Goal: Transaction & Acquisition: Purchase product/service

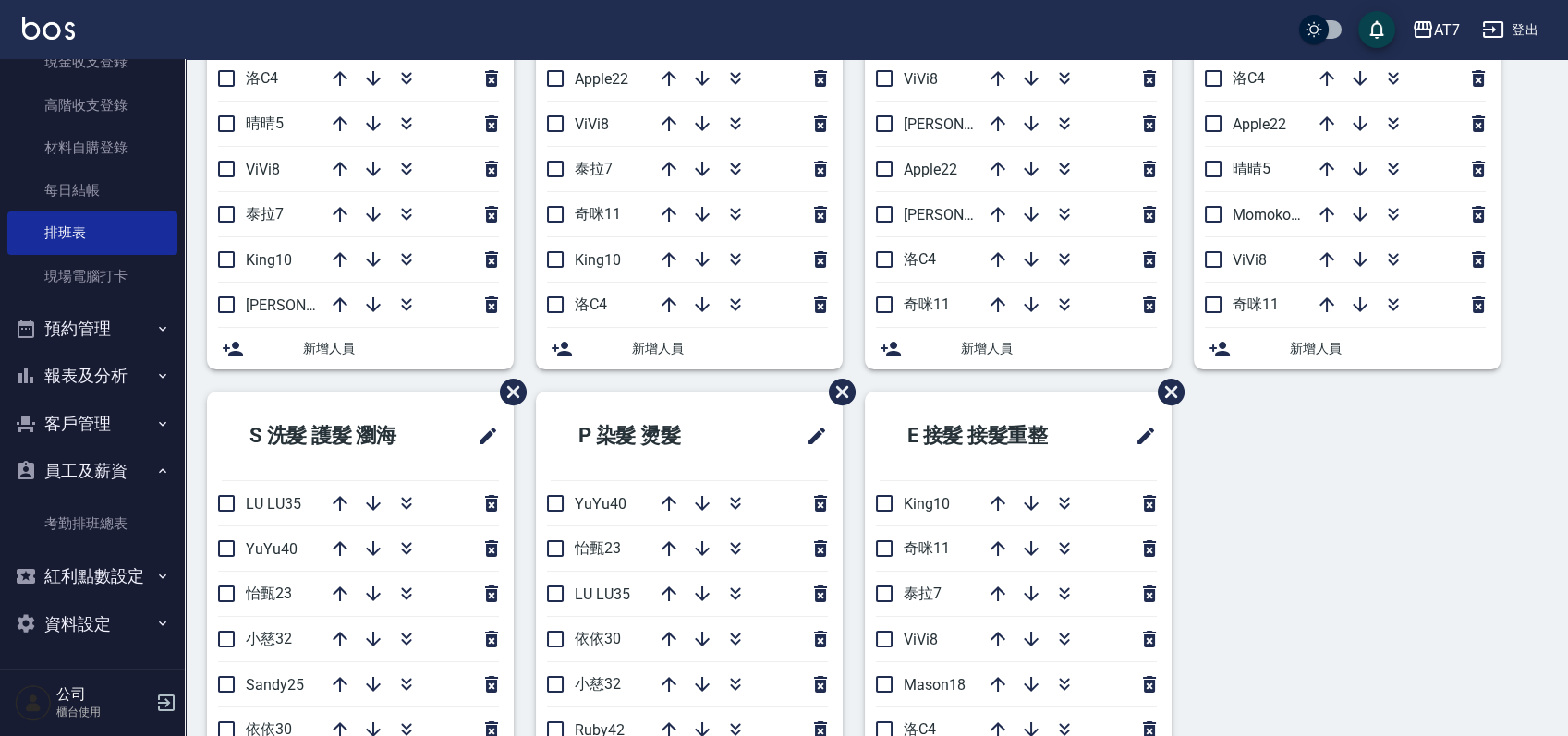
scroll to position [474, 0]
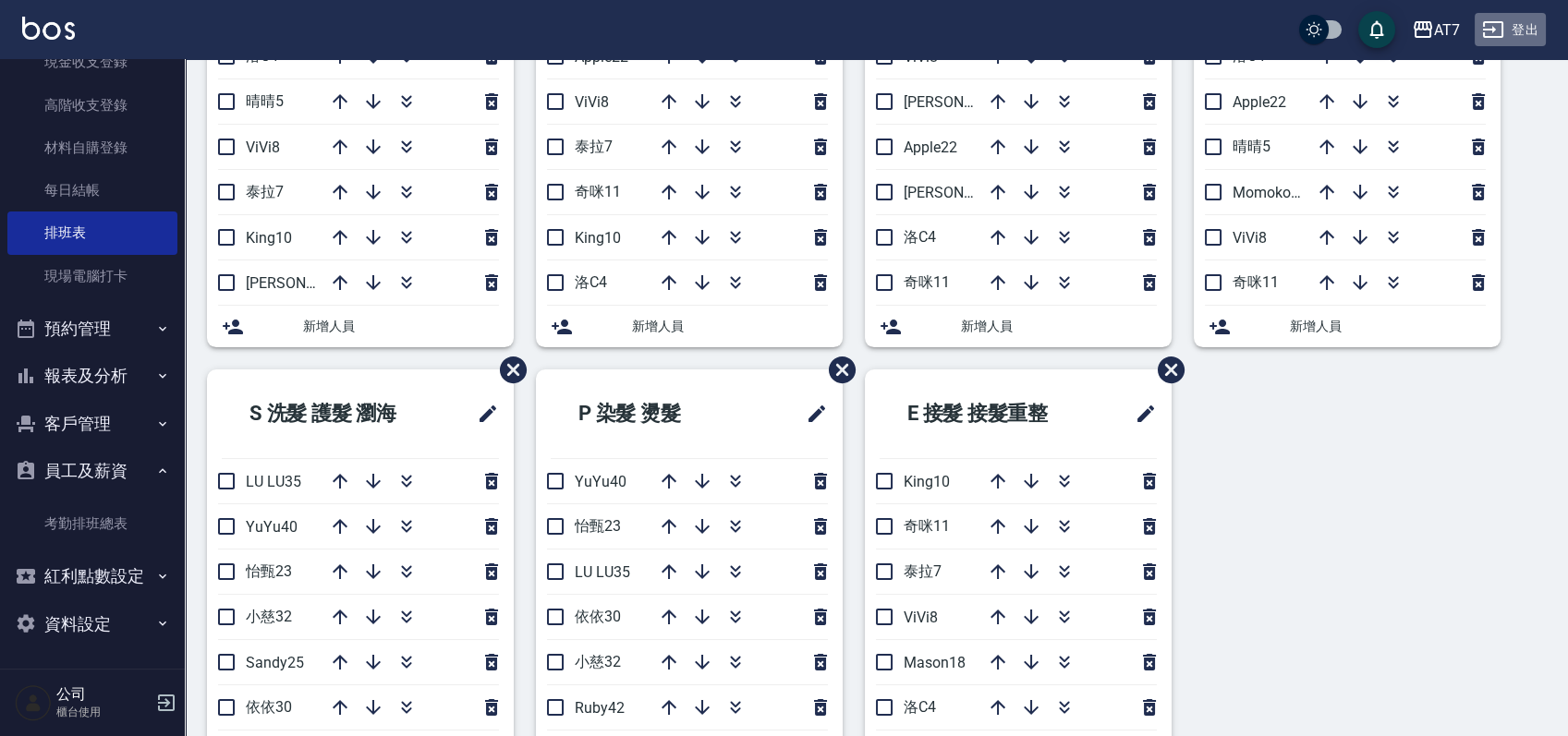
click at [1519, 21] on button "登出" at bounding box center [1510, 29] width 72 height 34
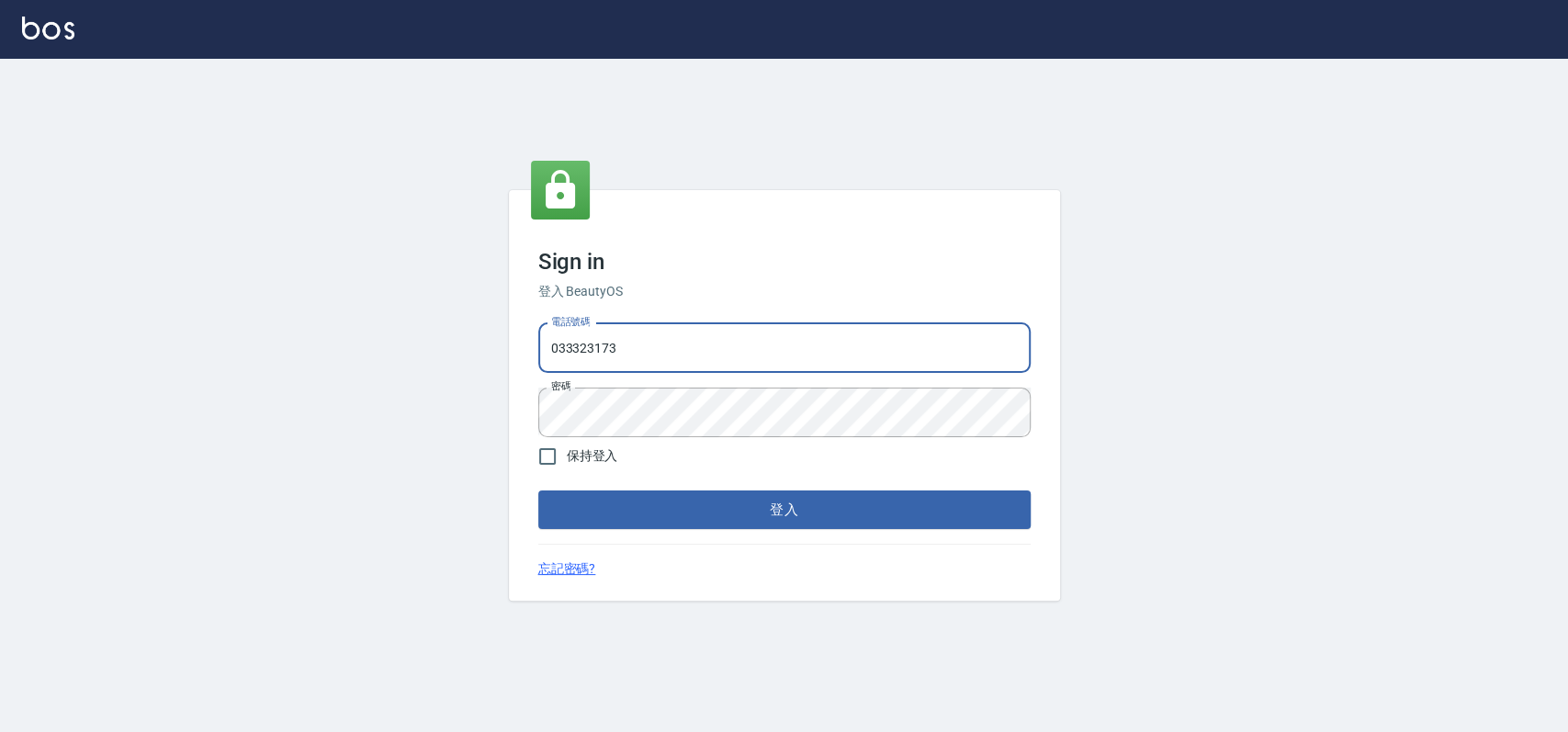
drag, startPoint x: 0, startPoint y: 0, endPoint x: 746, endPoint y: 353, distance: 825.3
click at [746, 353] on input "033323173" at bounding box center [784, 348] width 492 height 50
type input "0"
type input "0913439693"
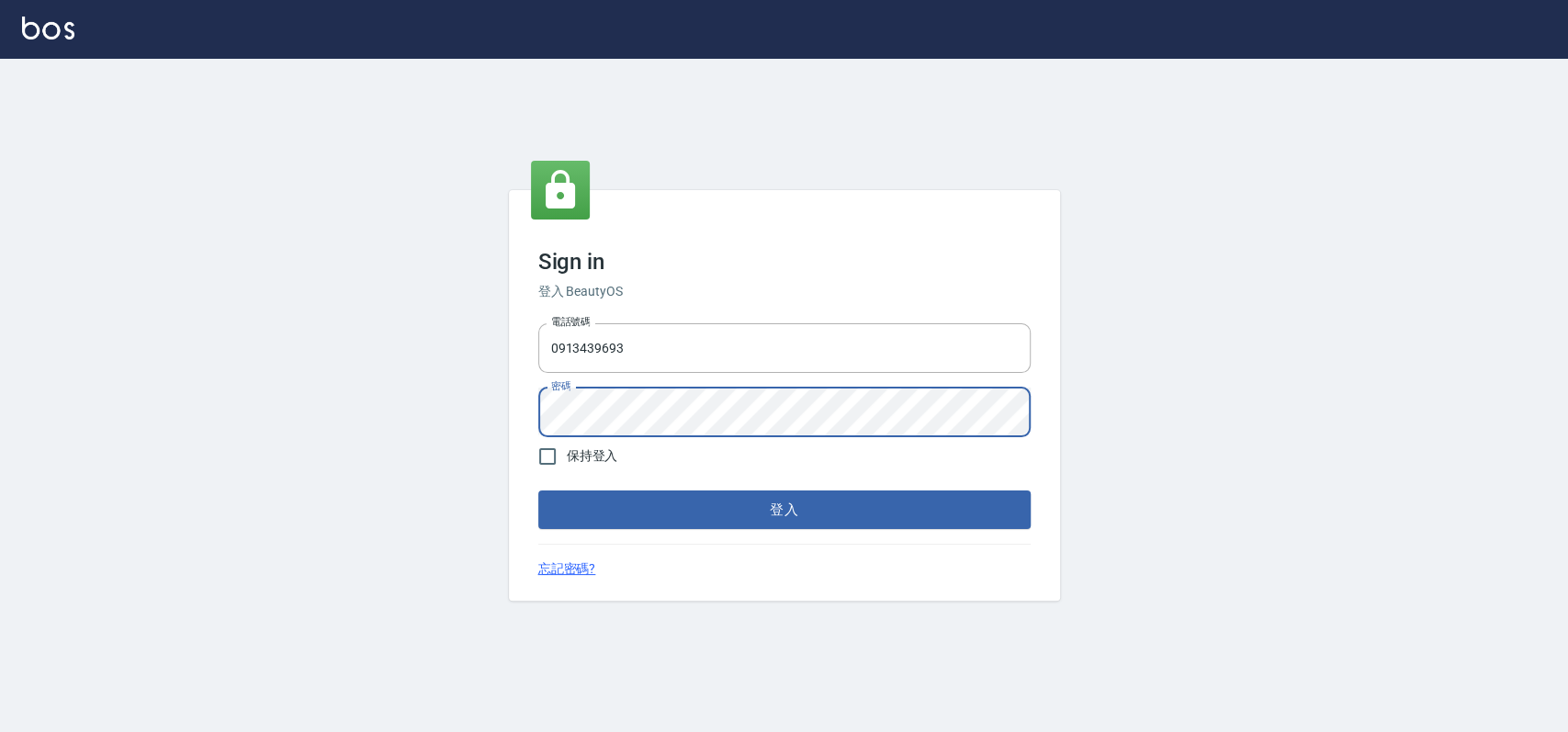
click at [538, 490] on button "登入" at bounding box center [784, 510] width 492 height 39
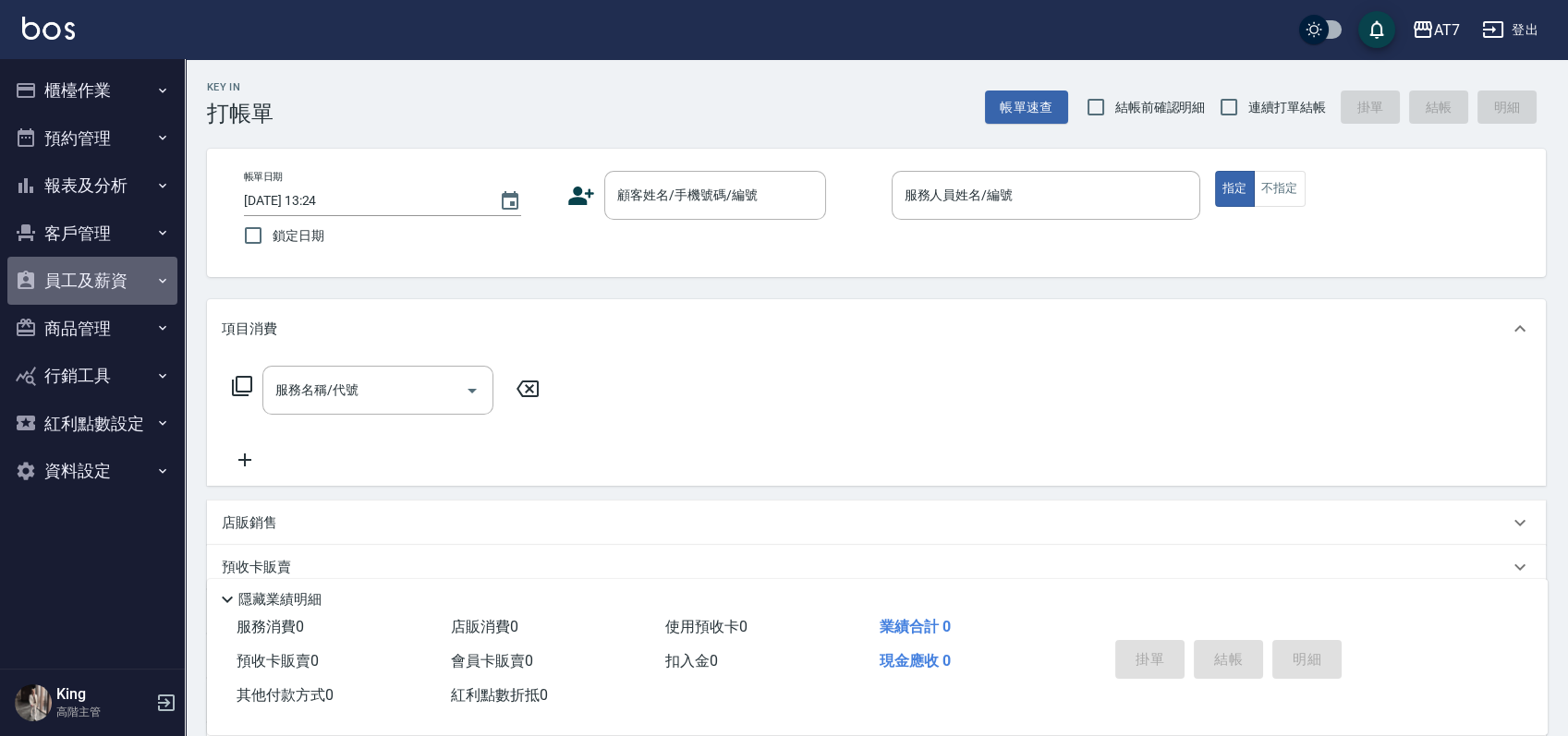
click at [118, 277] on button "員工及薪資" at bounding box center [92, 280] width 170 height 48
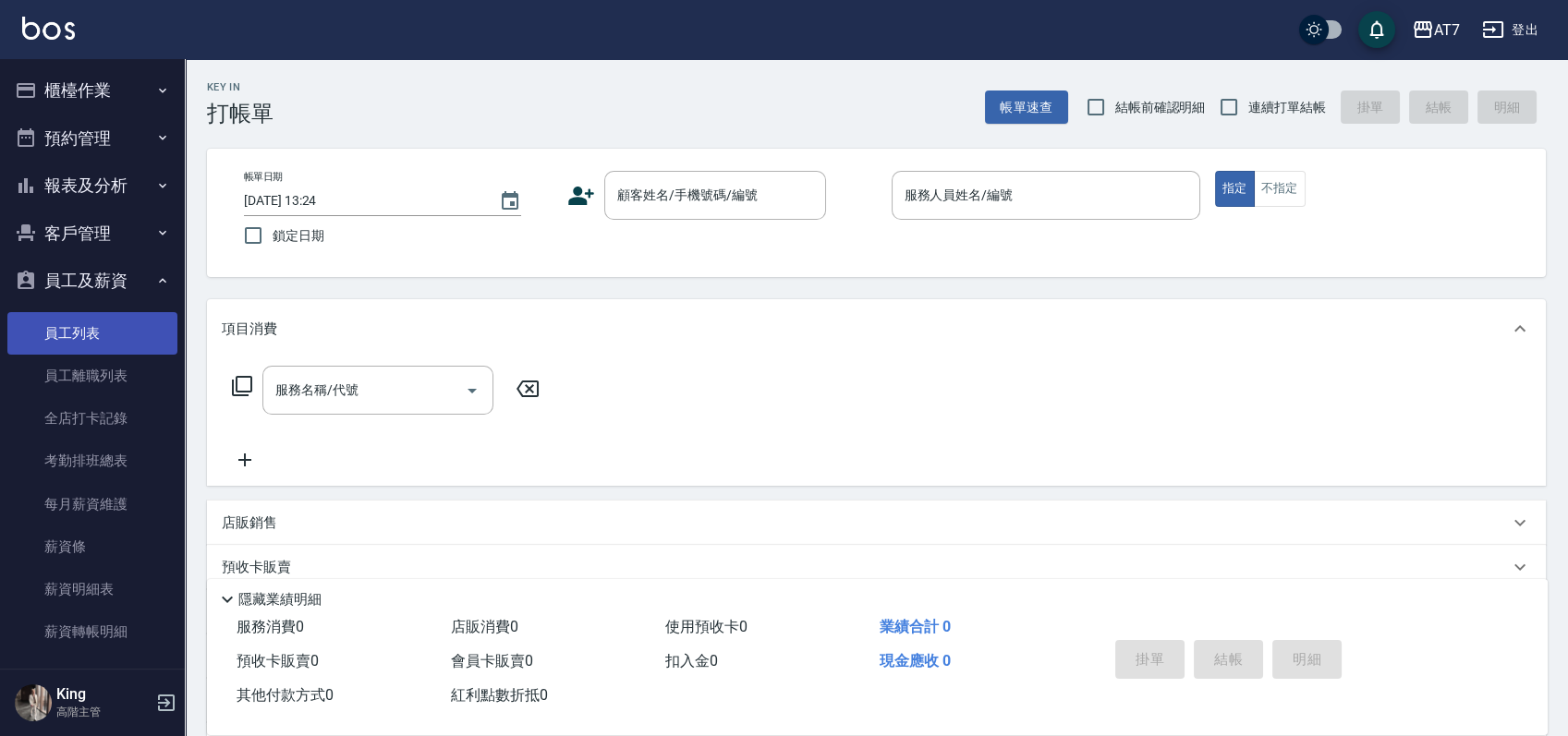
click at [98, 326] on link "員工列表" at bounding box center [92, 333] width 170 height 42
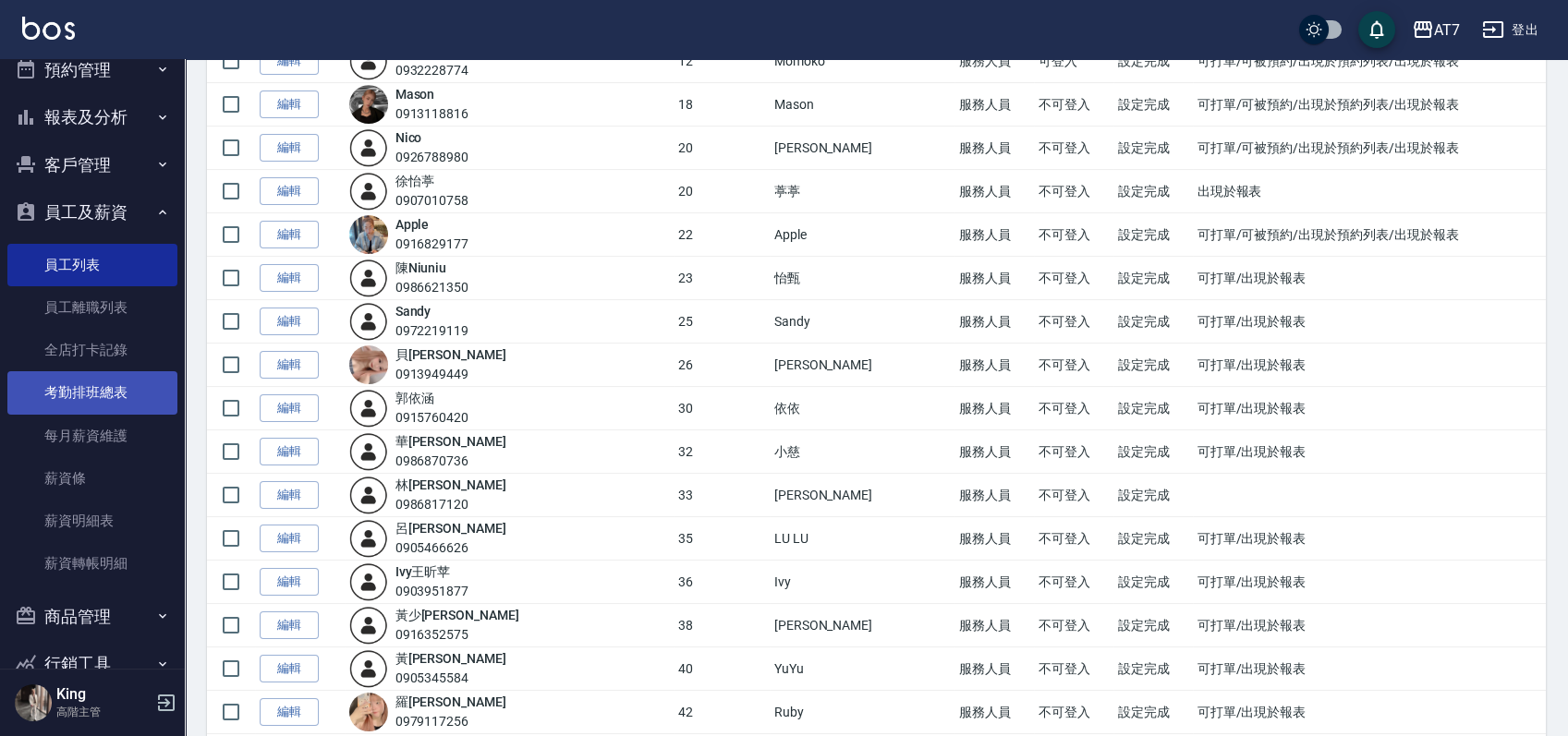
scroll to position [123, 0]
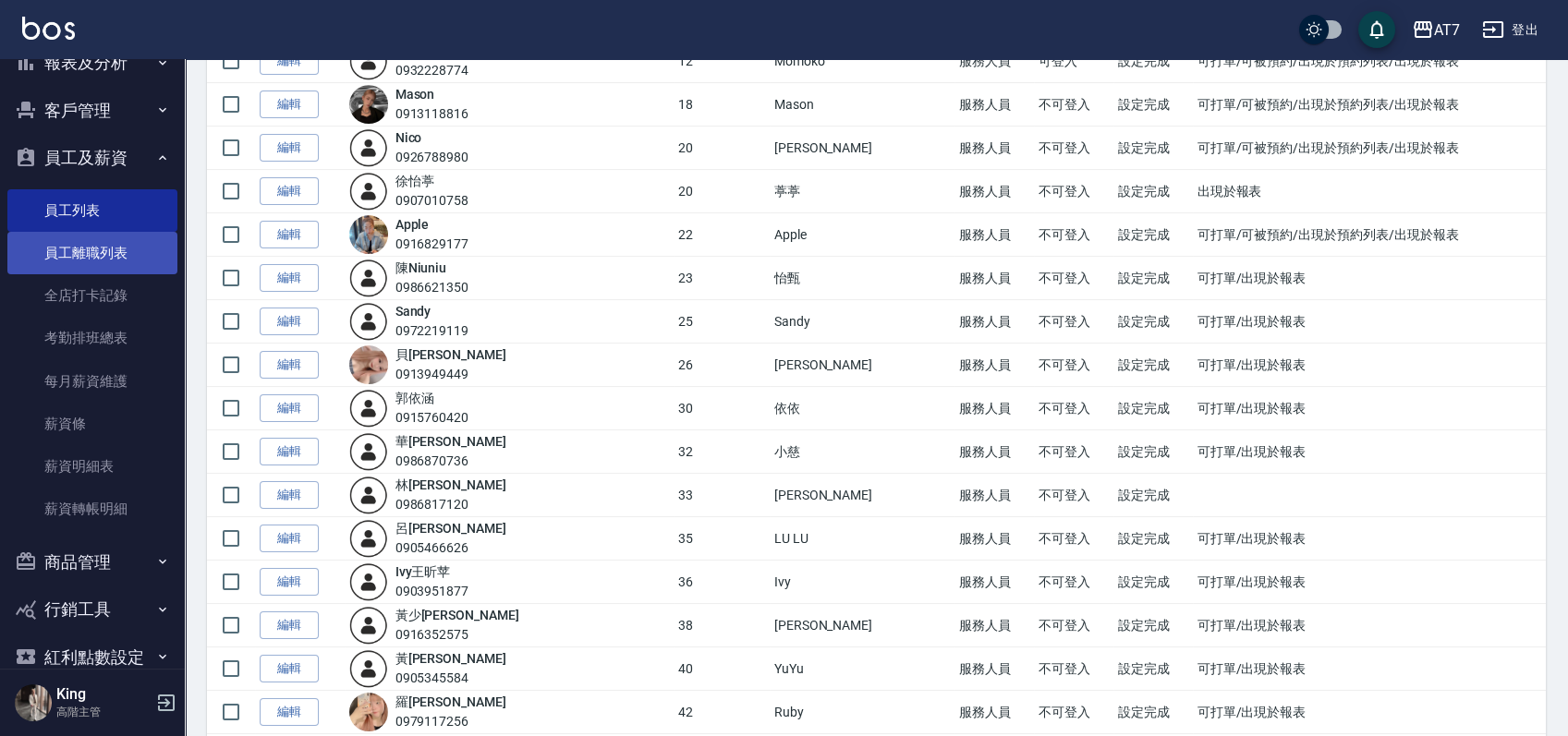
click at [124, 259] on link "員工離職列表" at bounding box center [92, 253] width 170 height 42
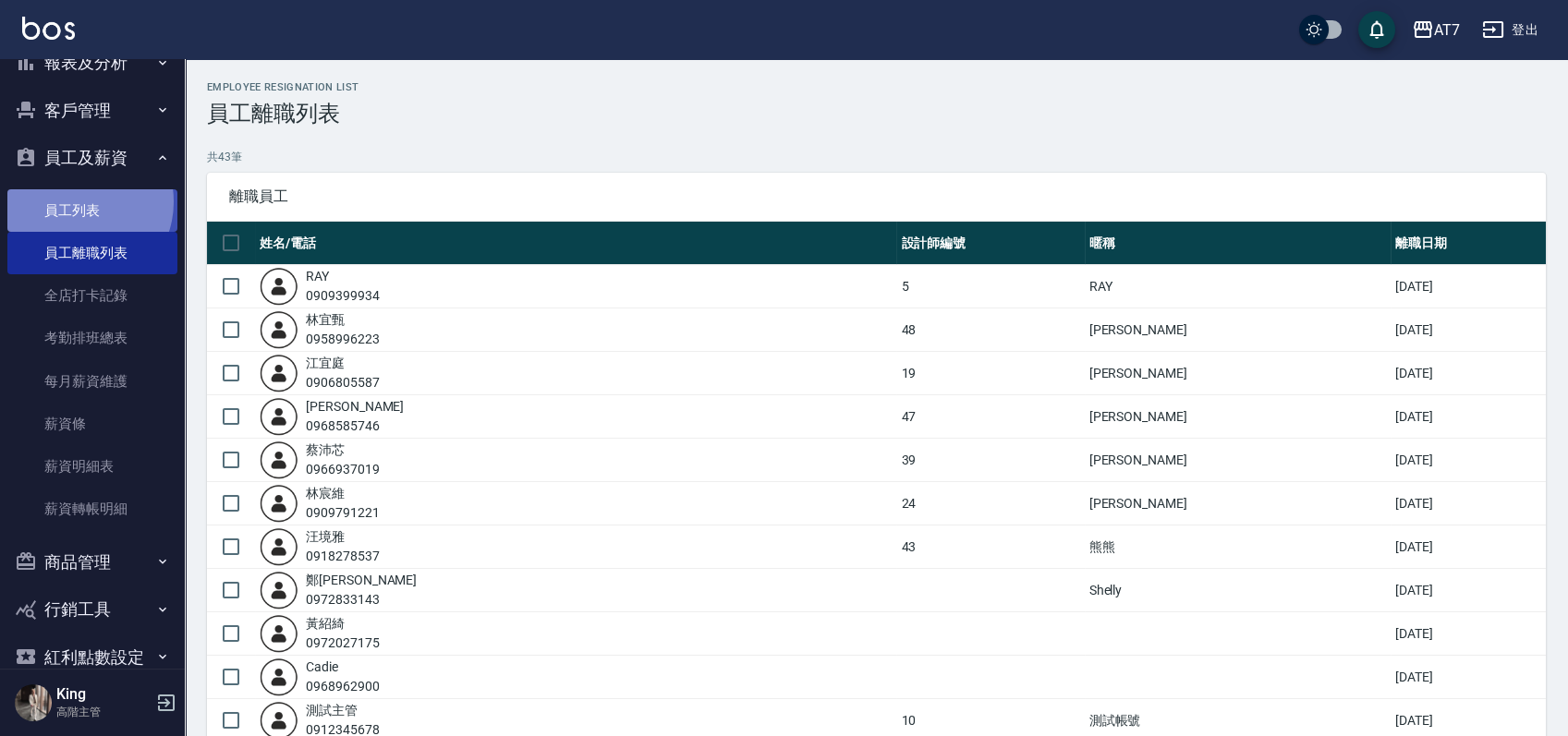
click at [78, 202] on link "員工列表" at bounding box center [92, 210] width 170 height 42
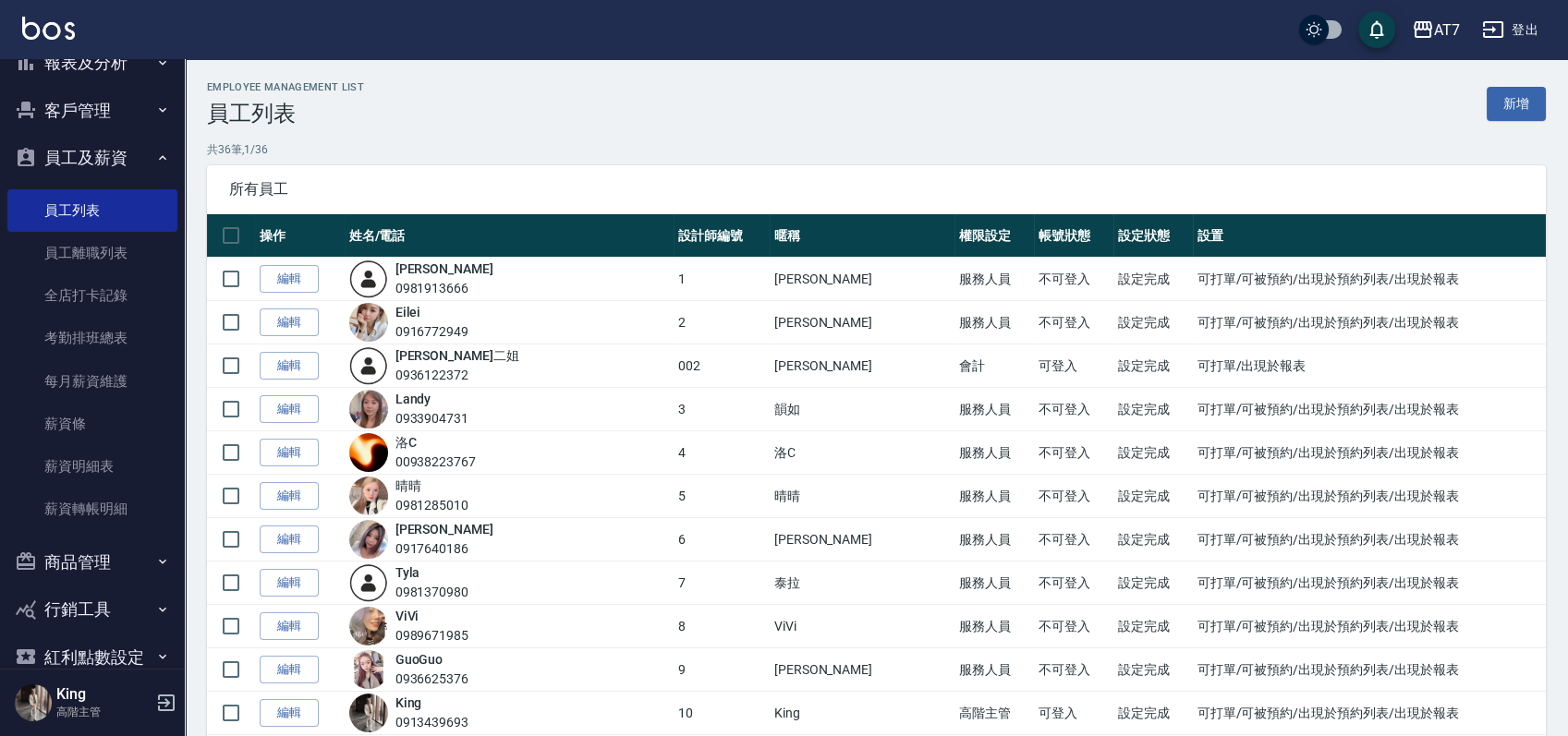
click at [1522, 31] on button "登出" at bounding box center [1510, 29] width 72 height 34
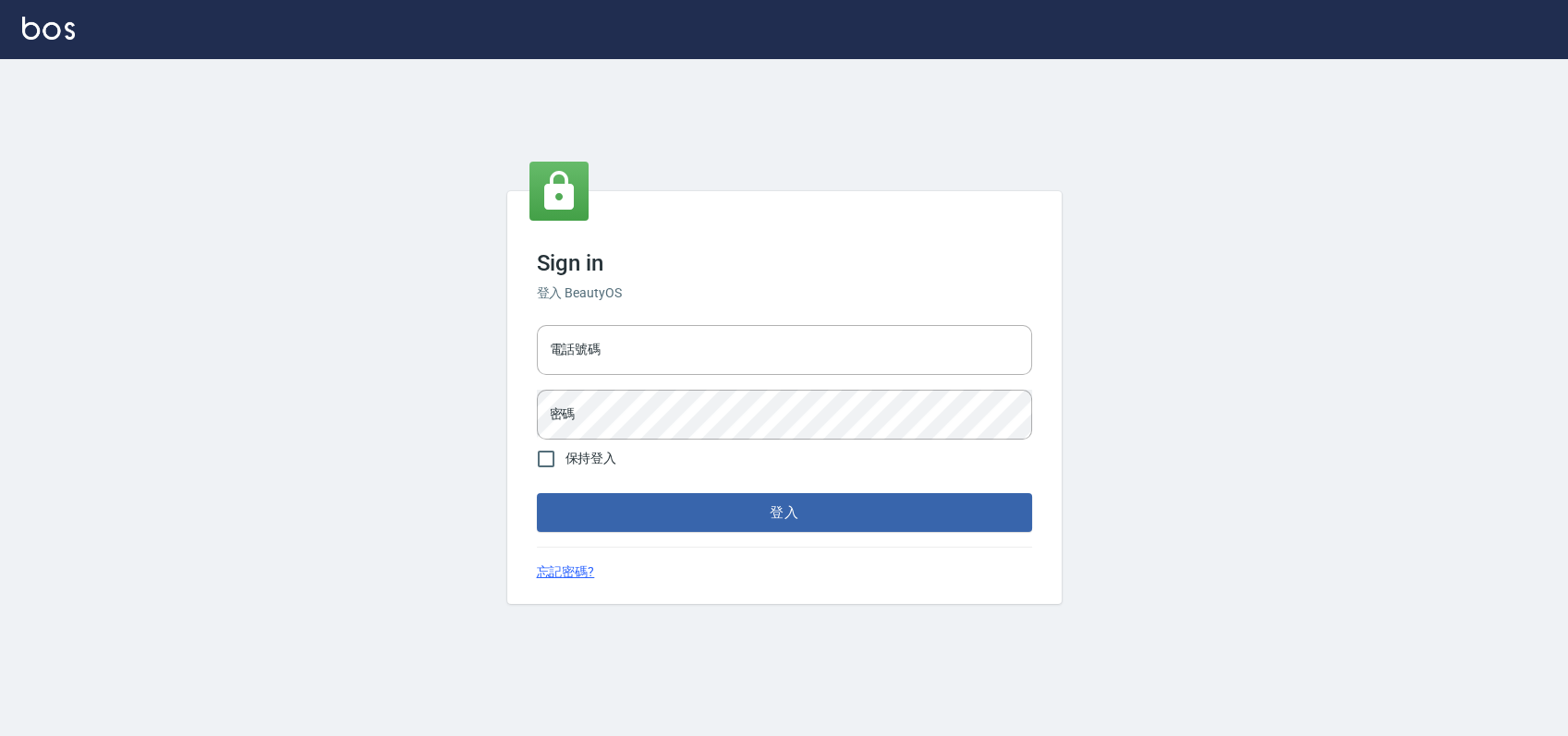
type input "033323173"
click at [743, 507] on button "登入" at bounding box center [788, 513] width 495 height 39
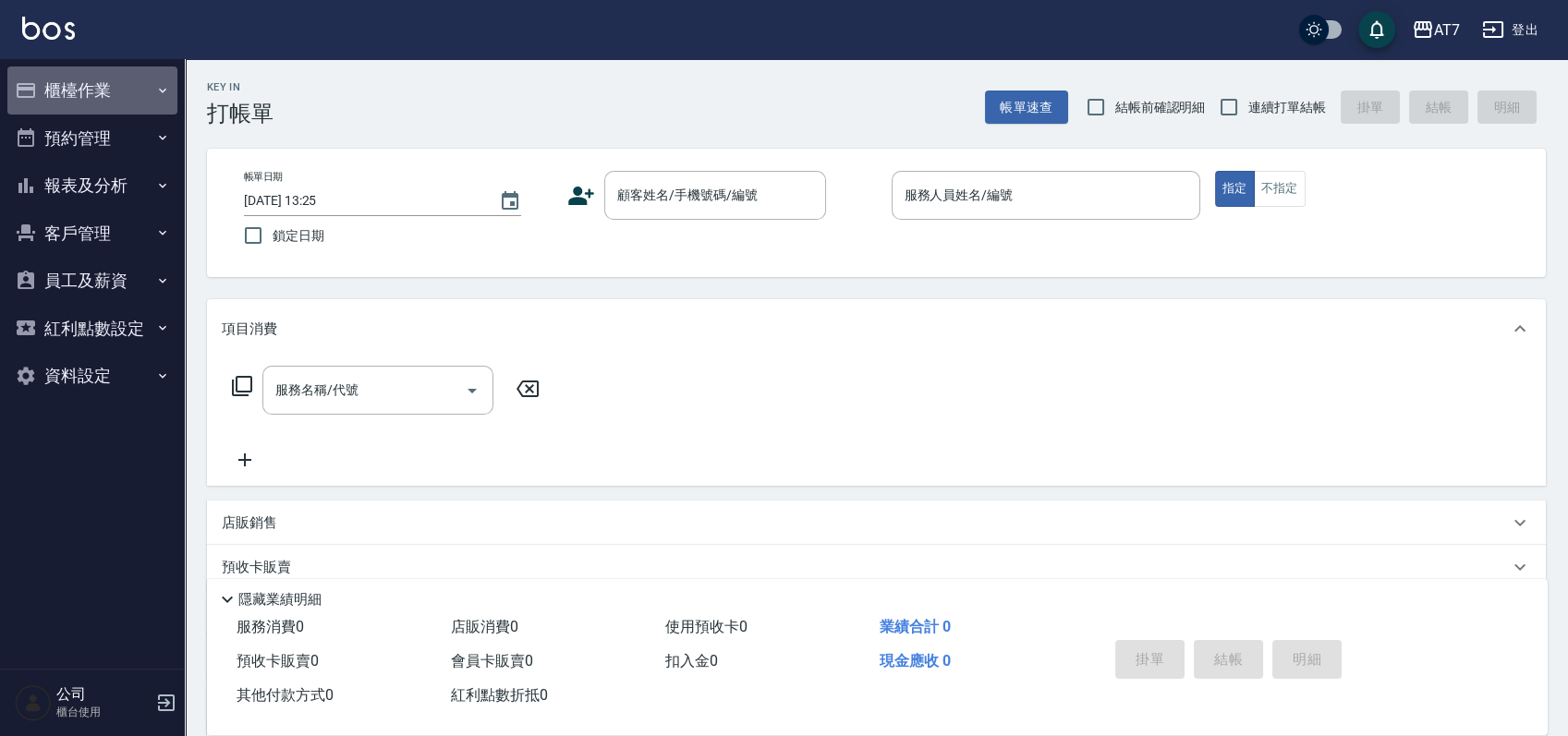
click at [100, 89] on button "櫃檯作業" at bounding box center [92, 90] width 170 height 48
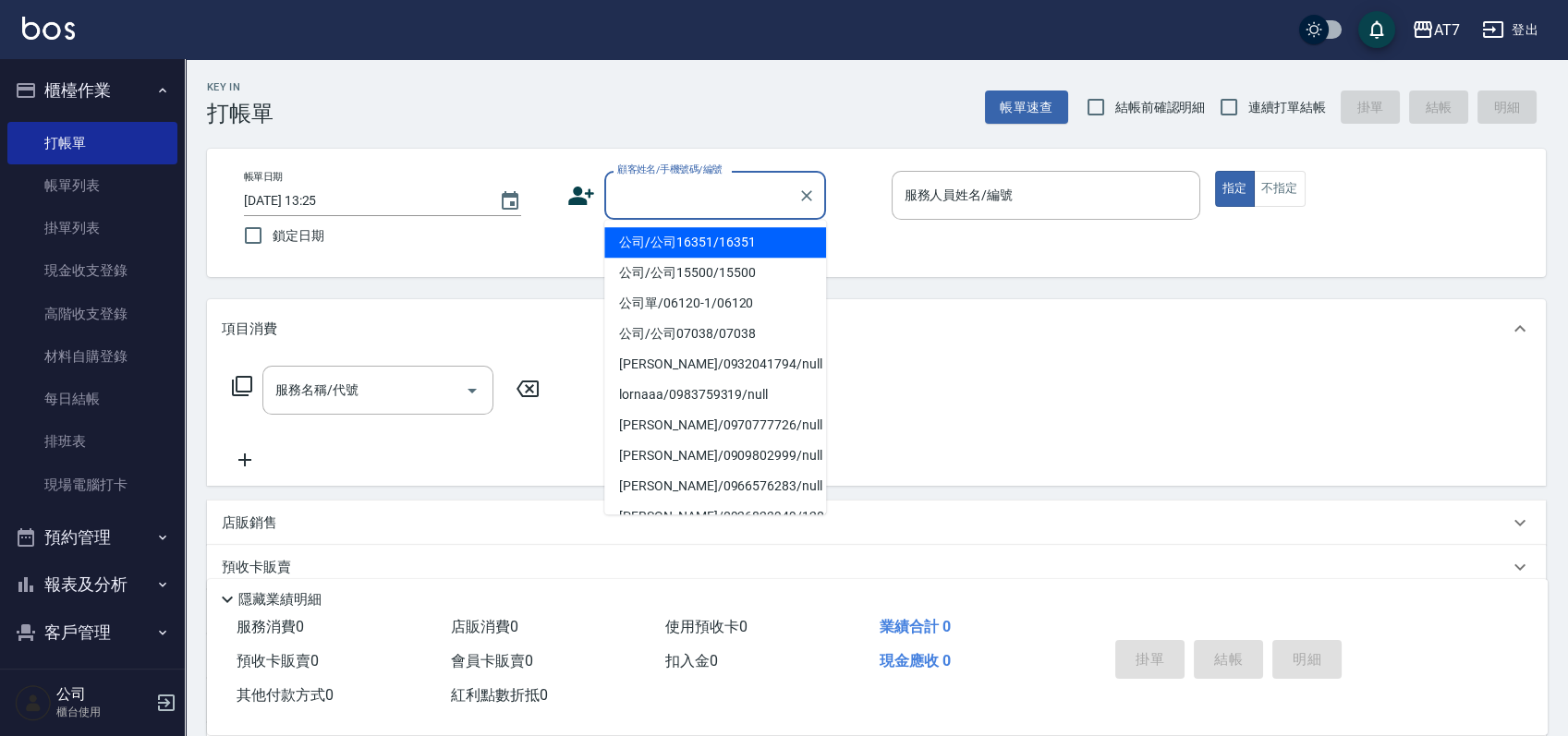
click at [686, 202] on input "顧客姓名/手機號碼/編號" at bounding box center [701, 195] width 177 height 32
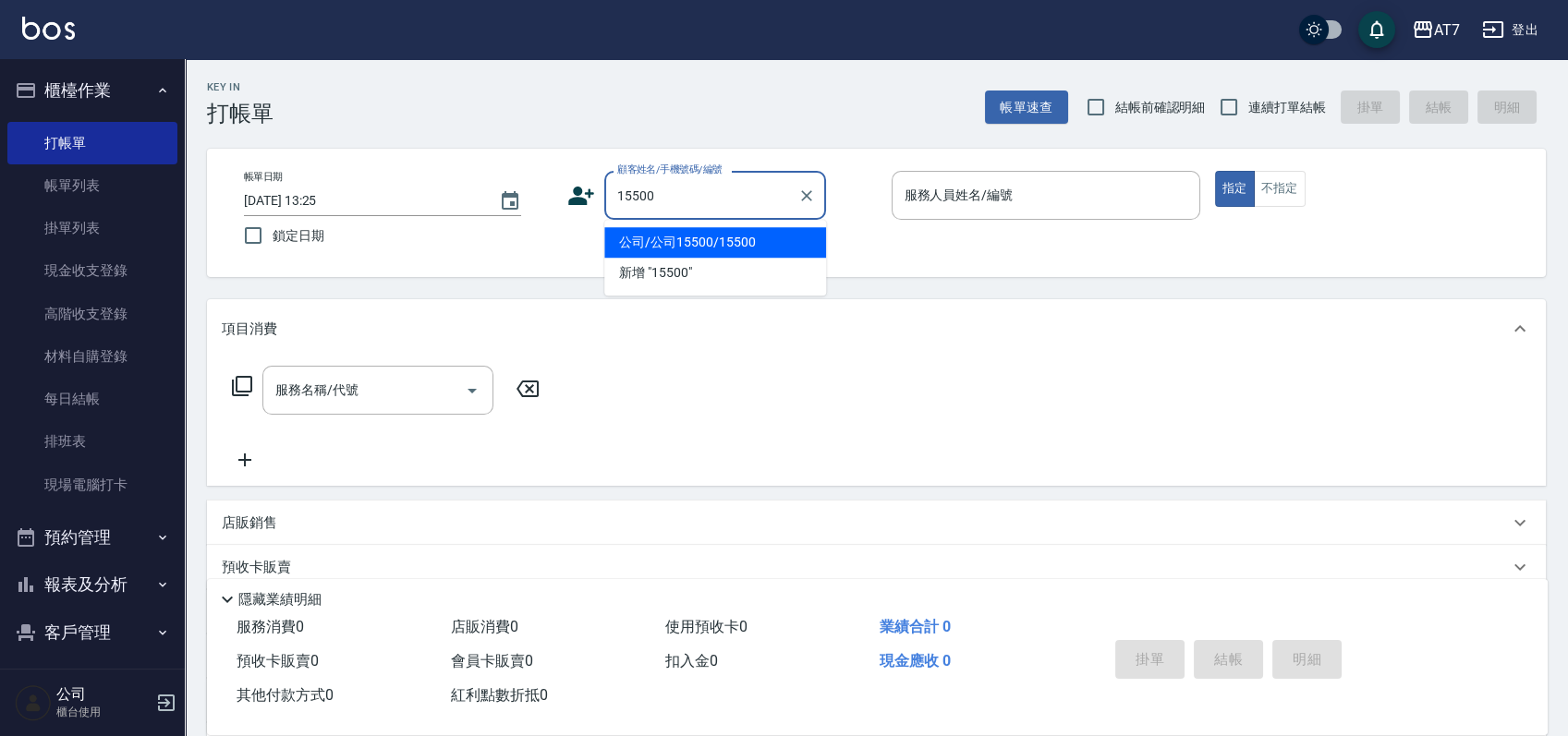
type input "公司/公司15500/15500"
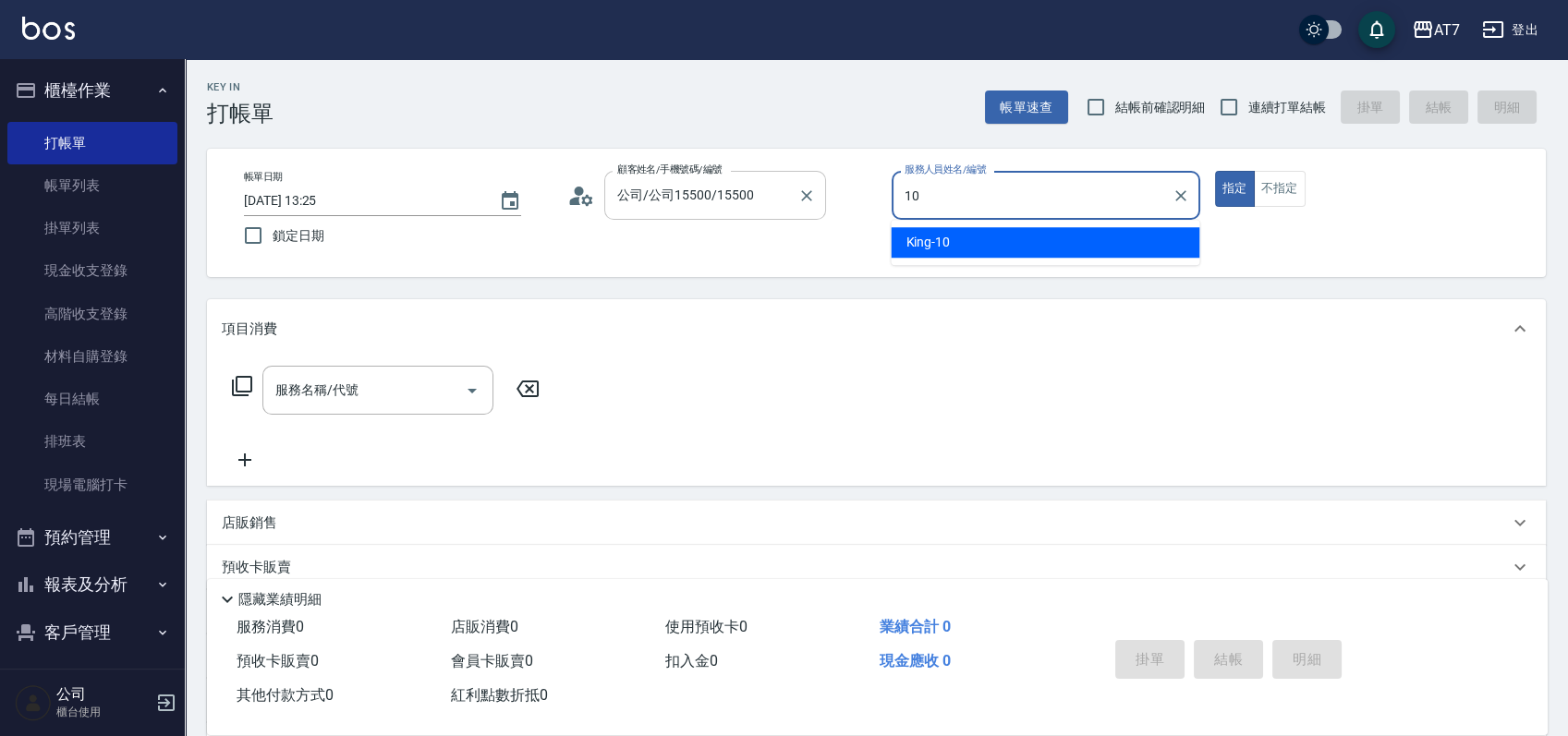
type input "King-10"
type button "true"
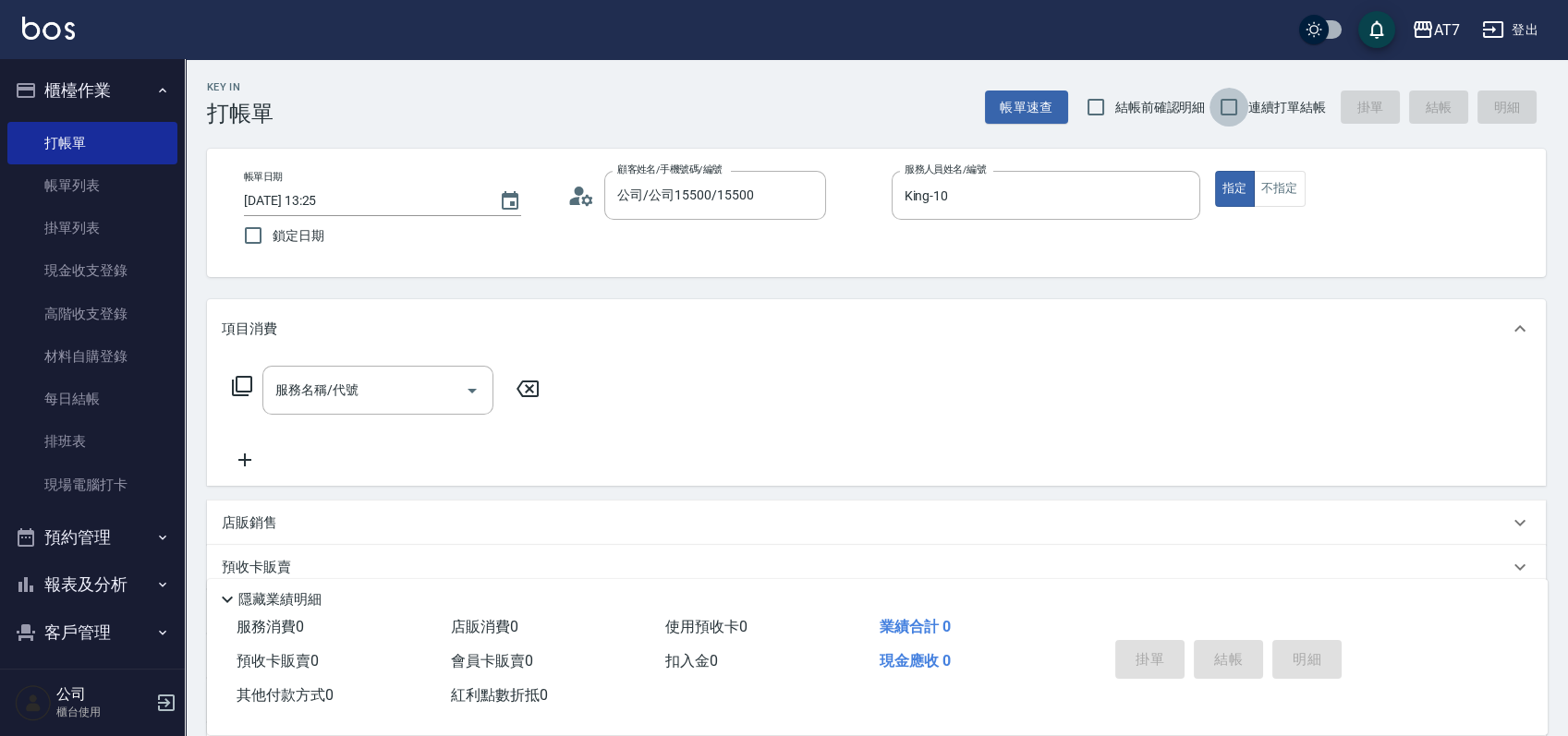
click at [1229, 110] on input "連續打單結帳" at bounding box center [1229, 108] width 39 height 39
checkbox input "true"
click at [343, 391] on div "服務名稱/代號 服務名稱/代號" at bounding box center [378, 390] width 231 height 49
type input "501"
type input "30"
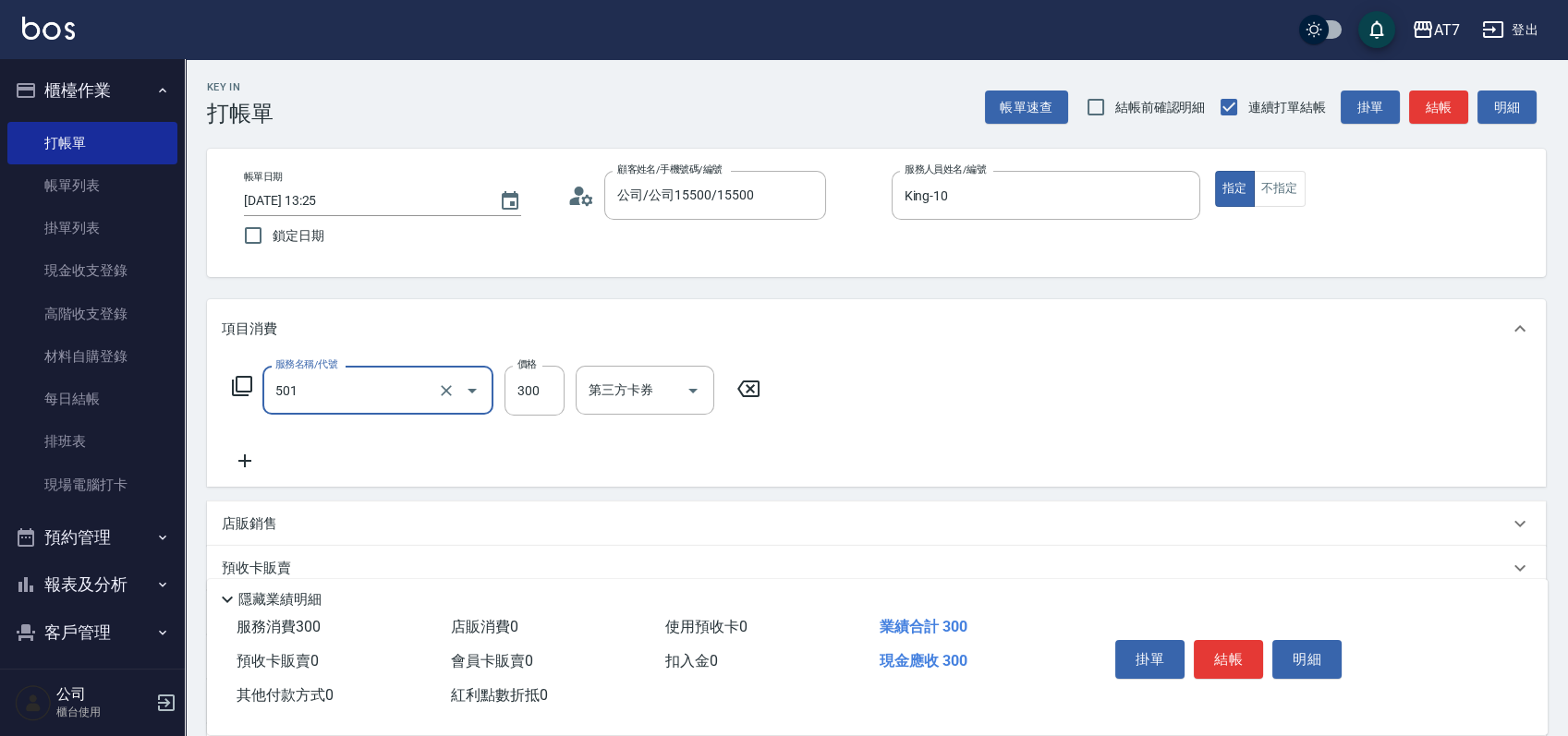
type input "洗髮(互助)(501)"
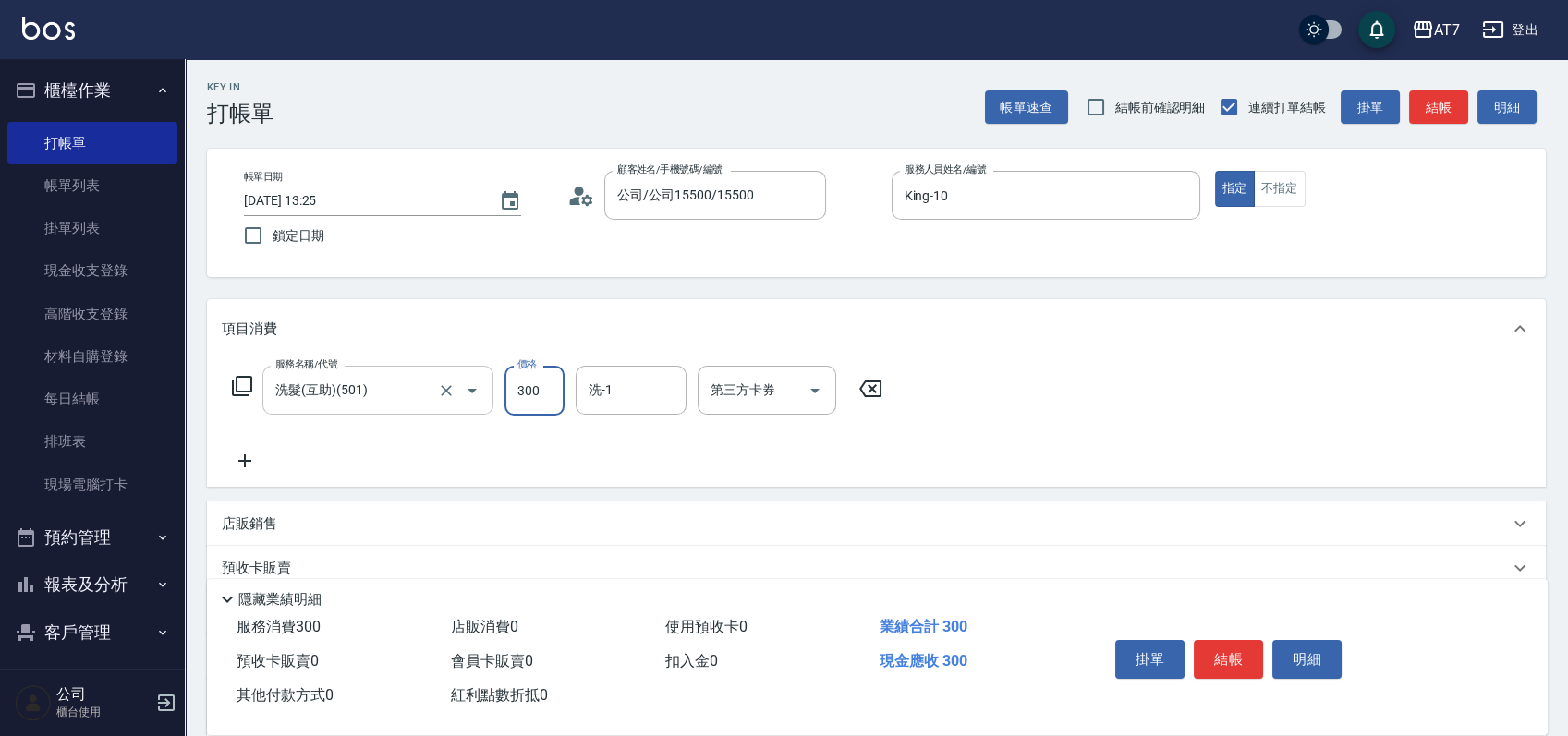
type input "2"
type input "0"
type input "25"
type input "20"
type input "250"
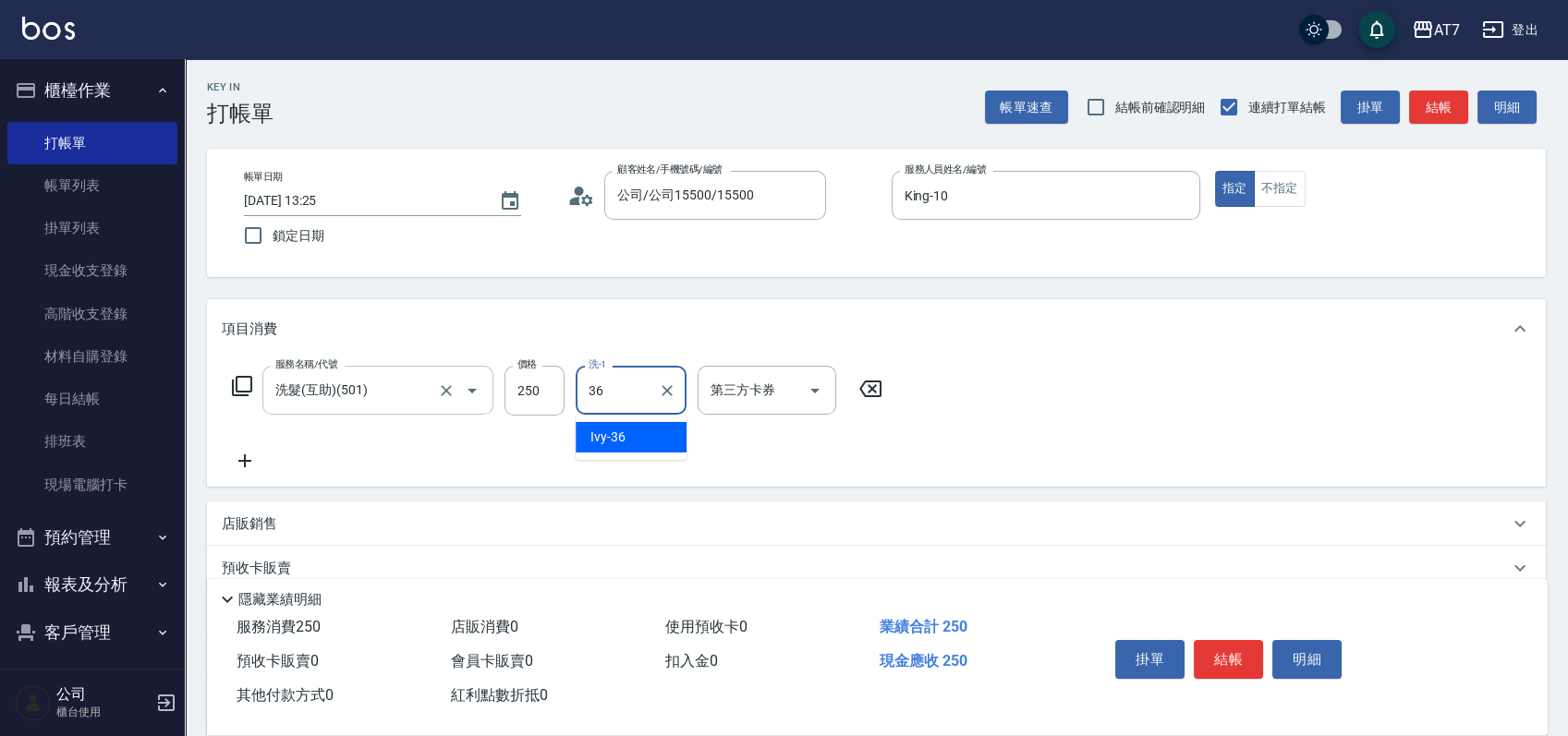
type input "Ivy-36"
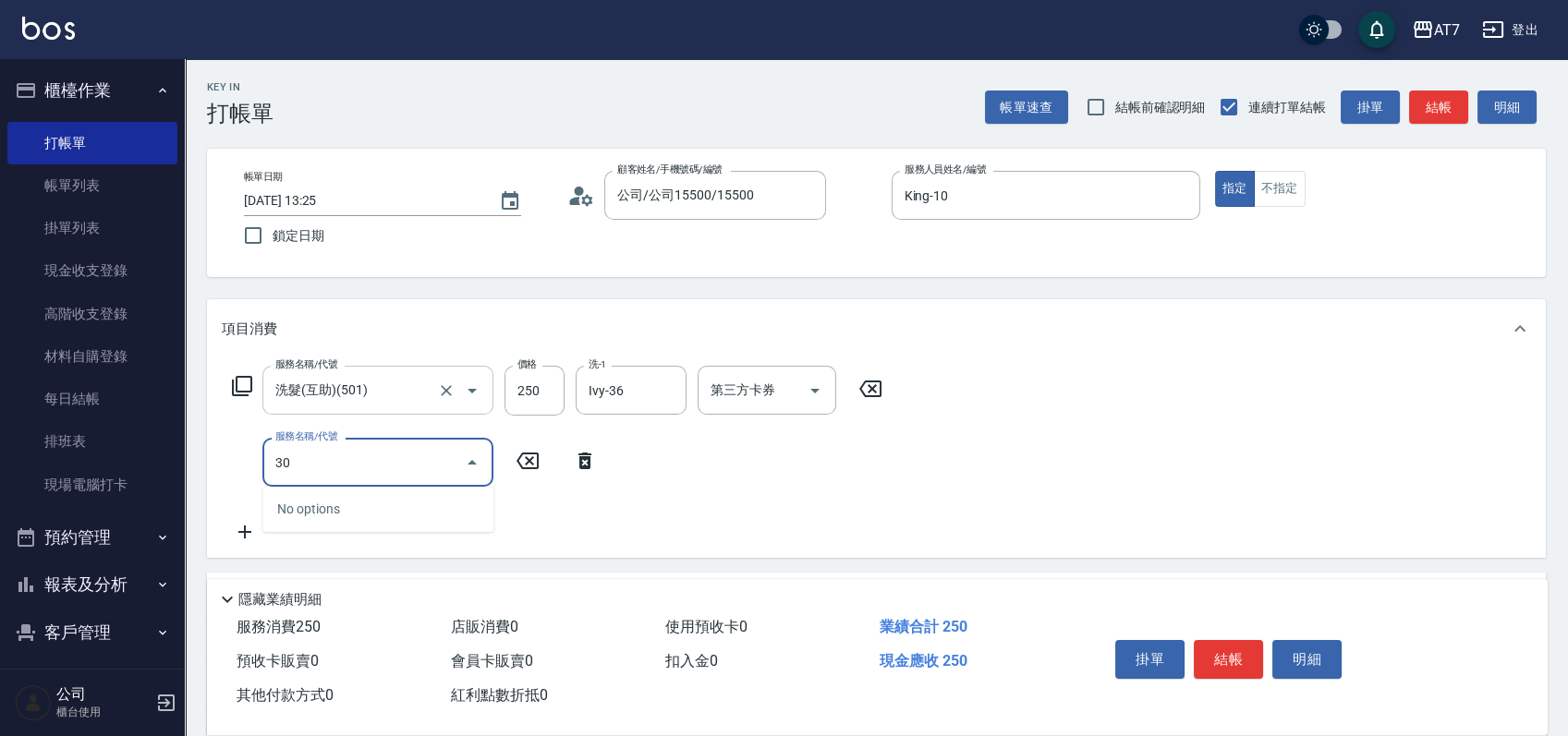
type input "302"
type input "60"
type input "剪髮(302)"
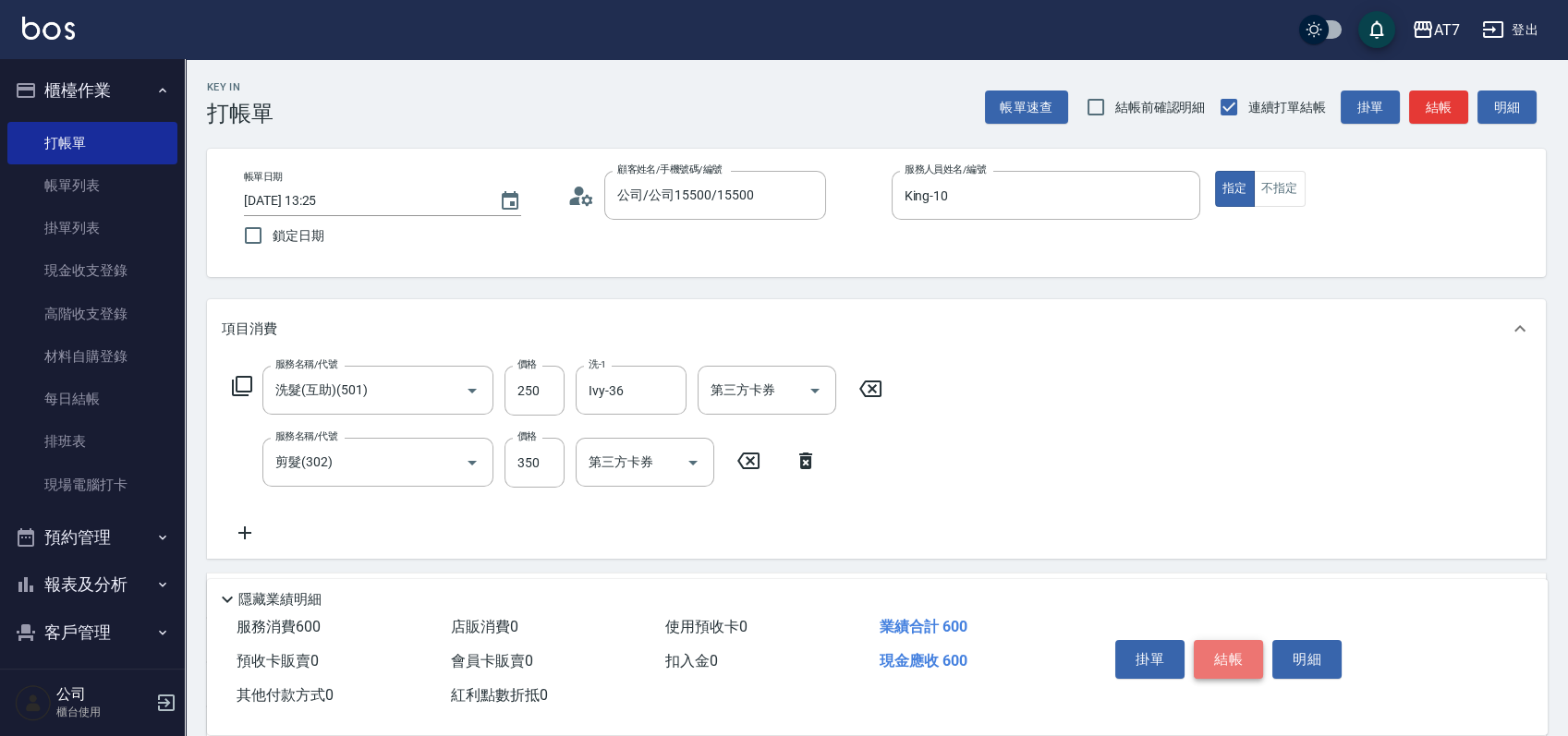
click at [1238, 649] on button "結帳" at bounding box center [1228, 660] width 70 height 39
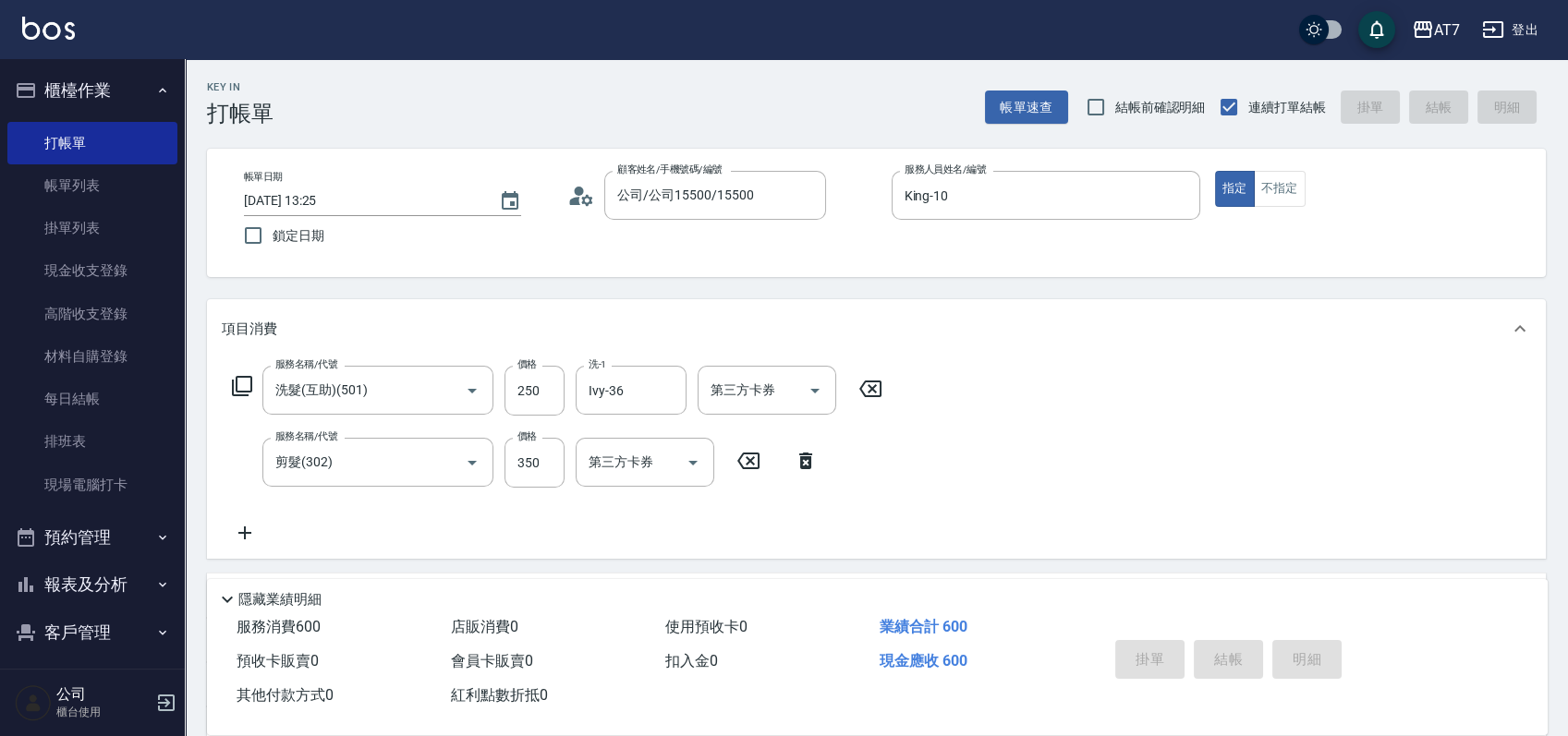
type input "0"
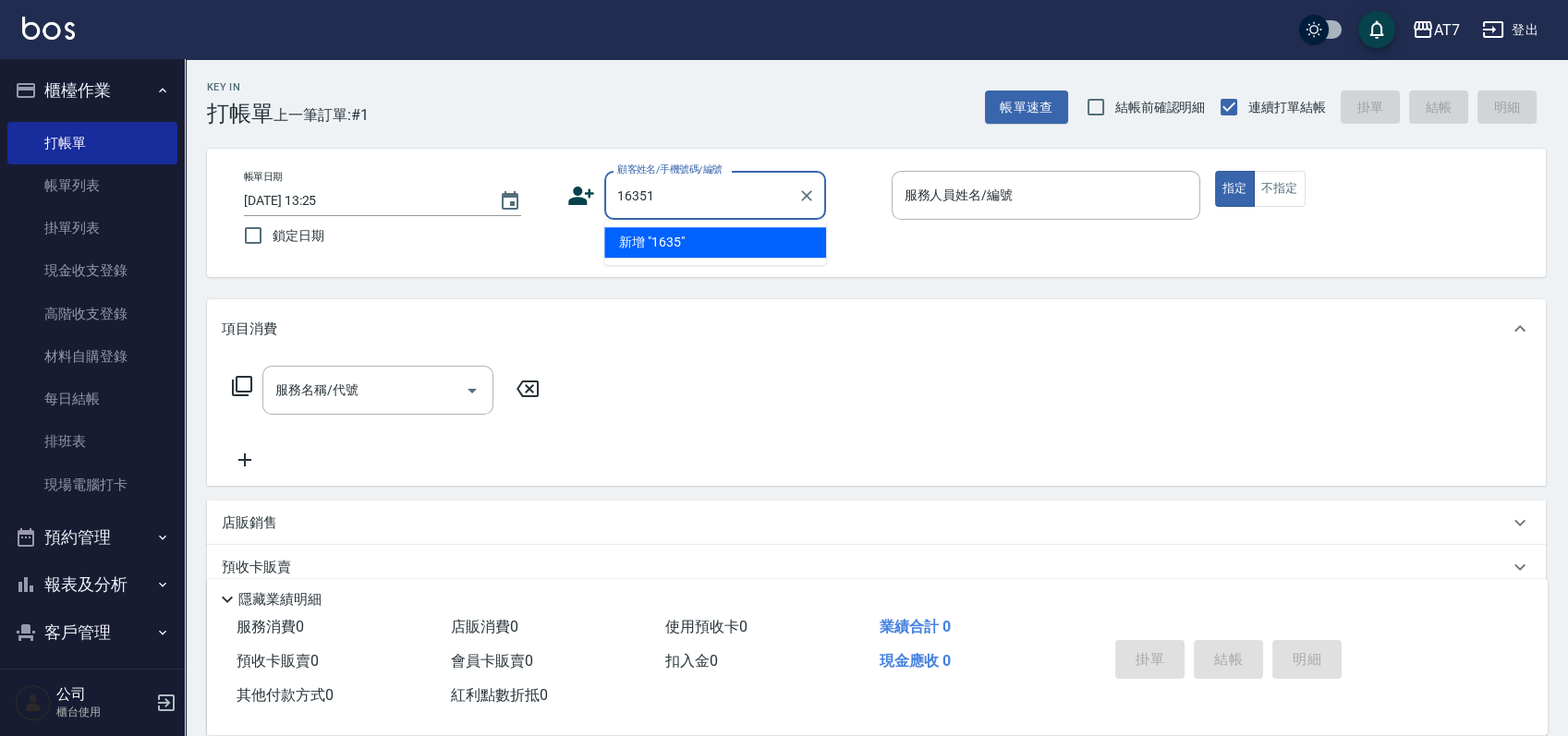
type input "16351"
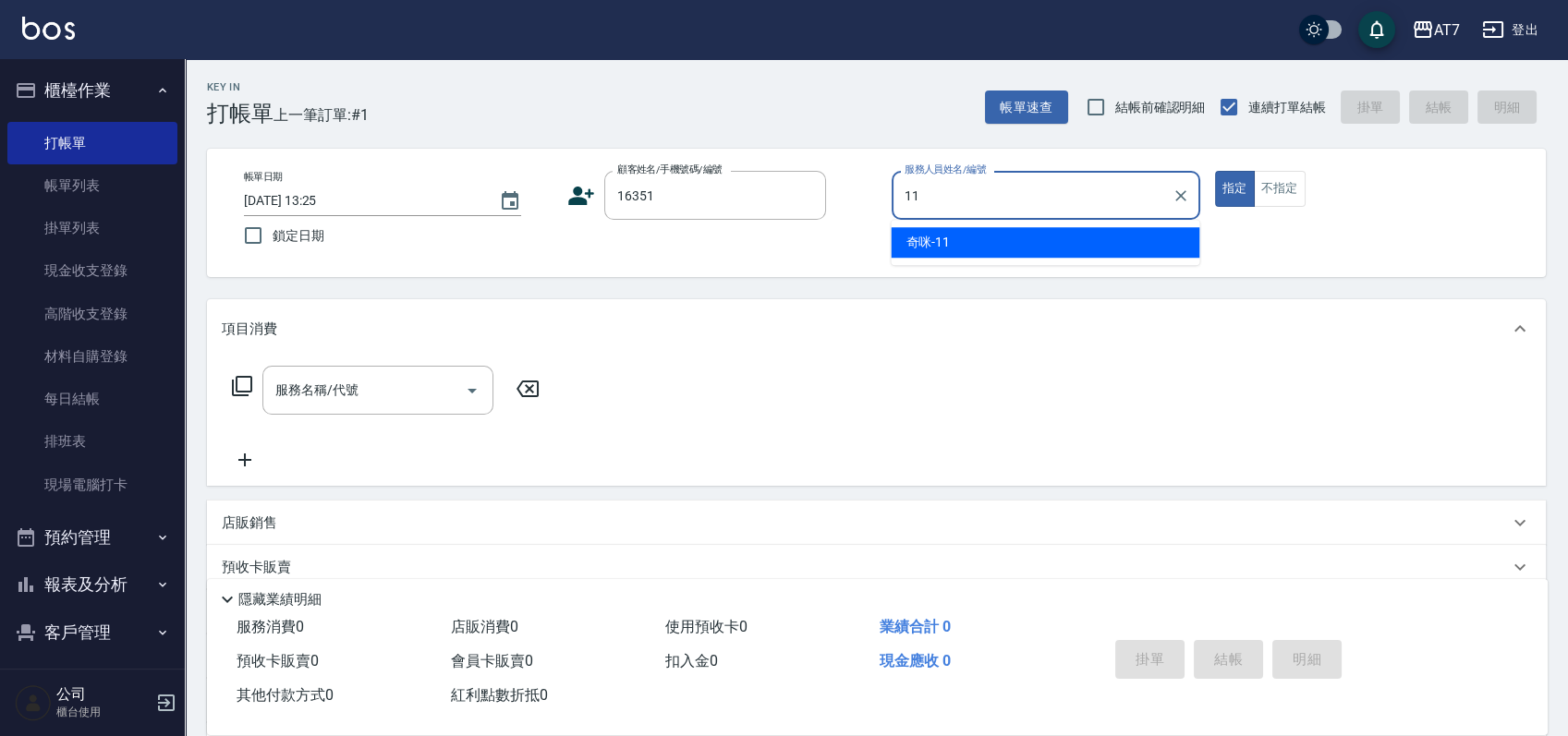
type input "奇咪-11"
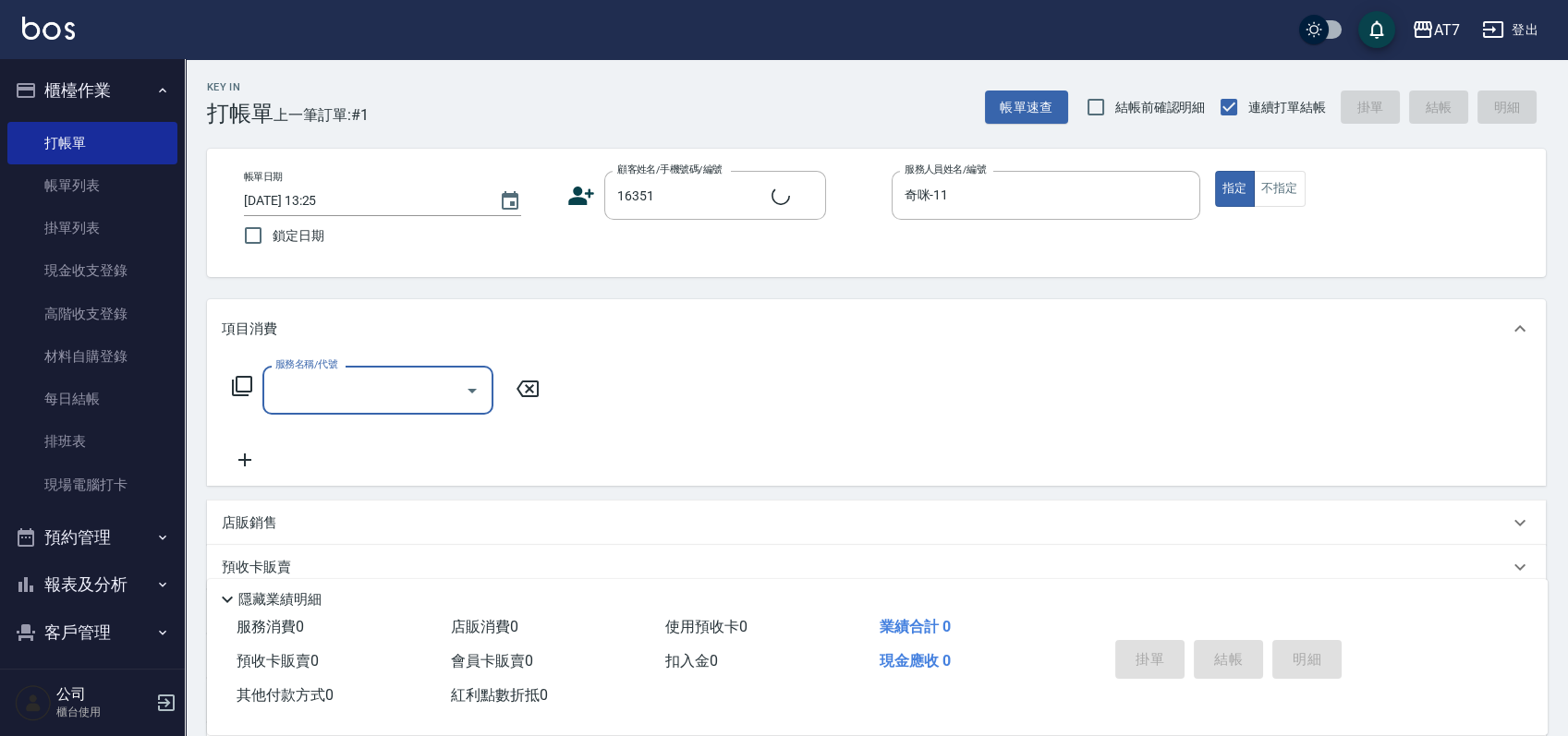
type input "5"
type input "公司/公司16351/16351"
type input "500"
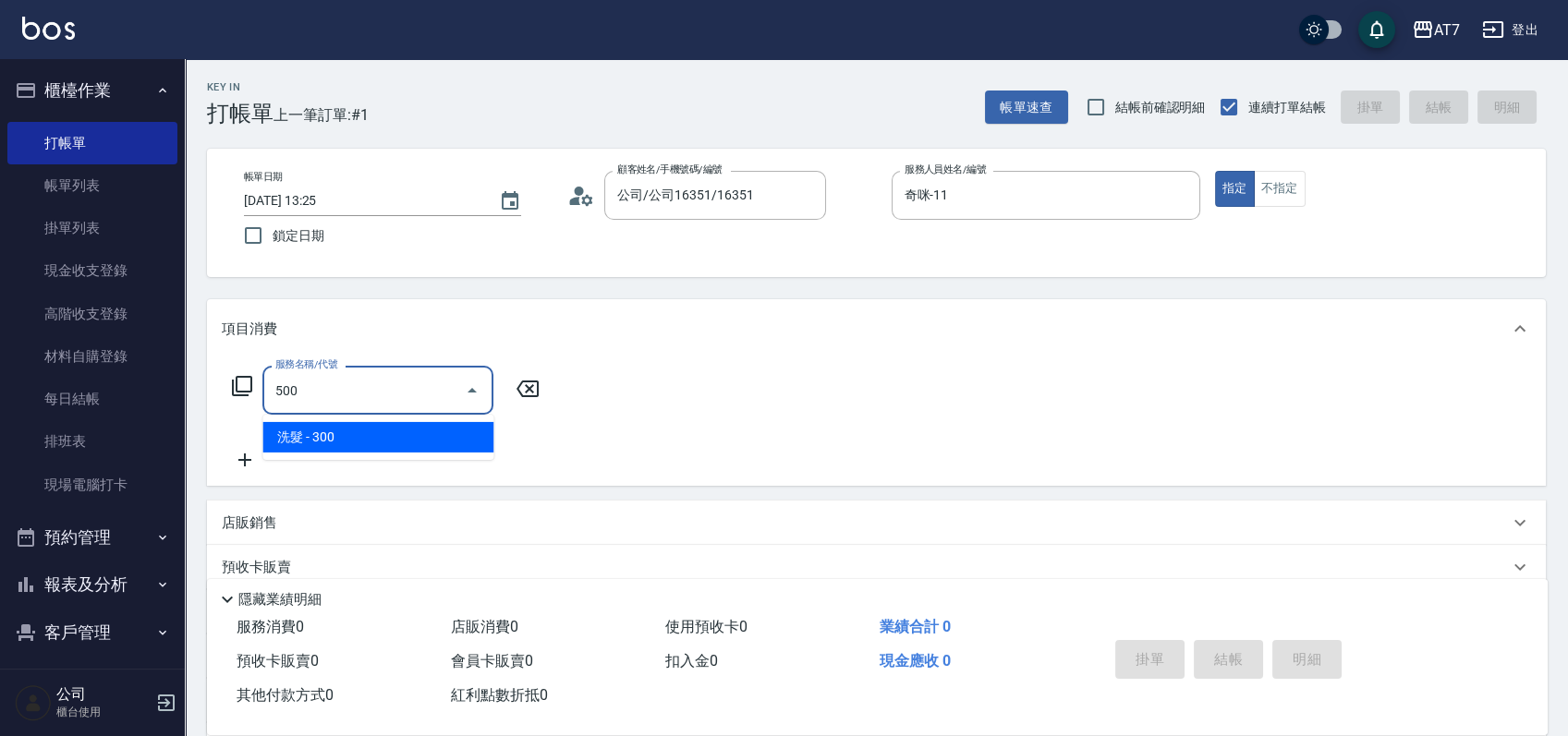
type input "30"
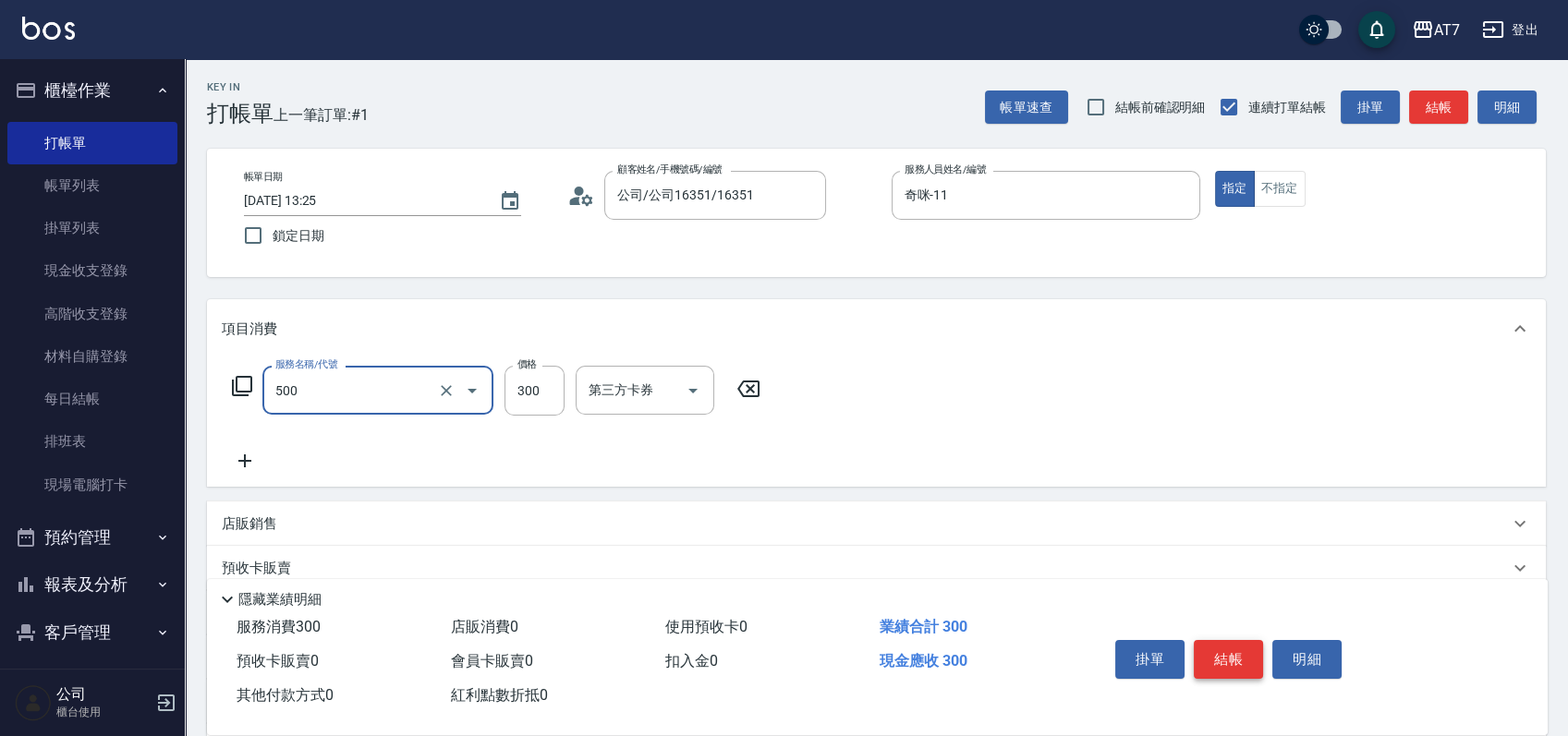
type input "洗髮(500)"
type input "0"
type input "25"
type input "20"
type input "250"
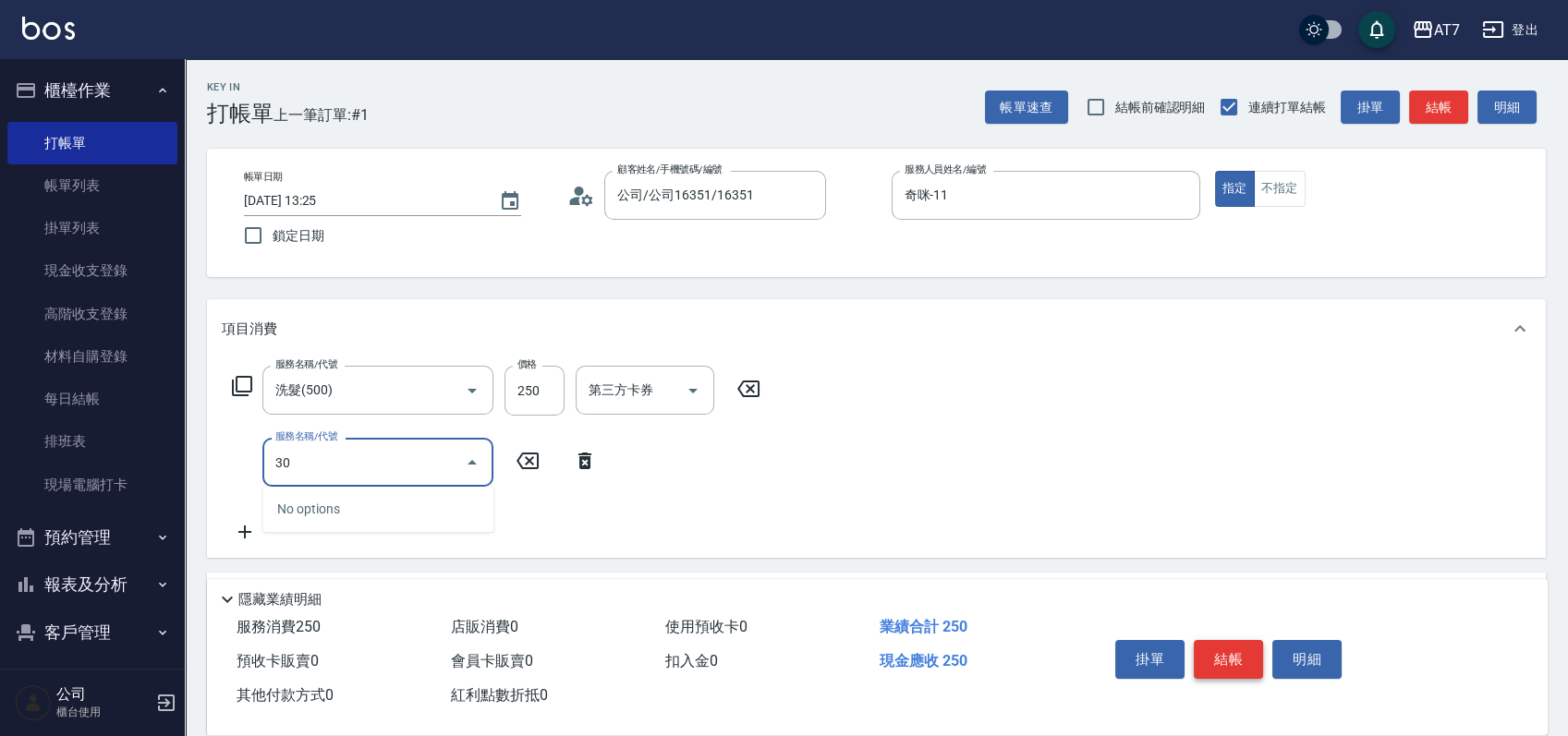
type input "301"
type input "50"
type input "學生剪髮(301)"
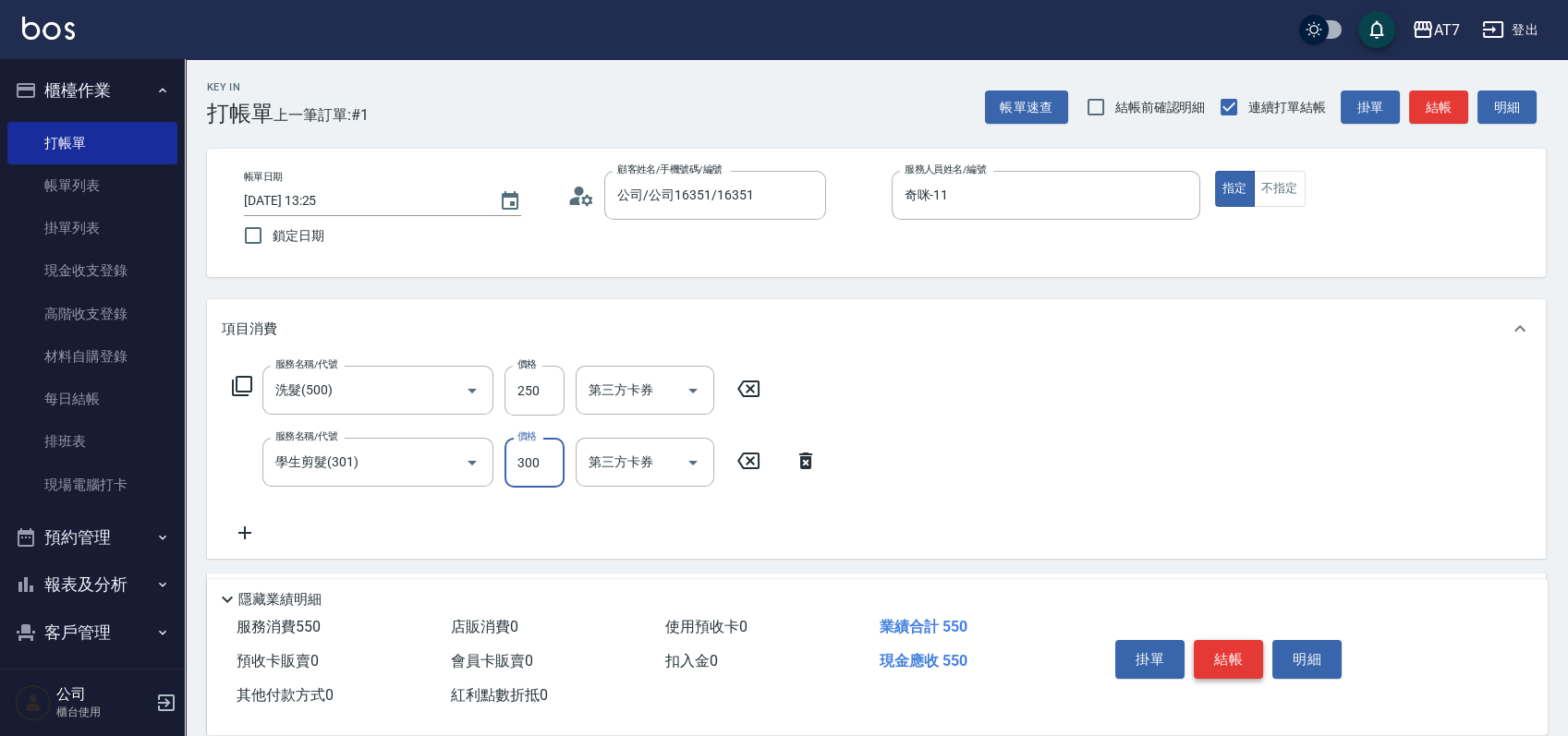
type input "20"
type input "25"
type input "50"
type input "250"
click at [1238, 649] on button "結帳" at bounding box center [1228, 660] width 70 height 39
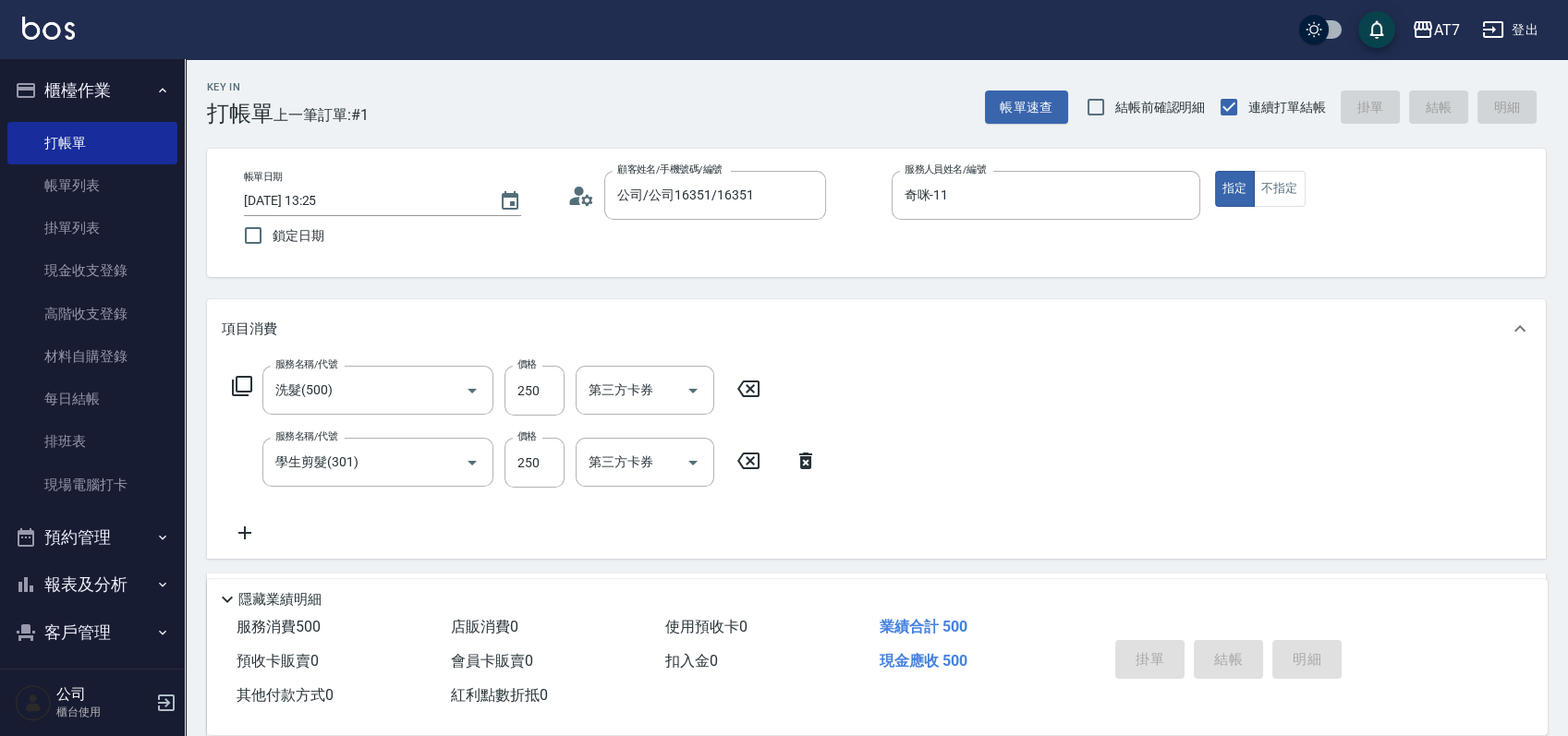
type input "2025/10/14 13:26"
type input "0"
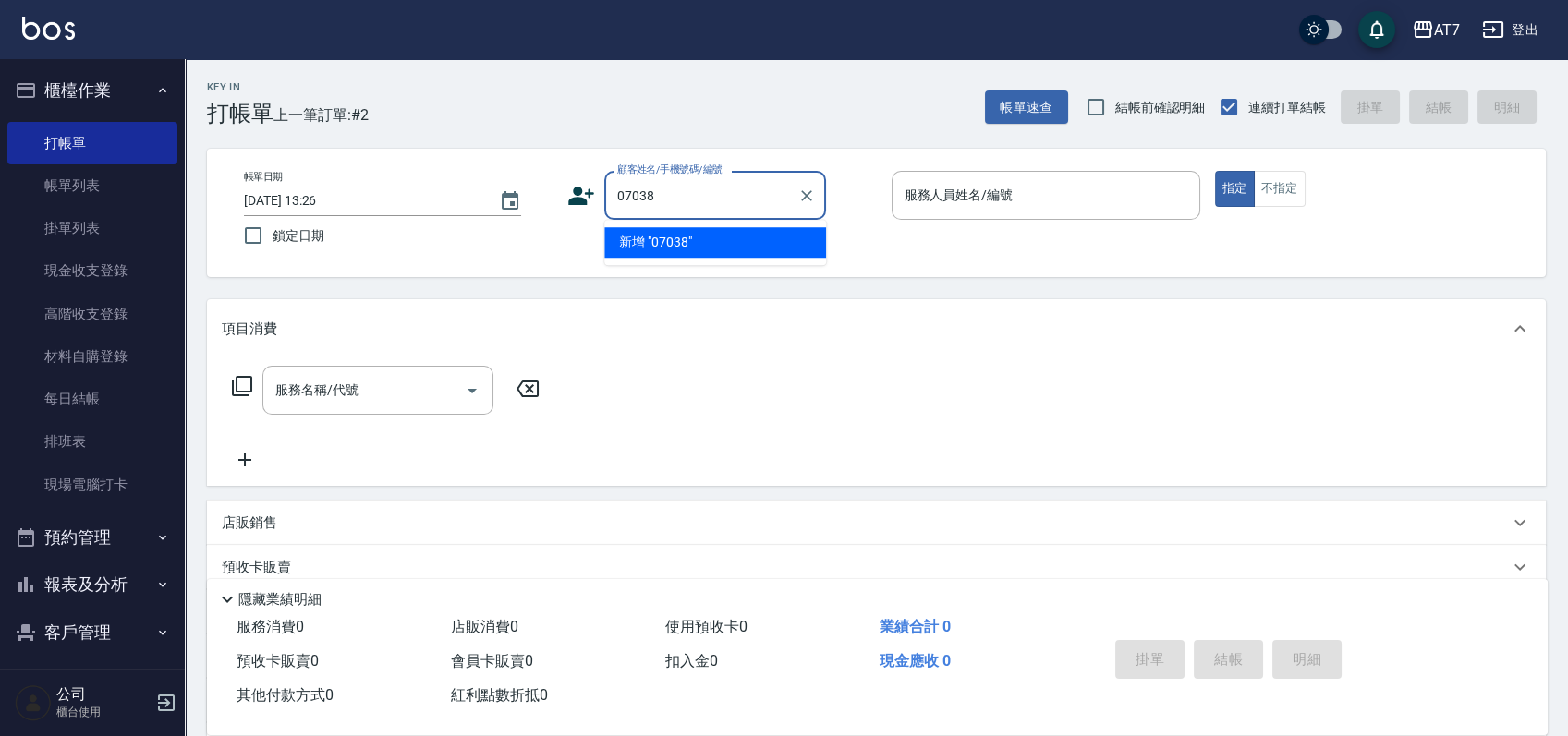
type input "07038"
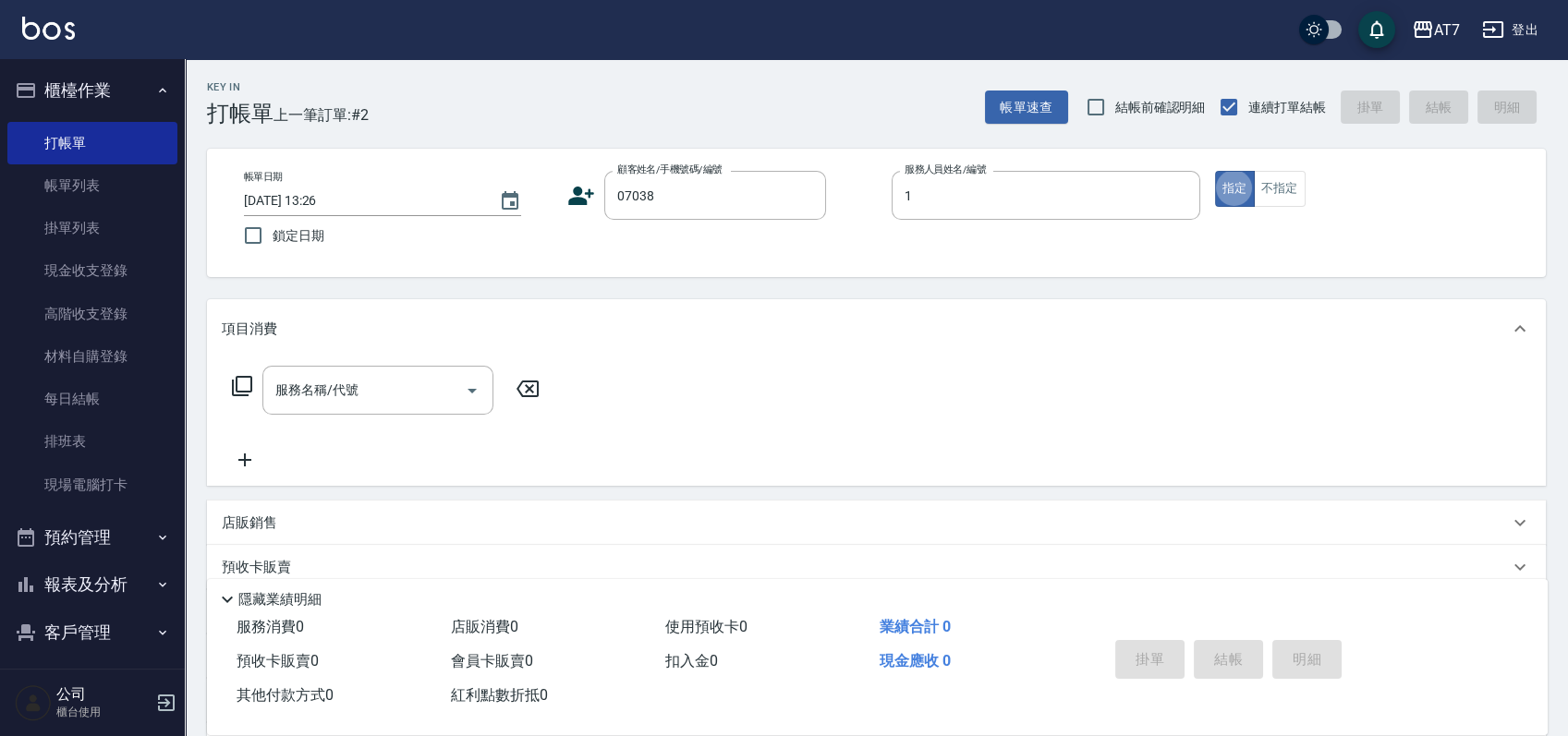
type input "米雪兒-1"
type input "公司/公司07038/07038"
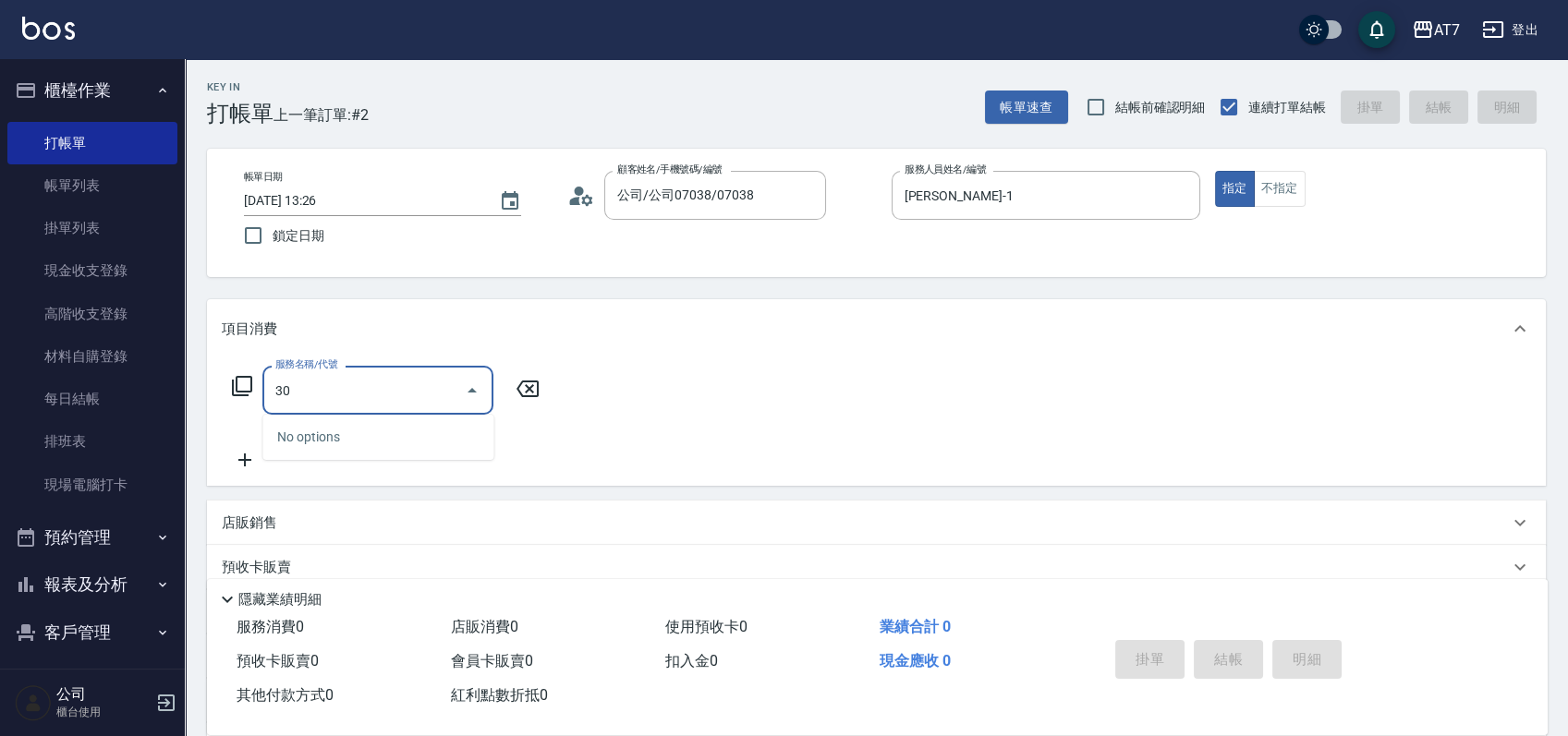
type input "302"
type input "30"
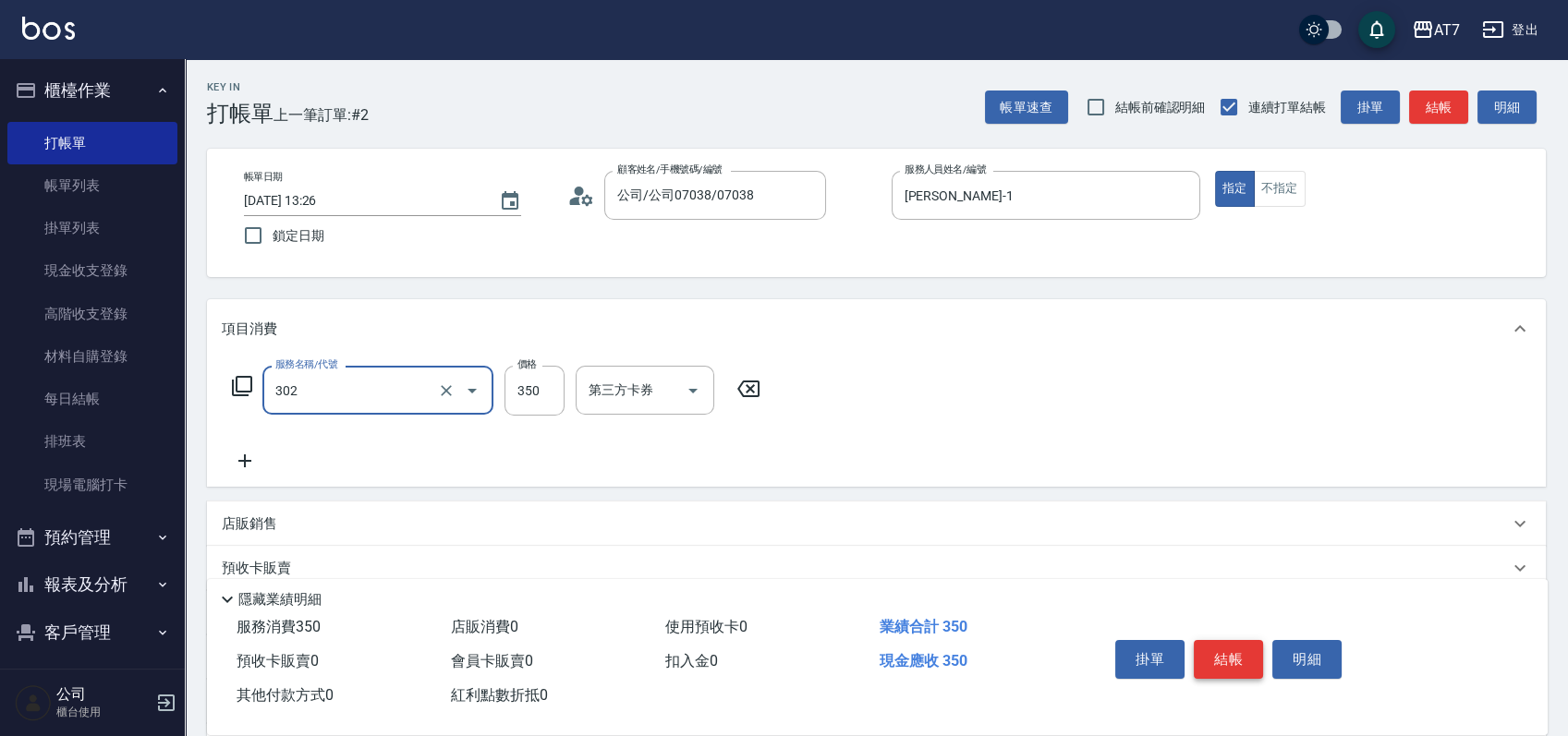
type input "剪髮(302)"
click at [1238, 649] on button "結帳" at bounding box center [1228, 660] width 70 height 39
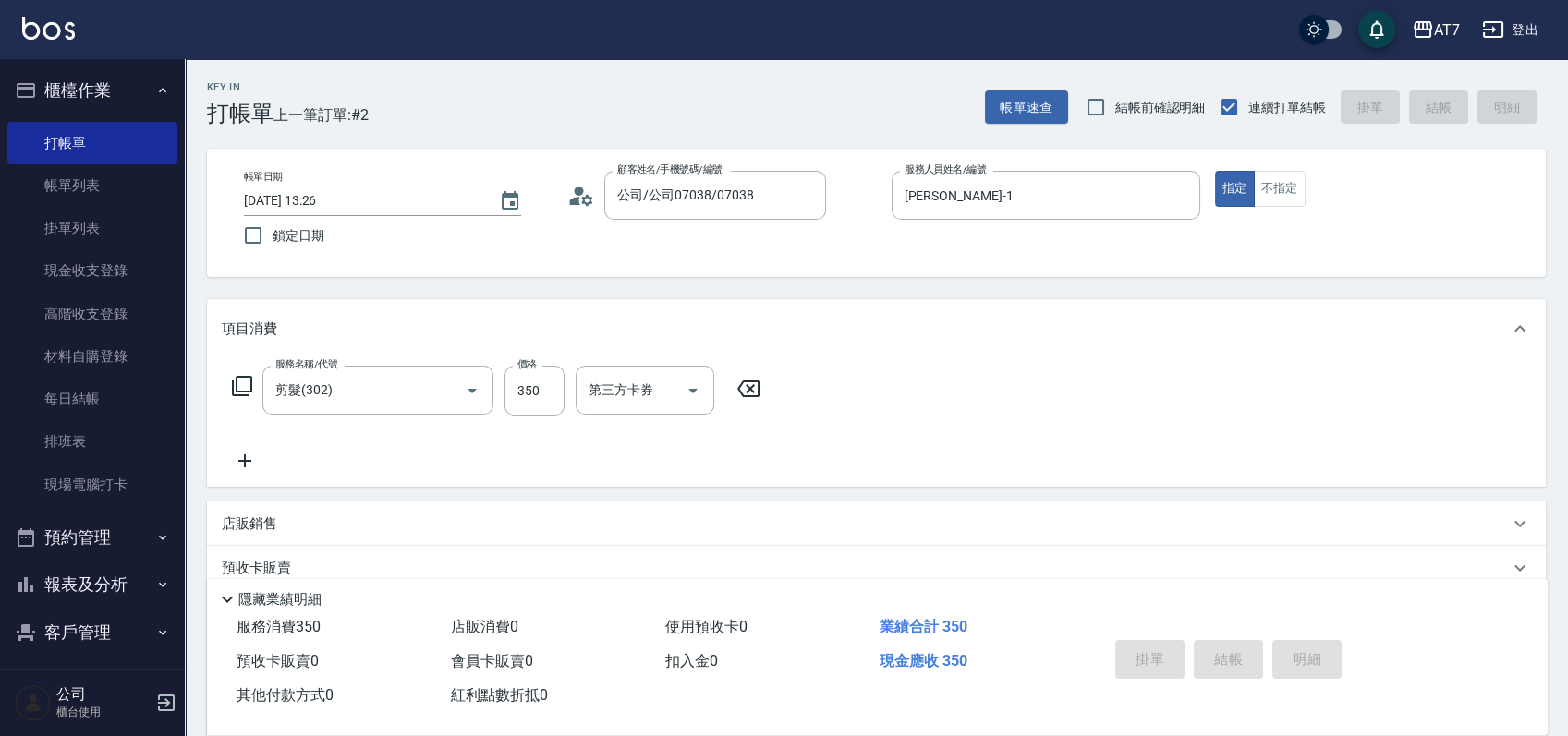
type input "0"
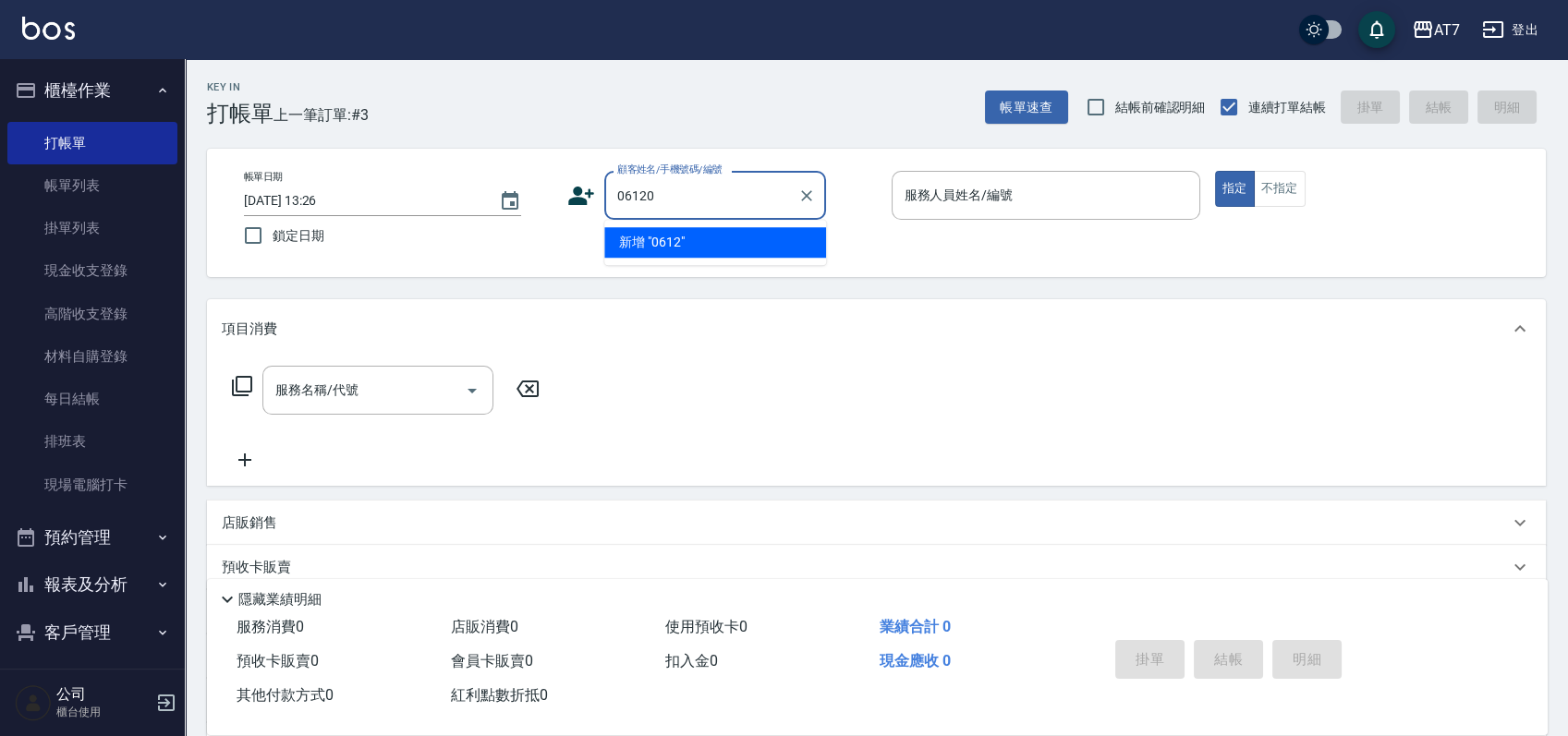
type input "06120"
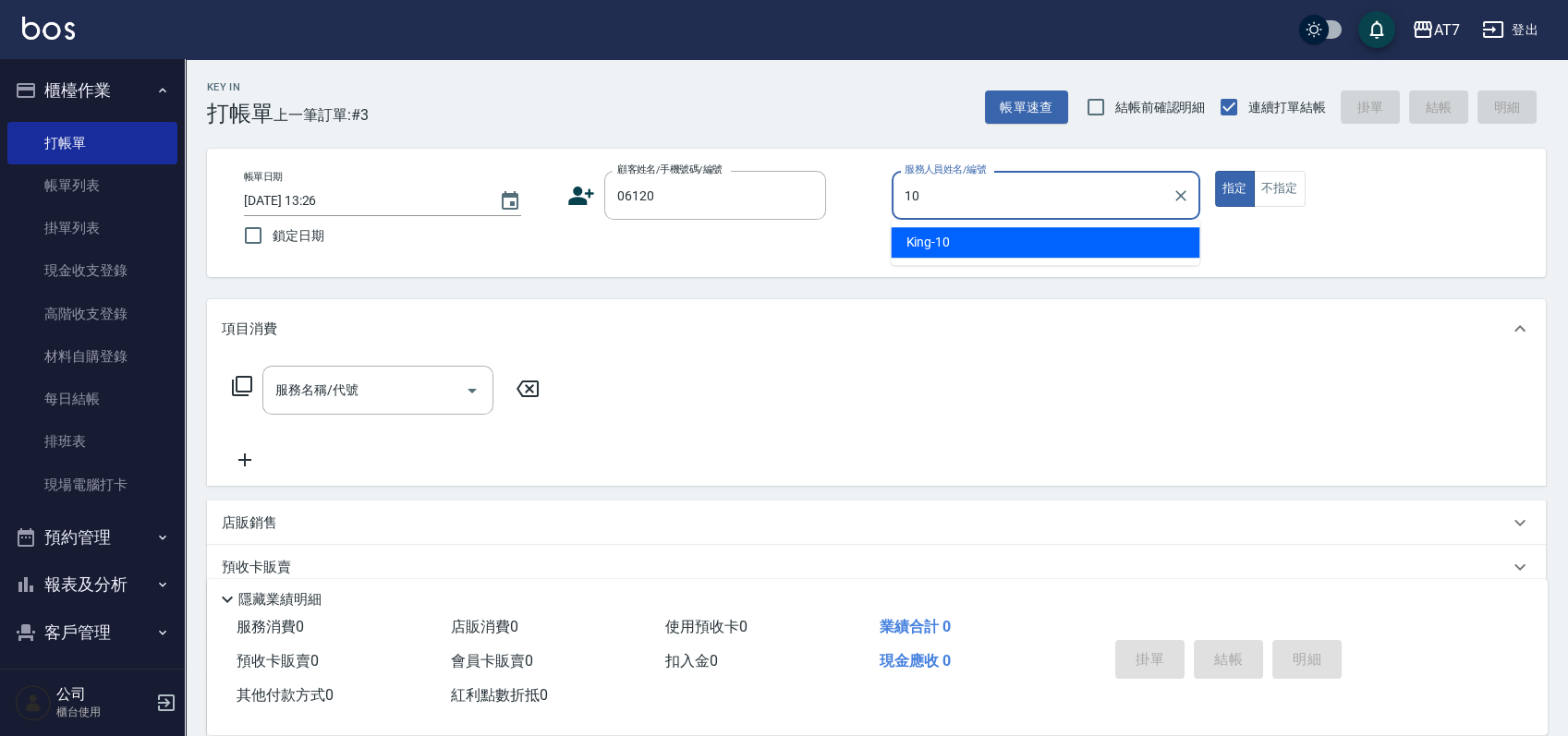
type input "King-10"
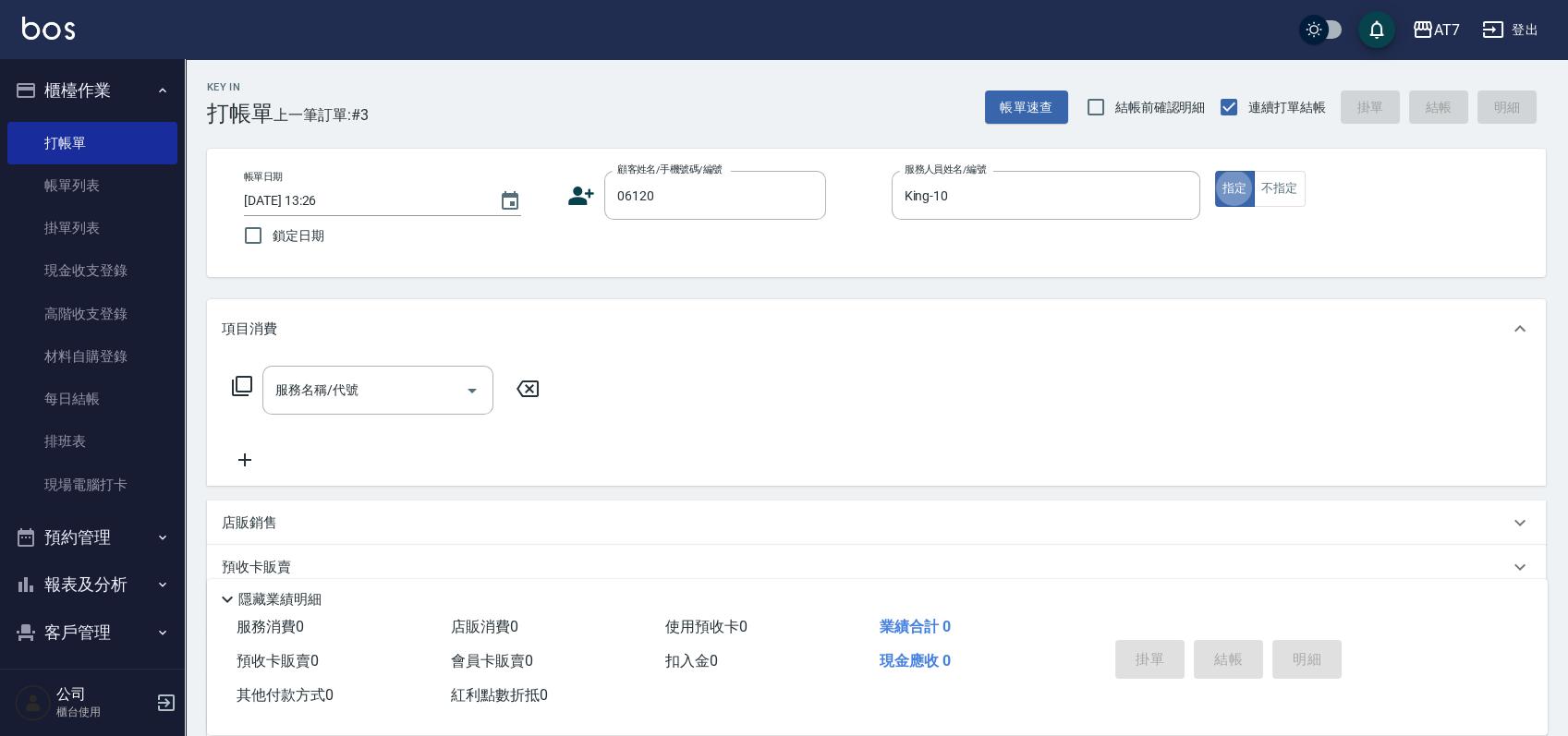
type input "公司單/06120-1/06120"
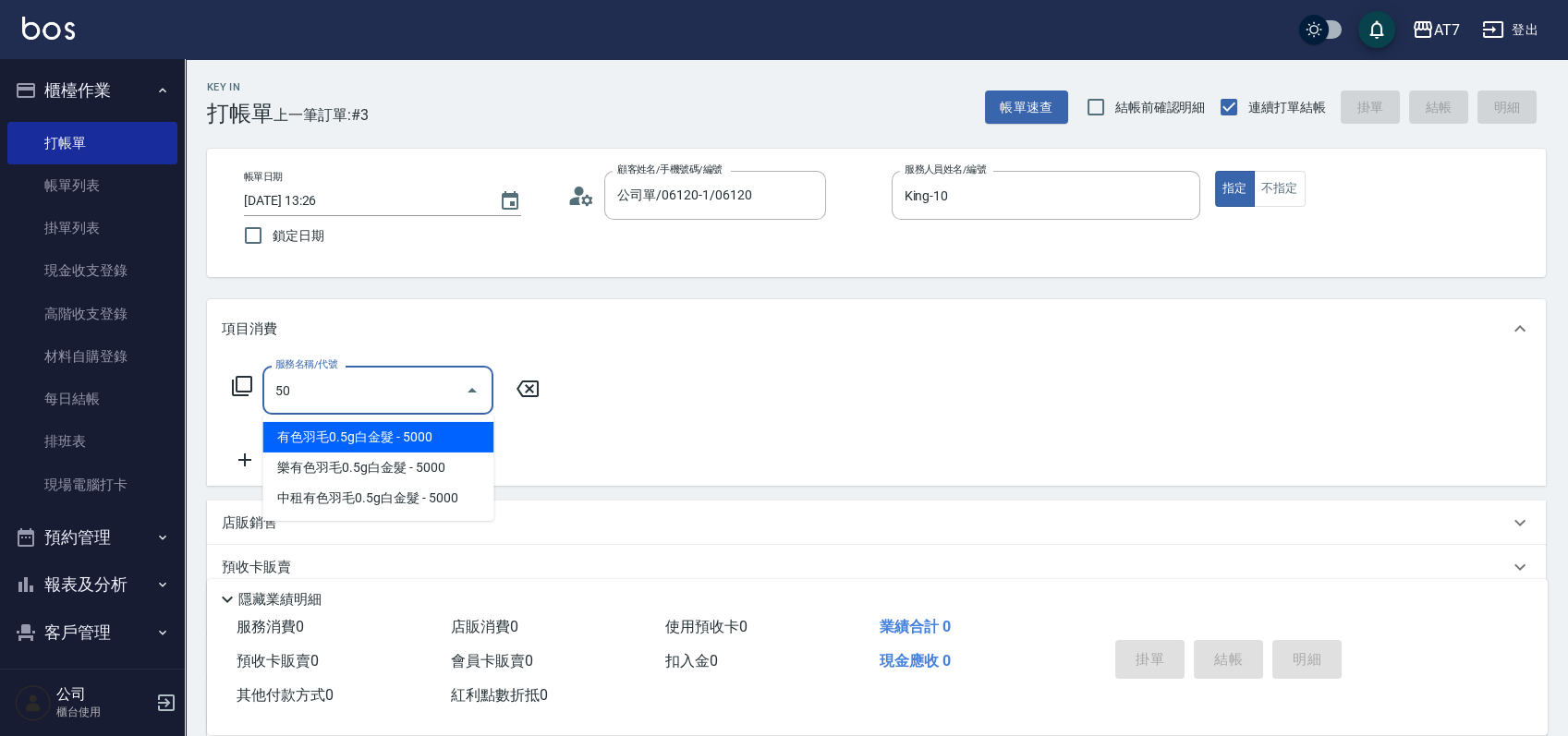
type input "501"
type input "30"
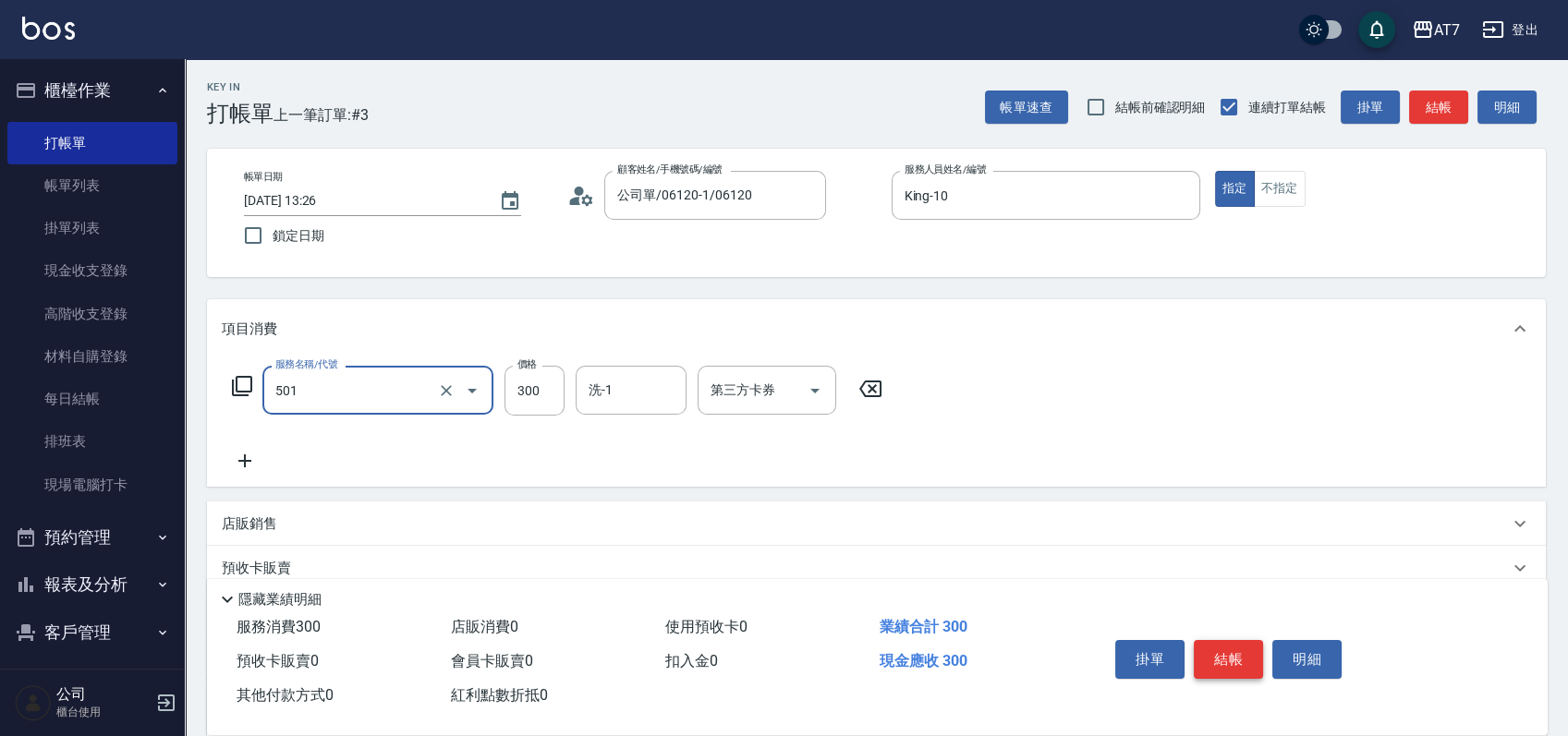
type input "洗髮(互助)(501)"
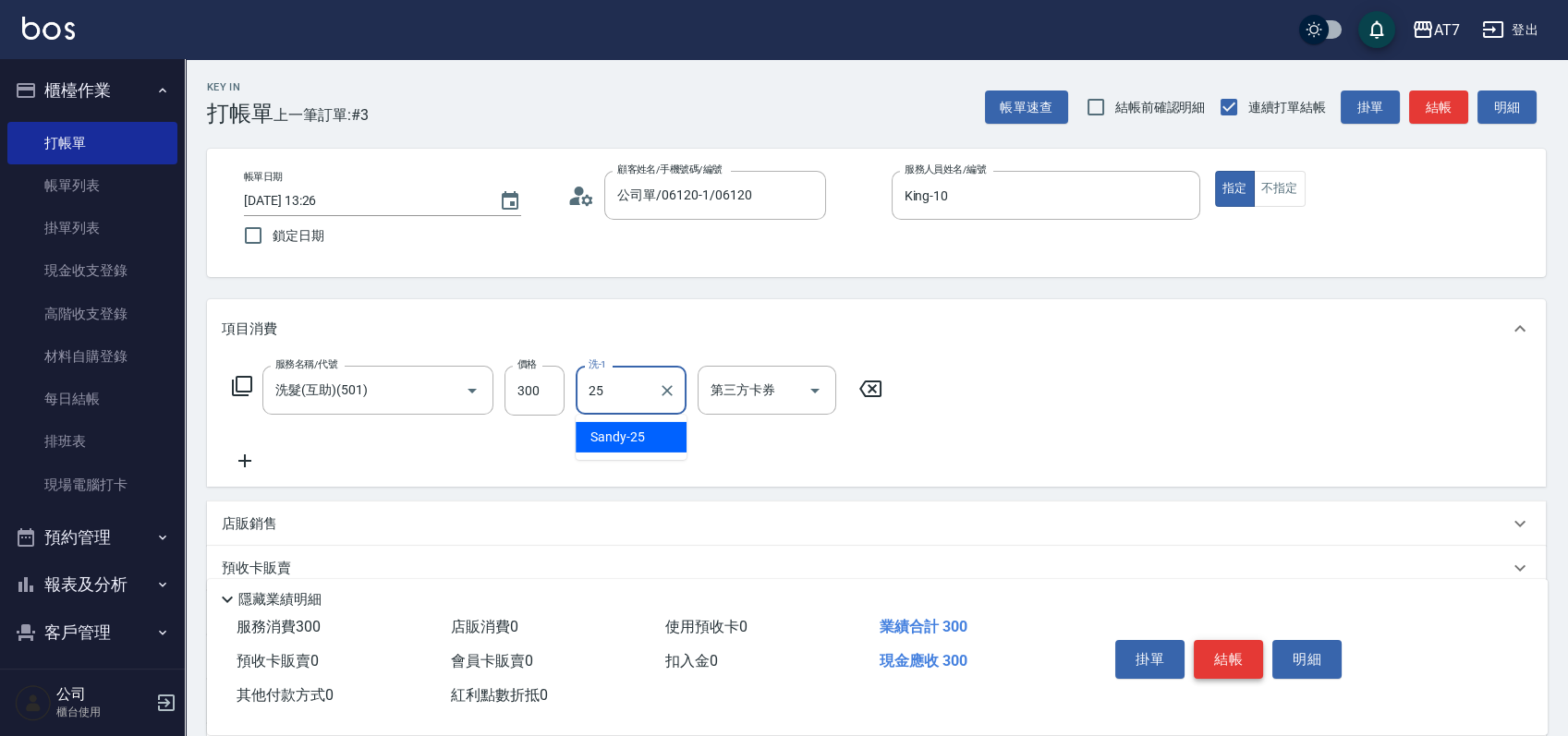
type input "Sandy-25"
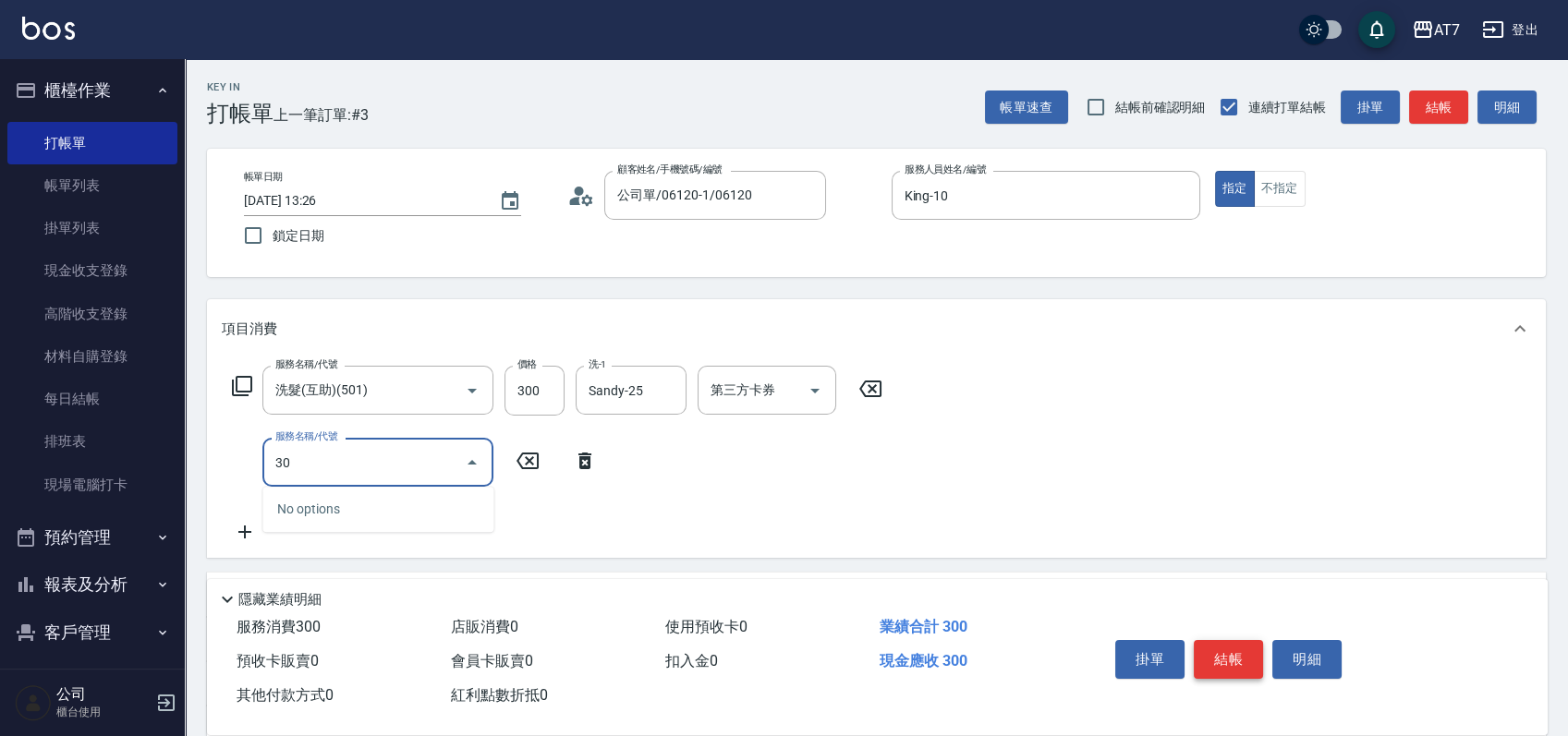
type input "302"
type input "60"
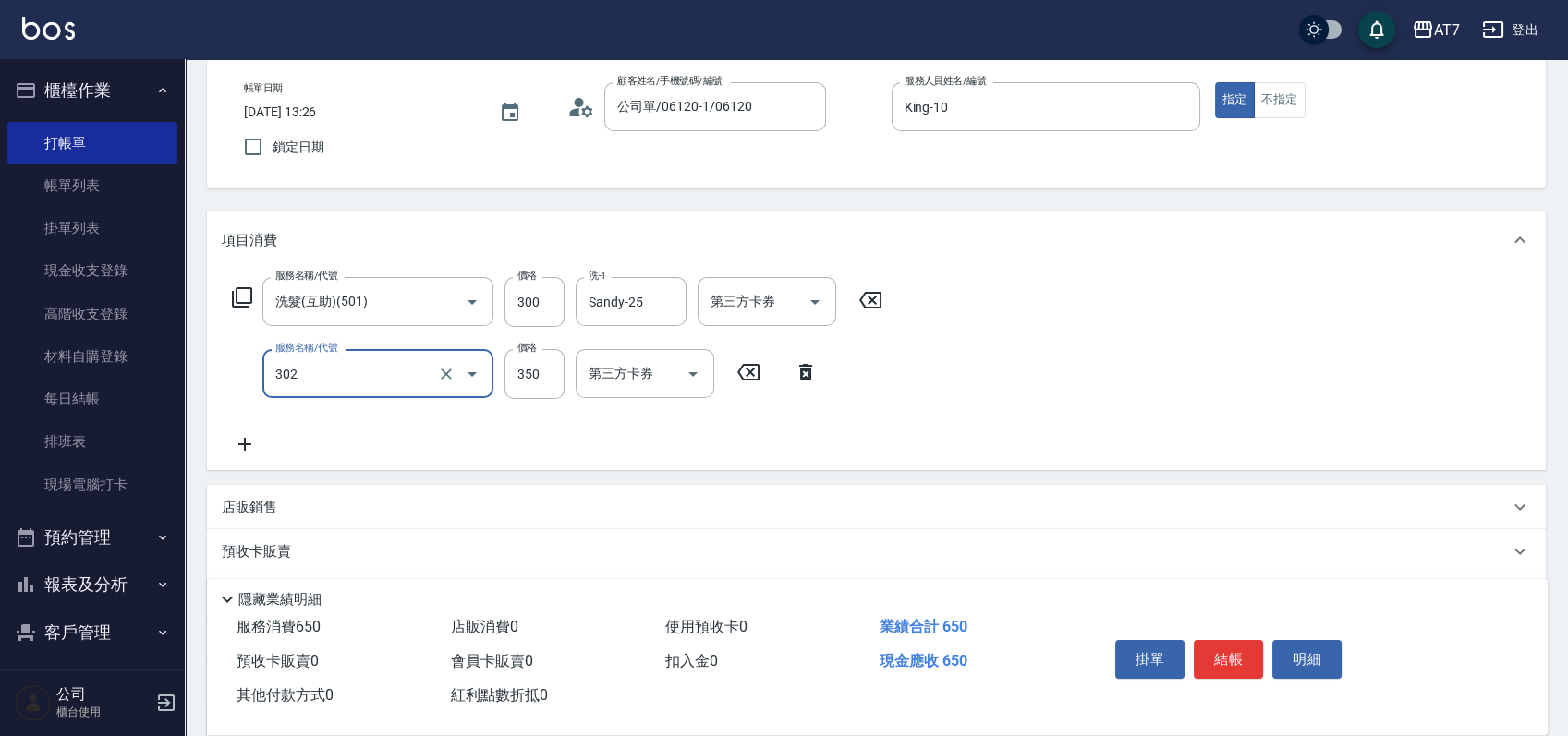
scroll to position [246, 0]
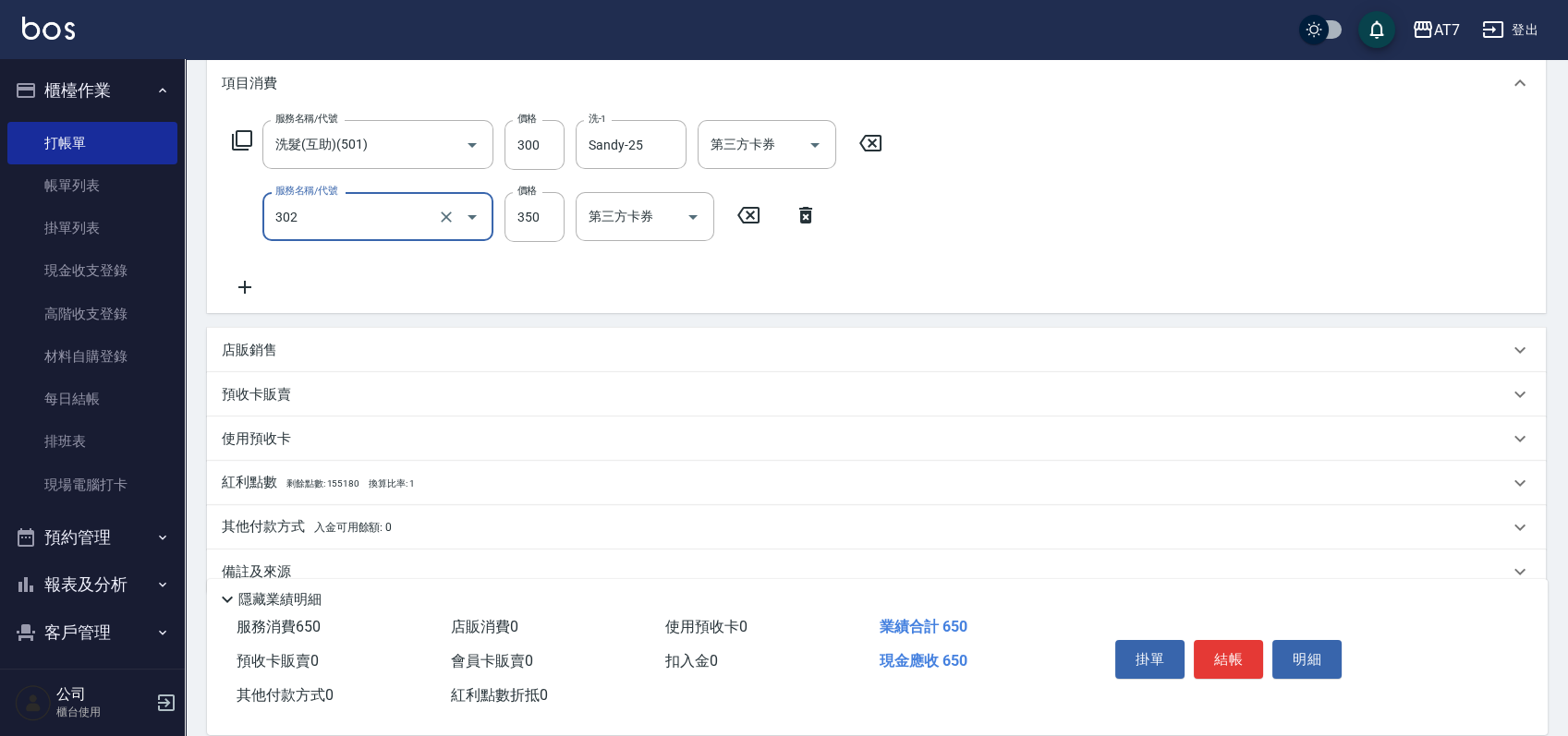
type input "剪髮(302)"
click at [1062, 351] on div "店販銷售" at bounding box center [864, 351] width 1287 height 20
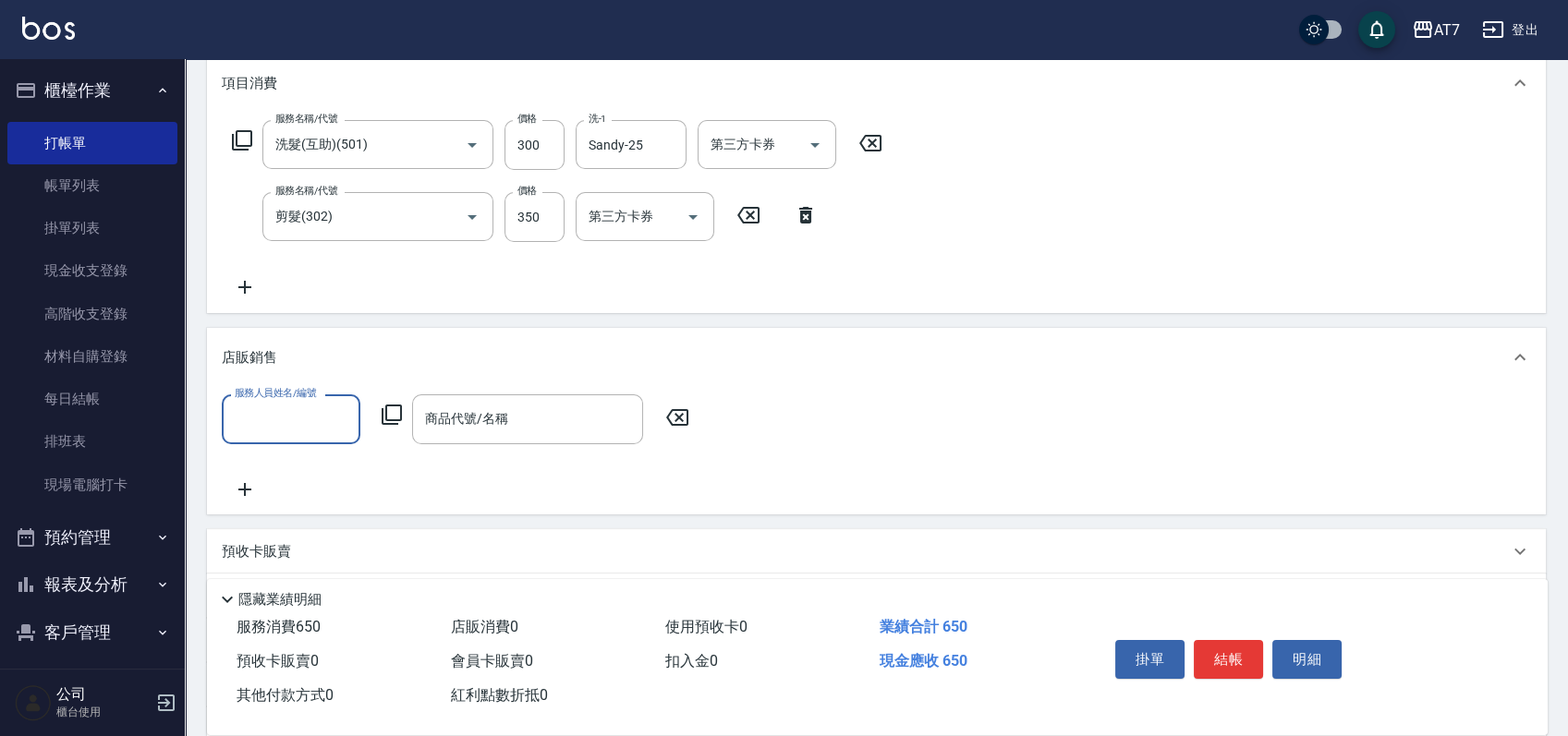
scroll to position [0, 0]
type input "King-10"
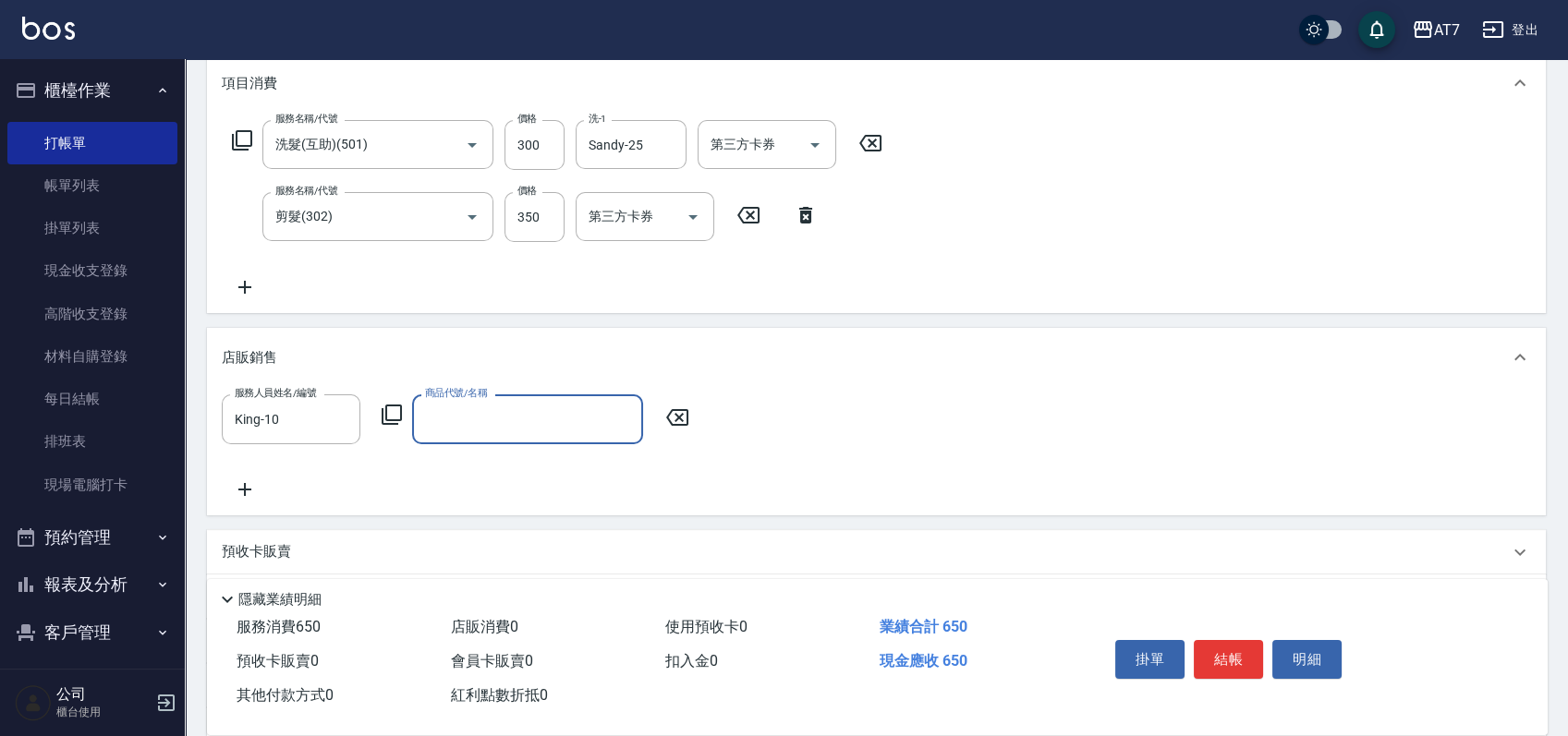
type input "z"
type input "極光髮香水"
type input "120"
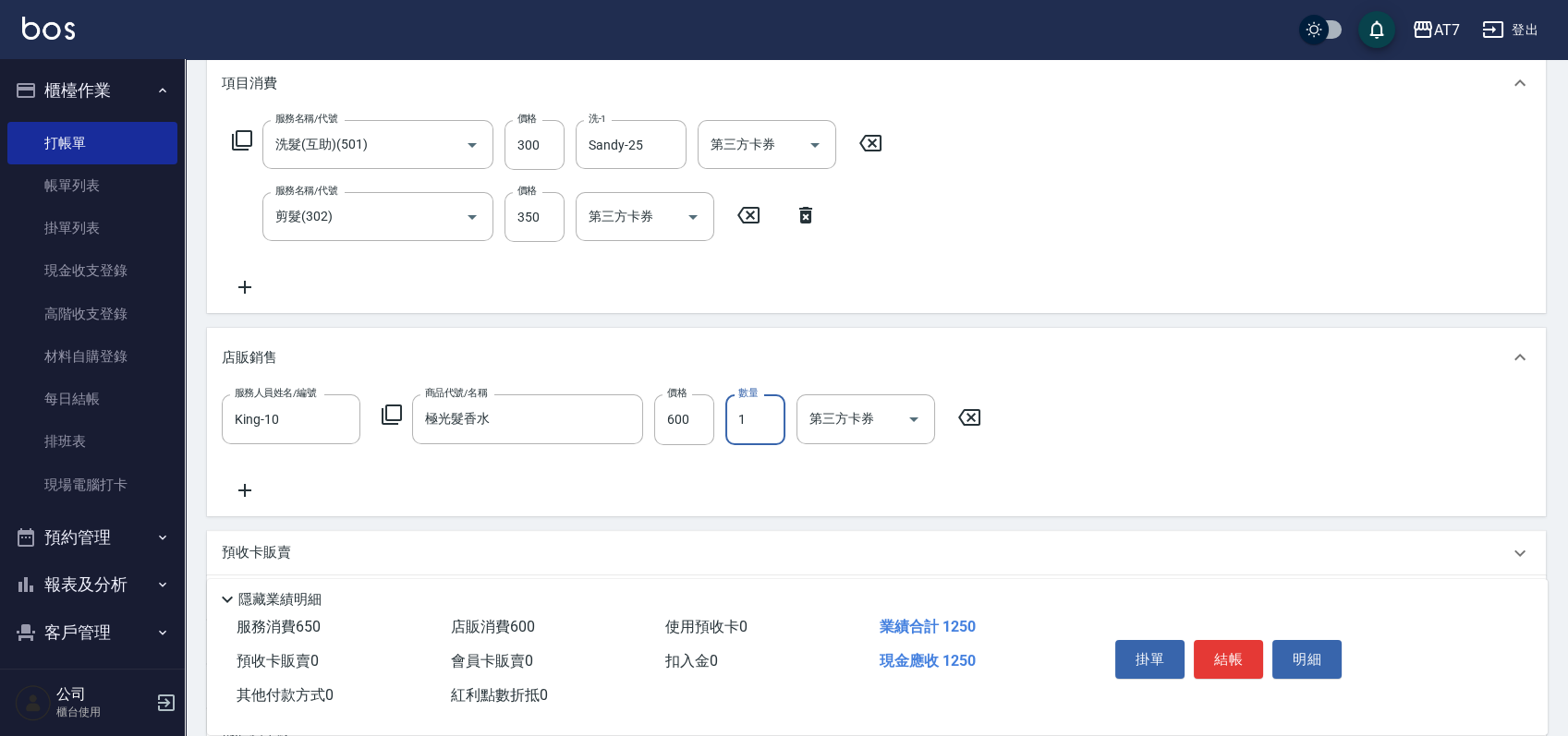
type input "2"
type input "180"
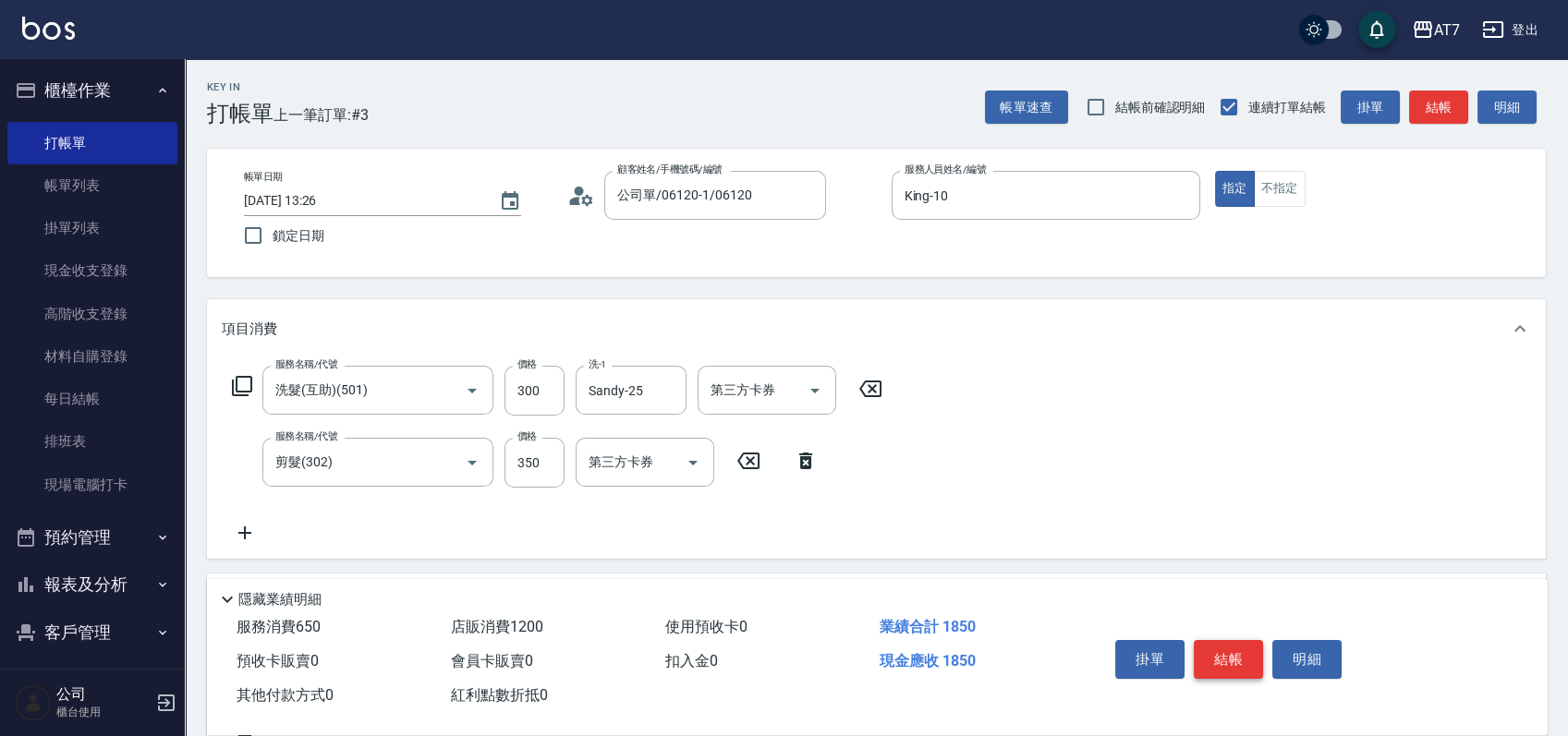
type input "2"
click at [1235, 647] on button "結帳" at bounding box center [1228, 660] width 70 height 39
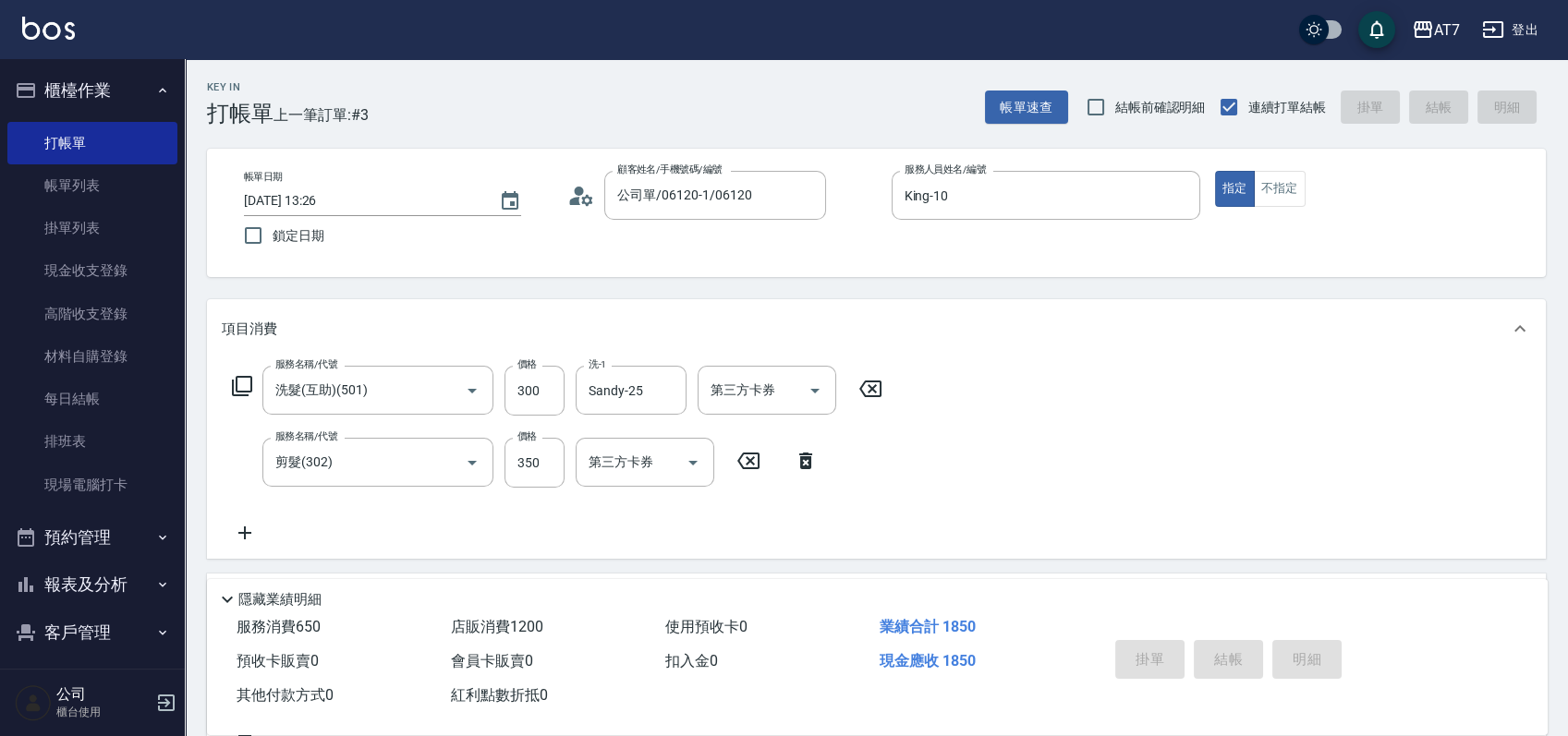
type input "0"
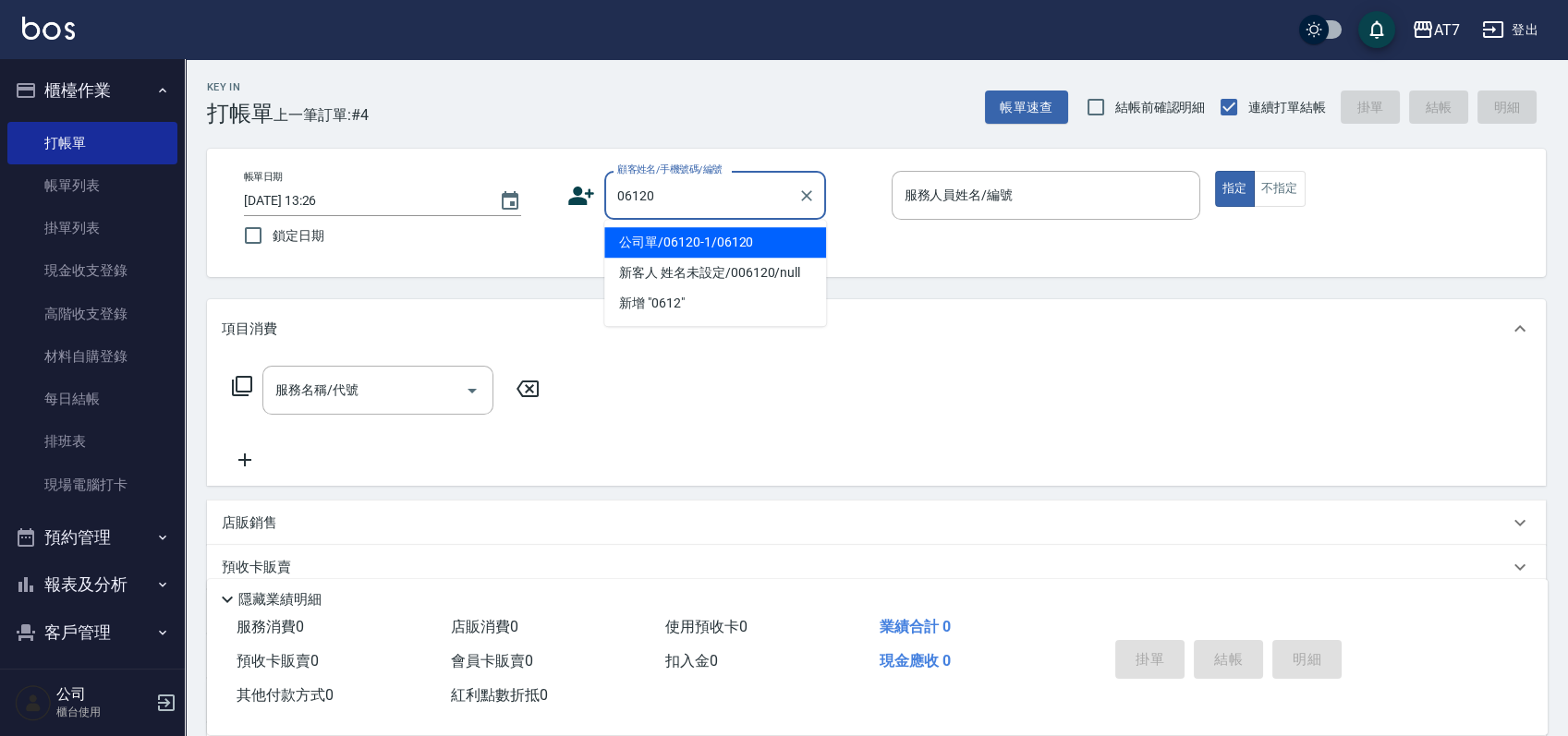
type input "公司單/06120-1/06120"
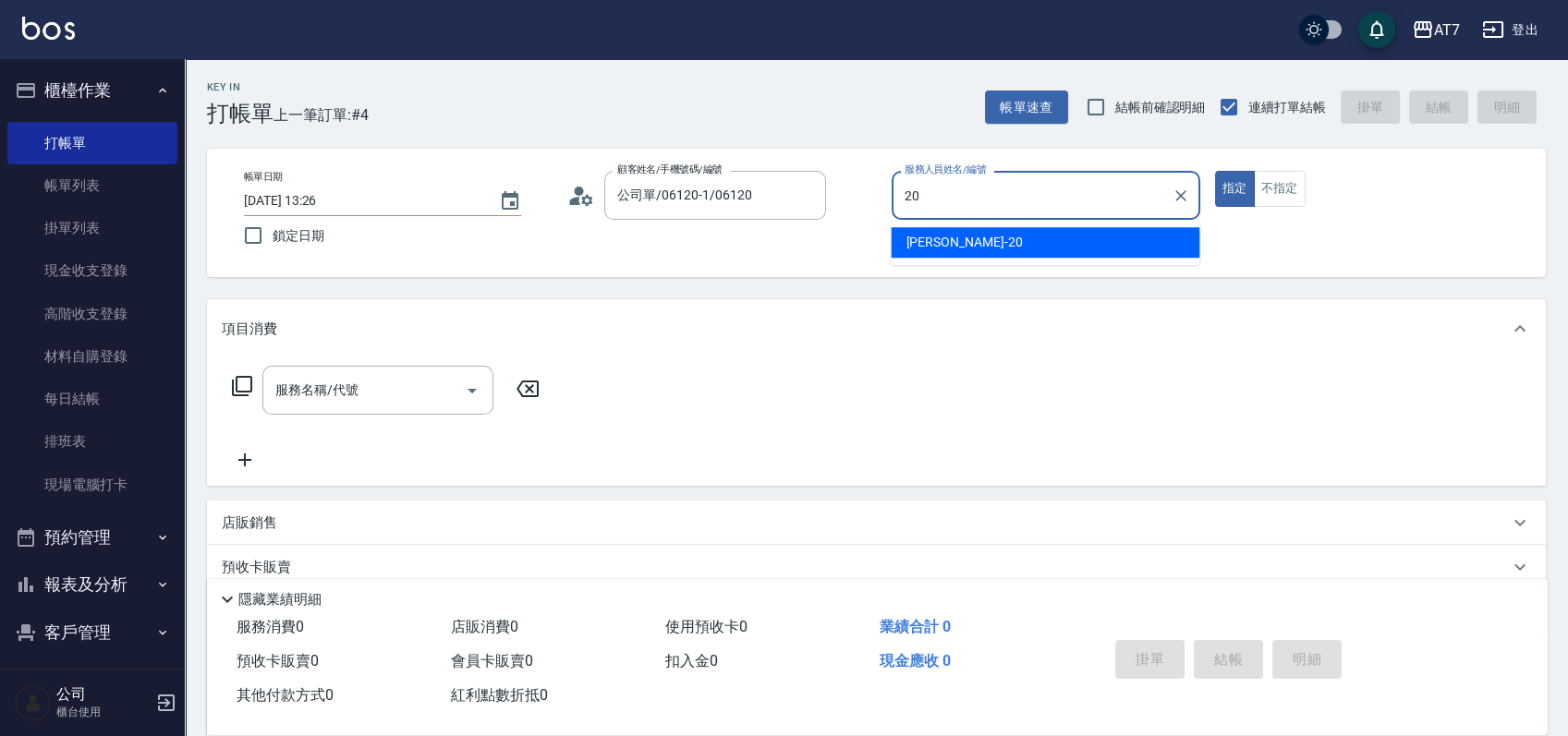
type input "妮可-20"
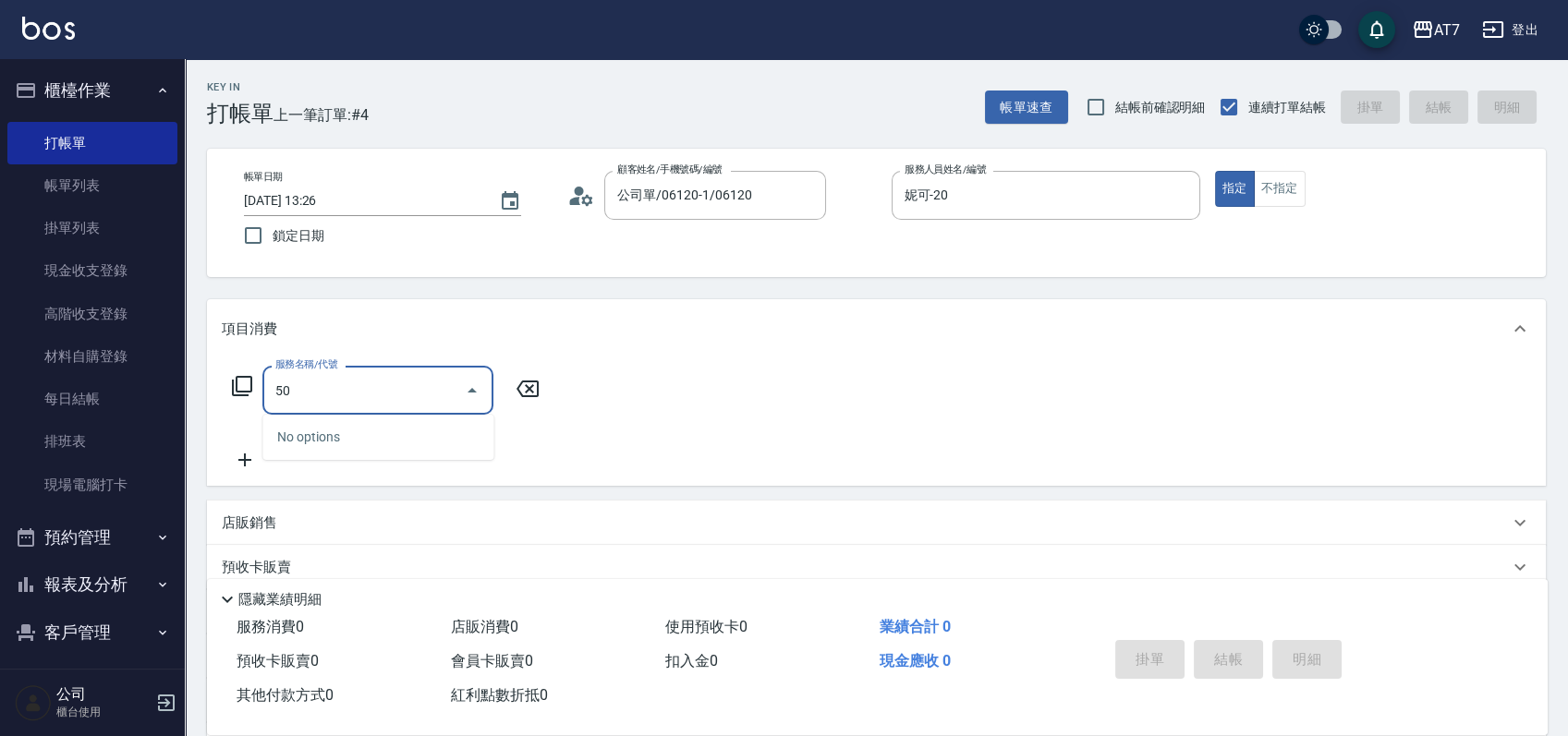
type input "500"
type input "30"
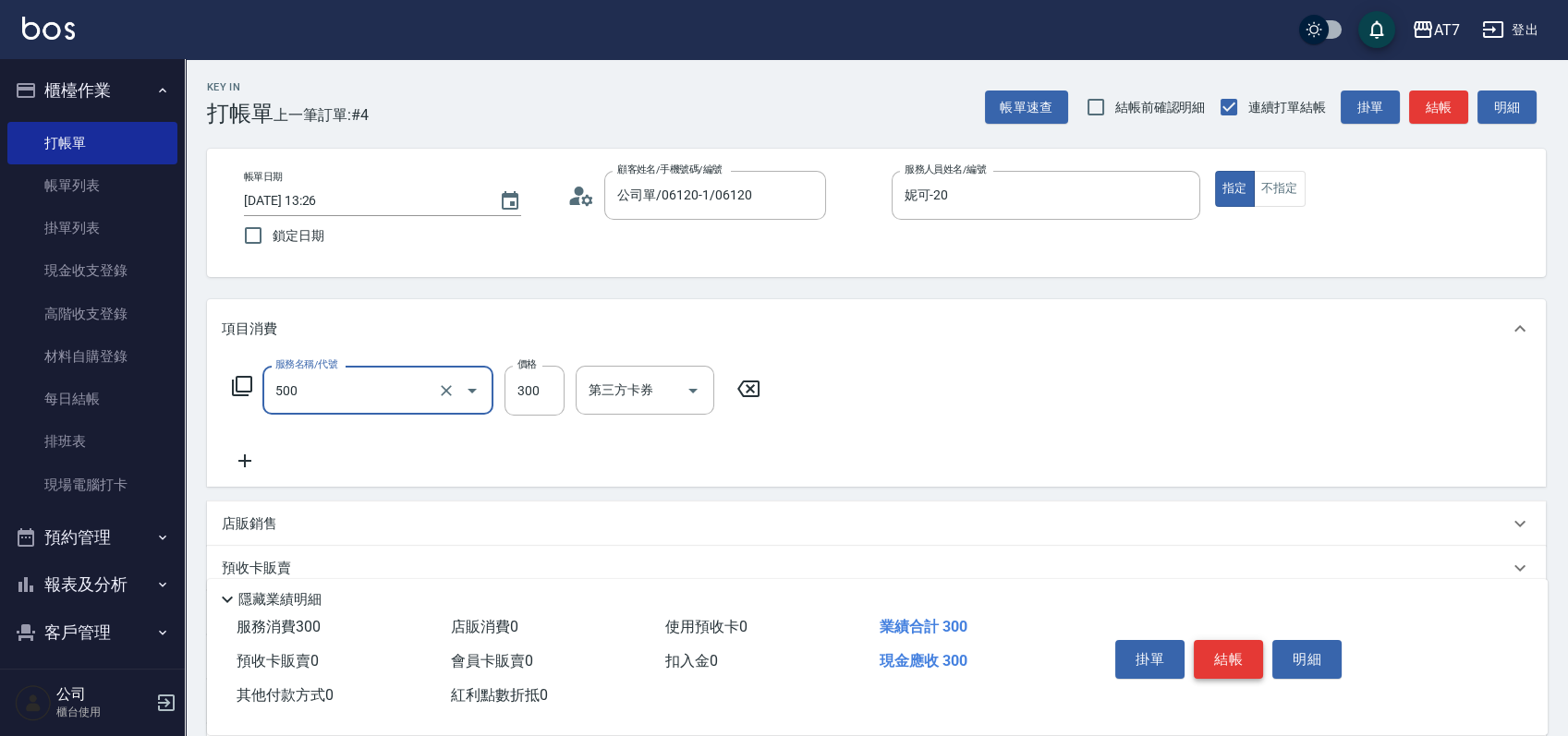
type input "洗髮(500)"
type input "0"
type input "25"
type input "20"
type input "250"
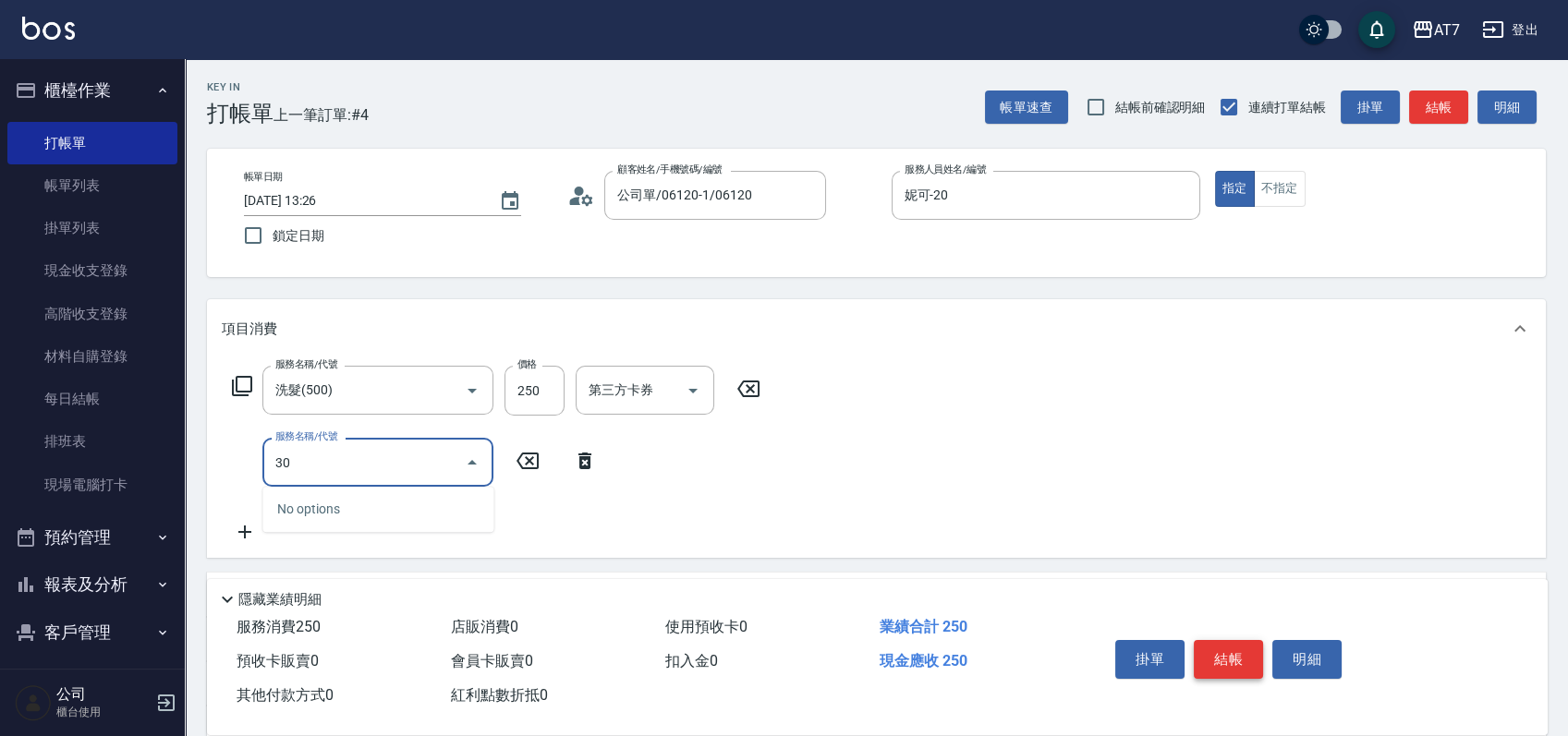
type input "302"
type input "60"
type input "剪髮(302)"
click at [1235, 647] on button "結帳" at bounding box center [1228, 660] width 70 height 39
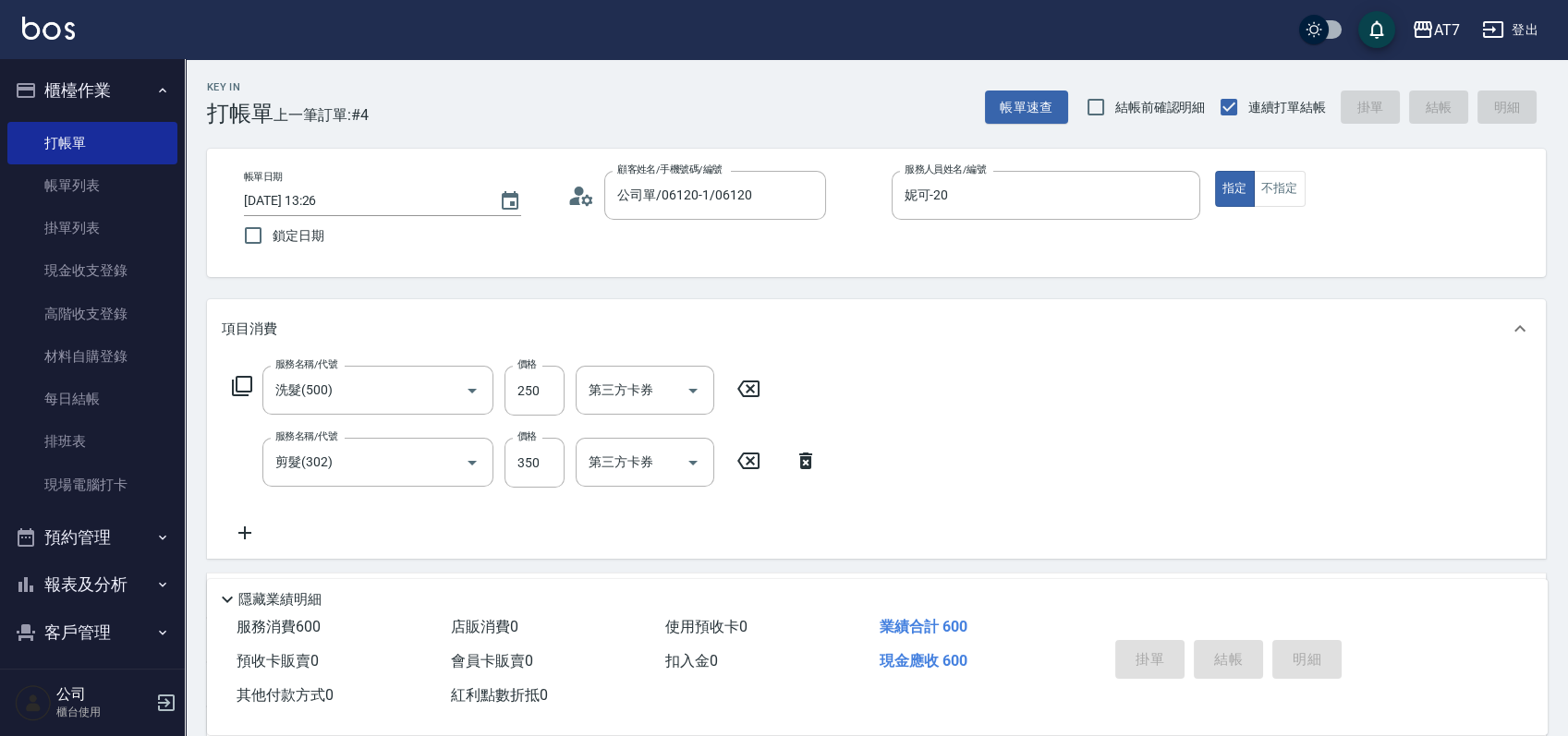
type input "2025/10/14 13:27"
type input "0"
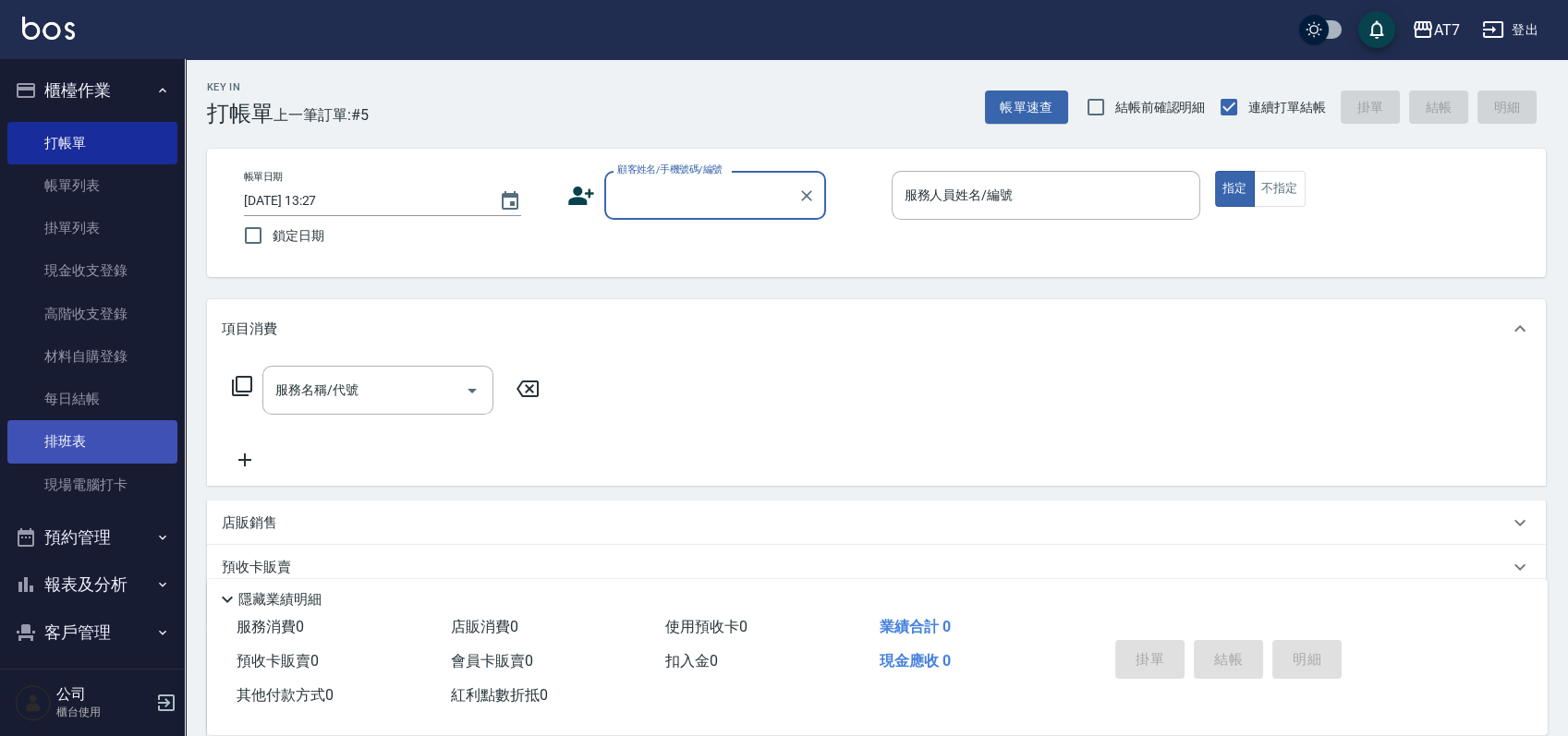
click at [104, 439] on link "排班表" at bounding box center [92, 441] width 170 height 42
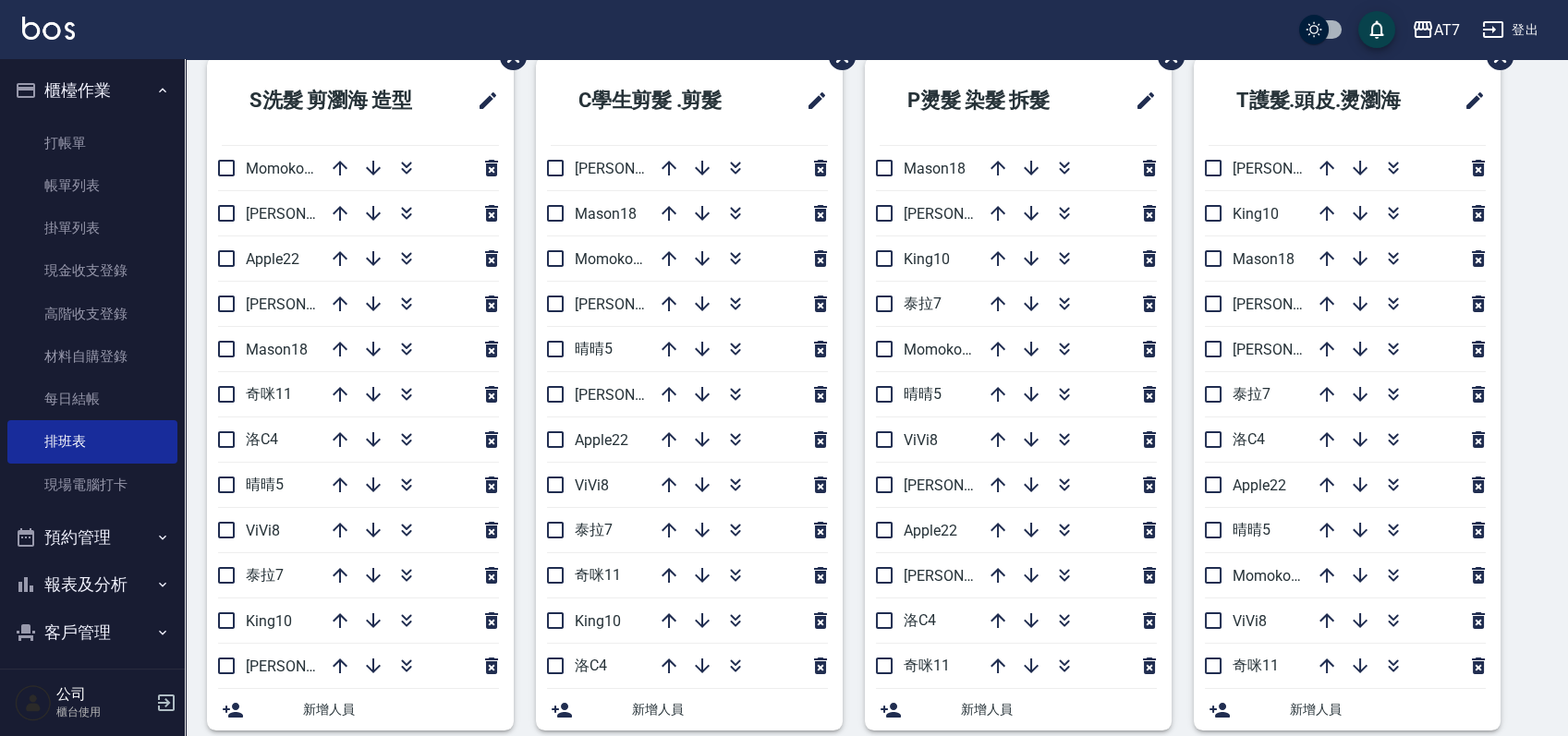
scroll to position [123, 0]
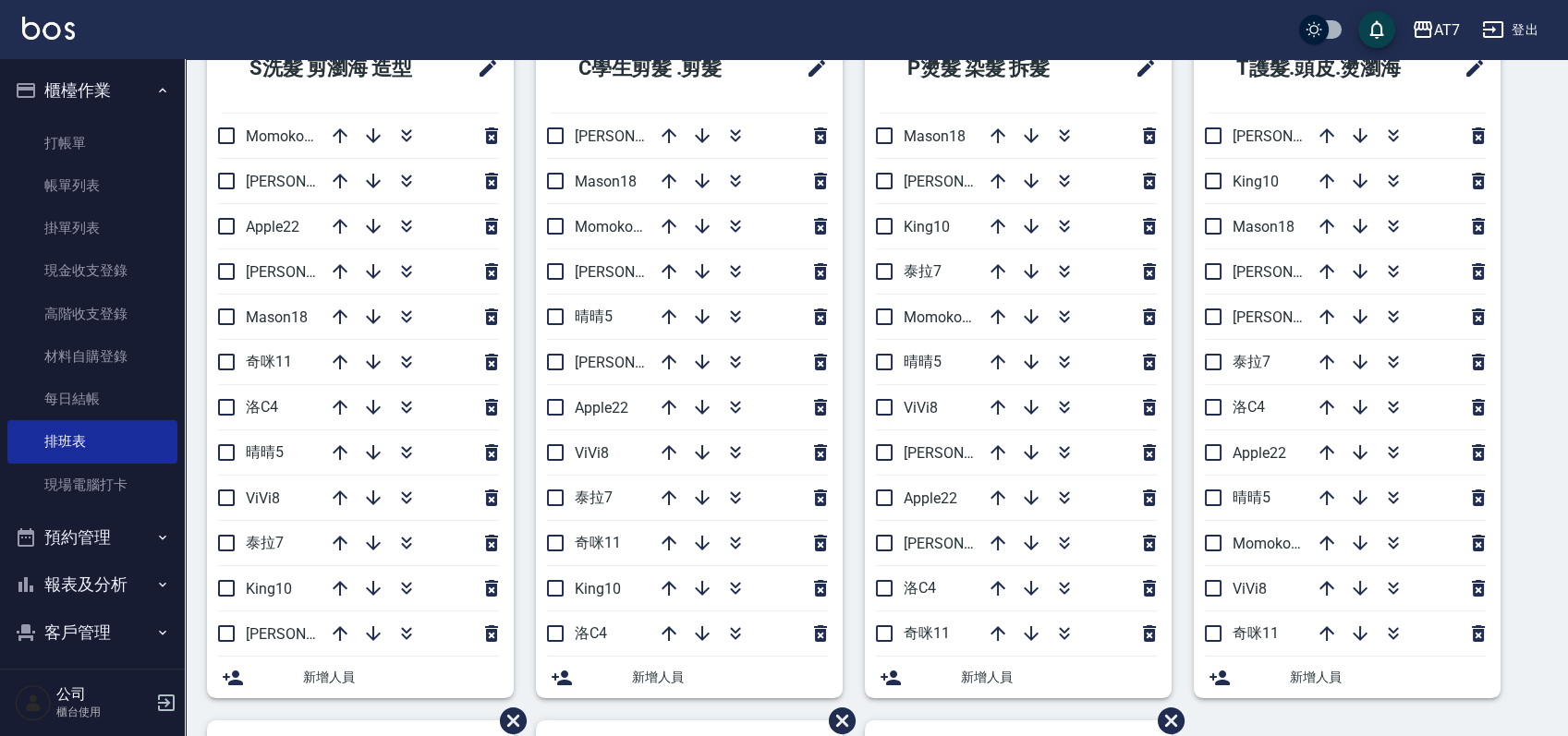
click at [1523, 403] on div "S洗髮 剪瀏海 造型 Momoko12 郭郭9 Apple22 伊蕾2 Mason18 奇咪11 洛C4 晴晴5 ViVi8 泰拉7 King10 杜莎莎6 …" at bounding box center [865, 721] width 1361 height 1394
click at [52, 188] on link "帳單列表" at bounding box center [92, 185] width 170 height 42
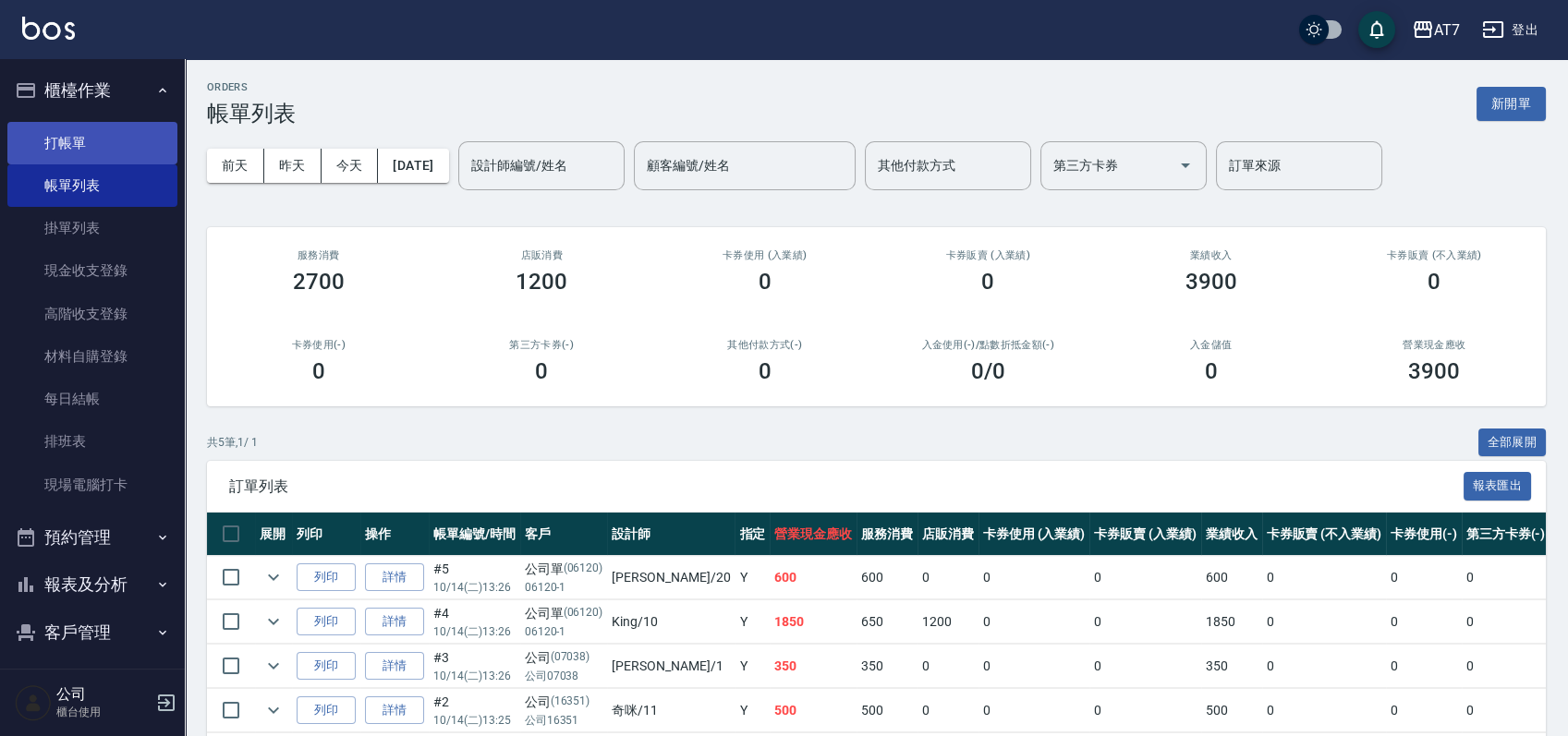
click at [93, 137] on link "打帳單" at bounding box center [92, 142] width 170 height 42
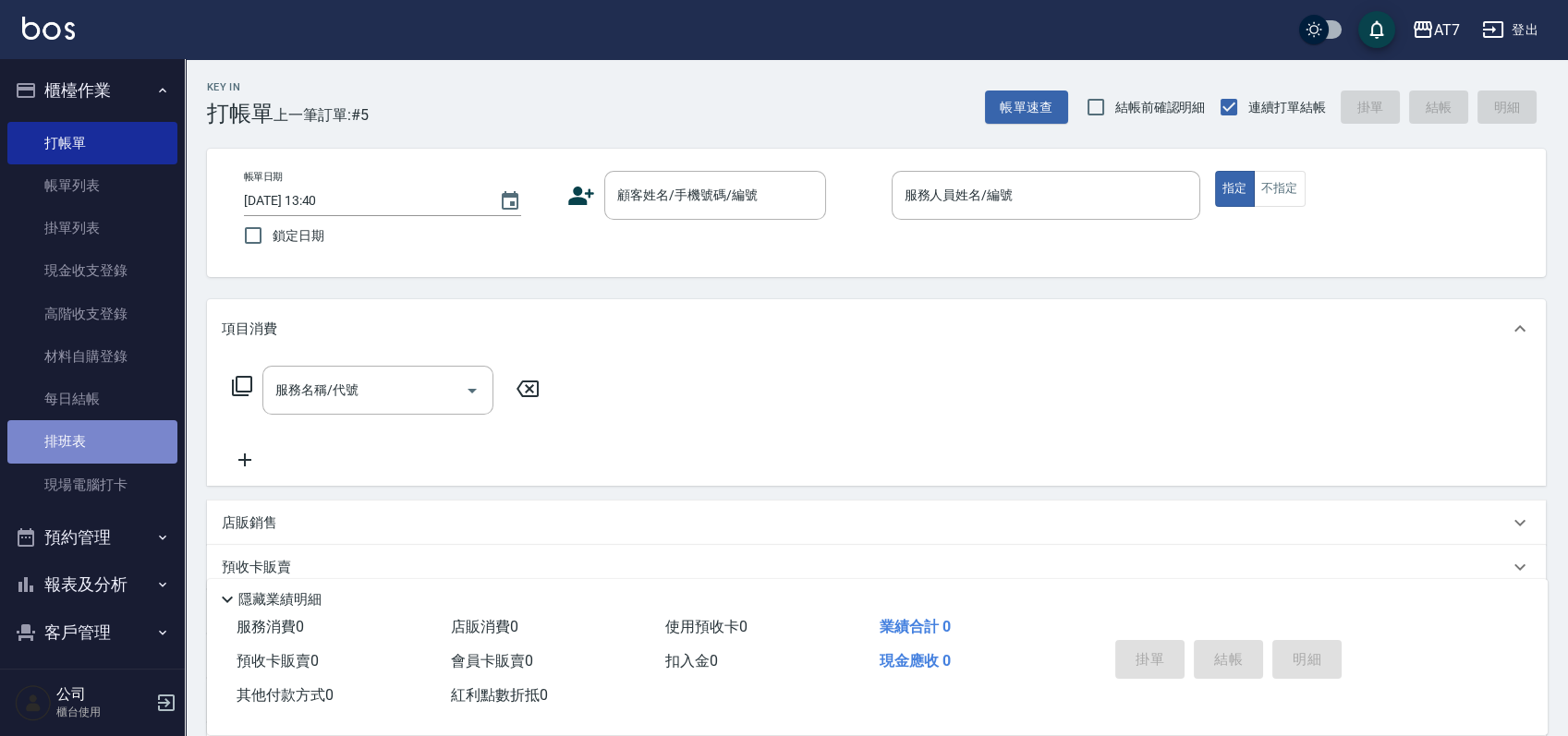
click at [111, 441] on link "排班表" at bounding box center [92, 441] width 170 height 42
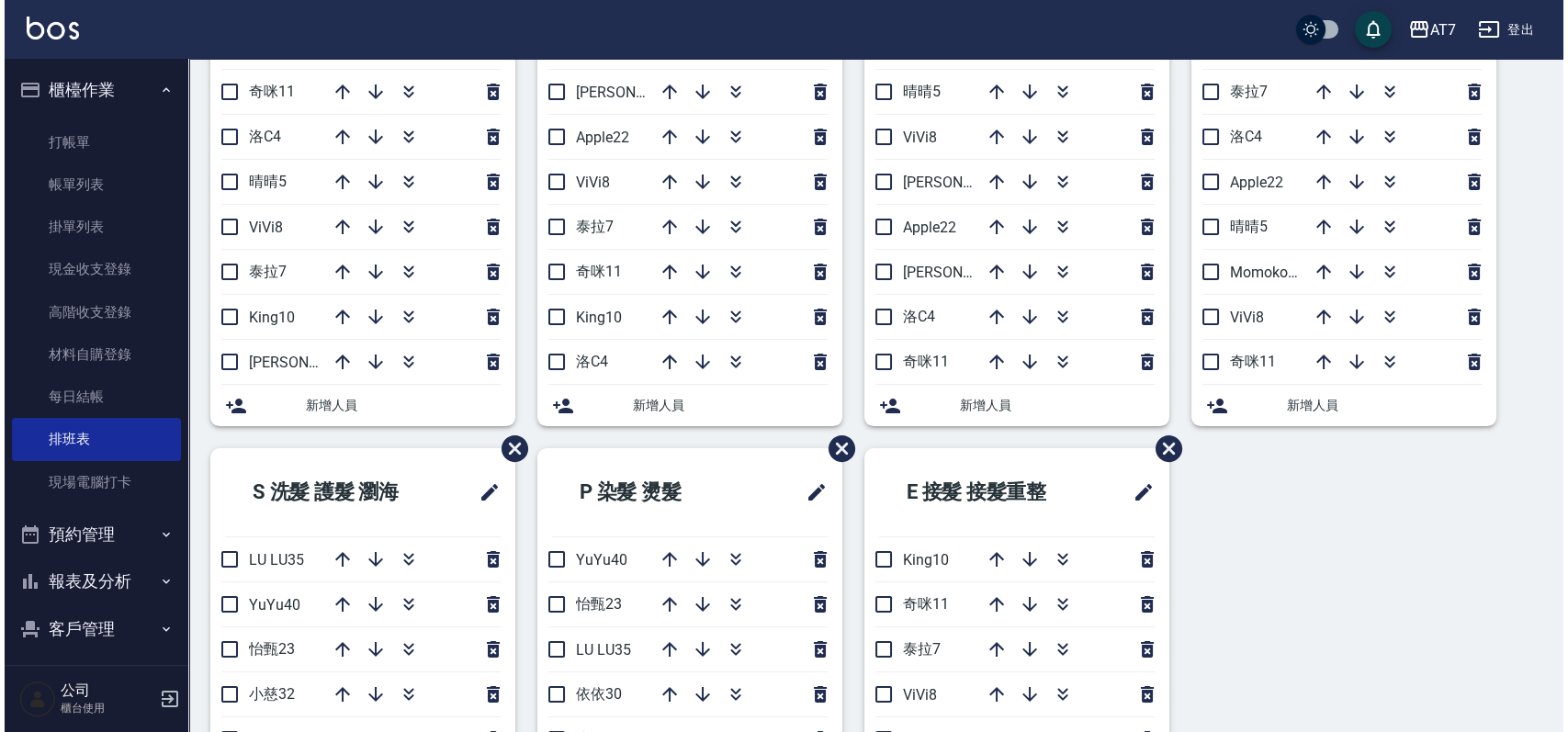
scroll to position [803, 0]
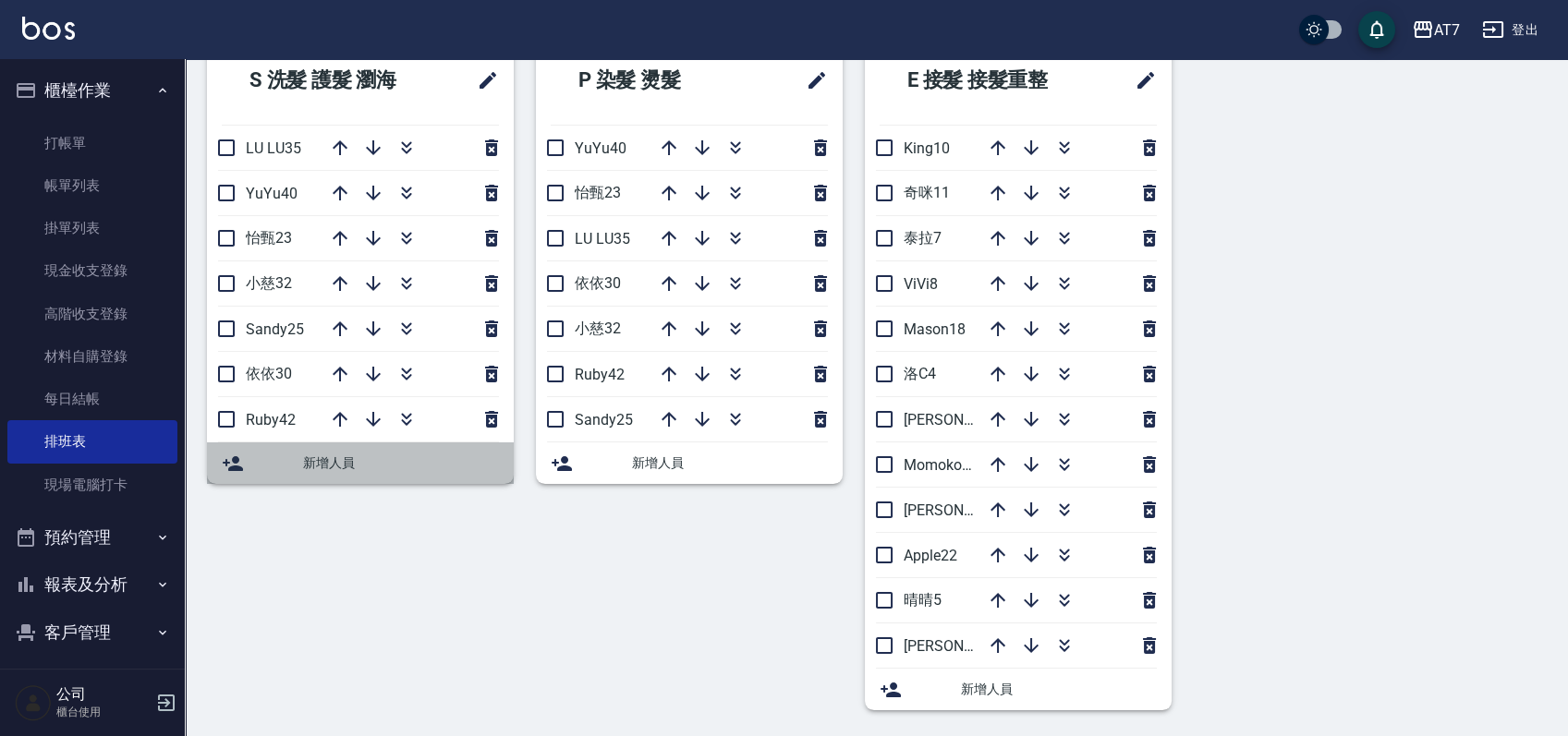
click at [335, 456] on span "新增人員" at bounding box center [401, 464] width 196 height 20
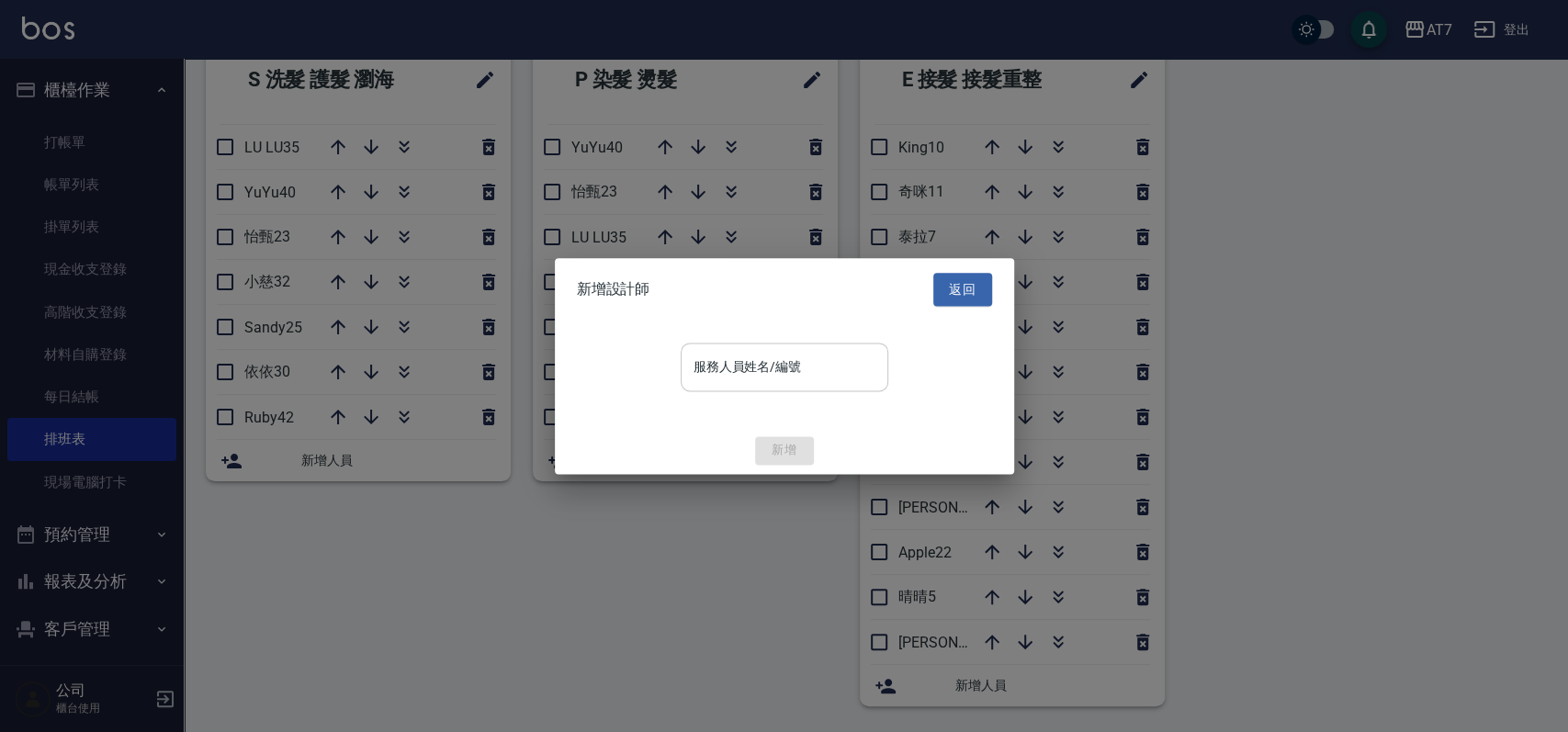
click at [757, 373] on input "服務人員姓名/編號" at bounding box center [784, 366] width 191 height 32
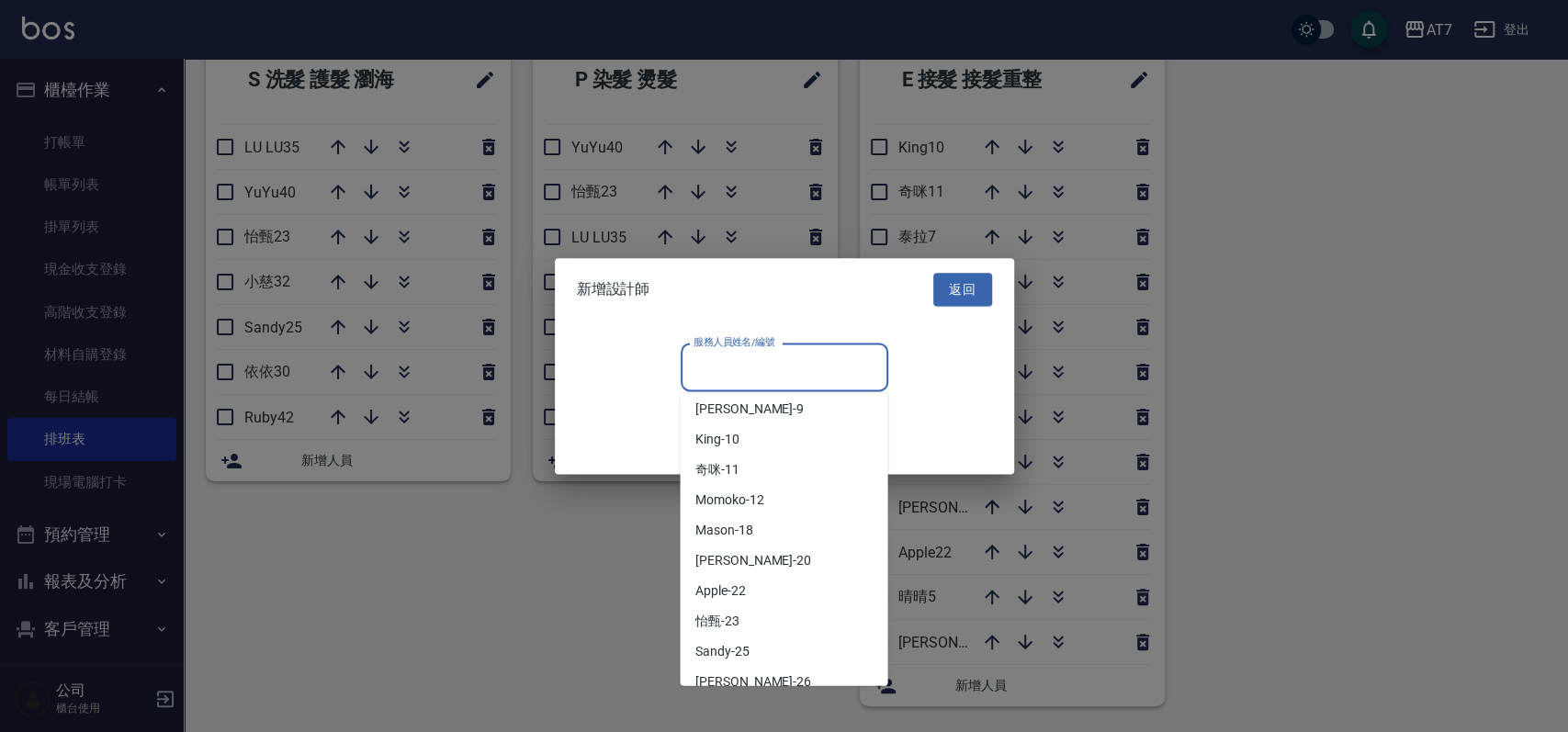
scroll to position [490, 0]
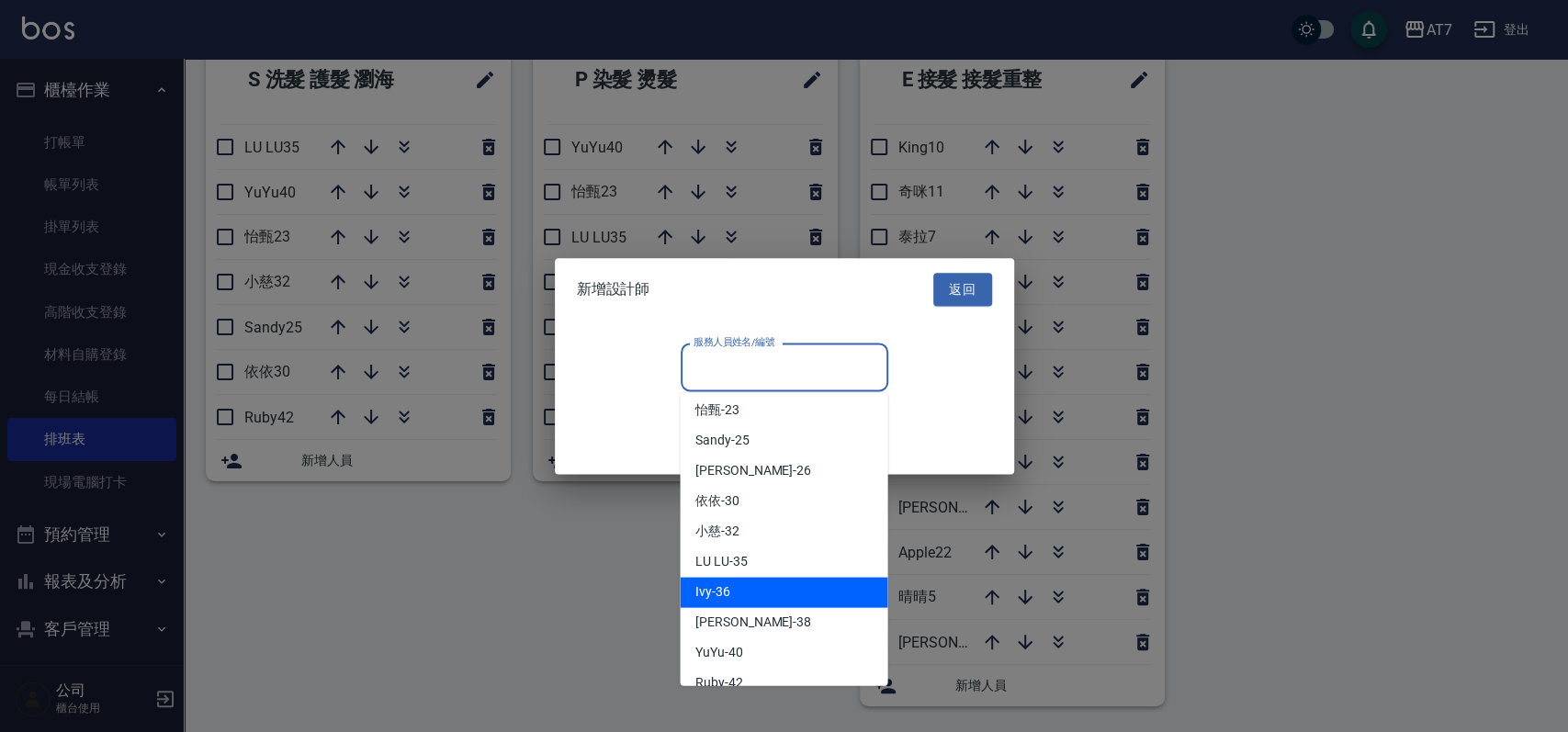
click at [765, 591] on div "Ivy -36" at bounding box center [784, 592] width 208 height 30
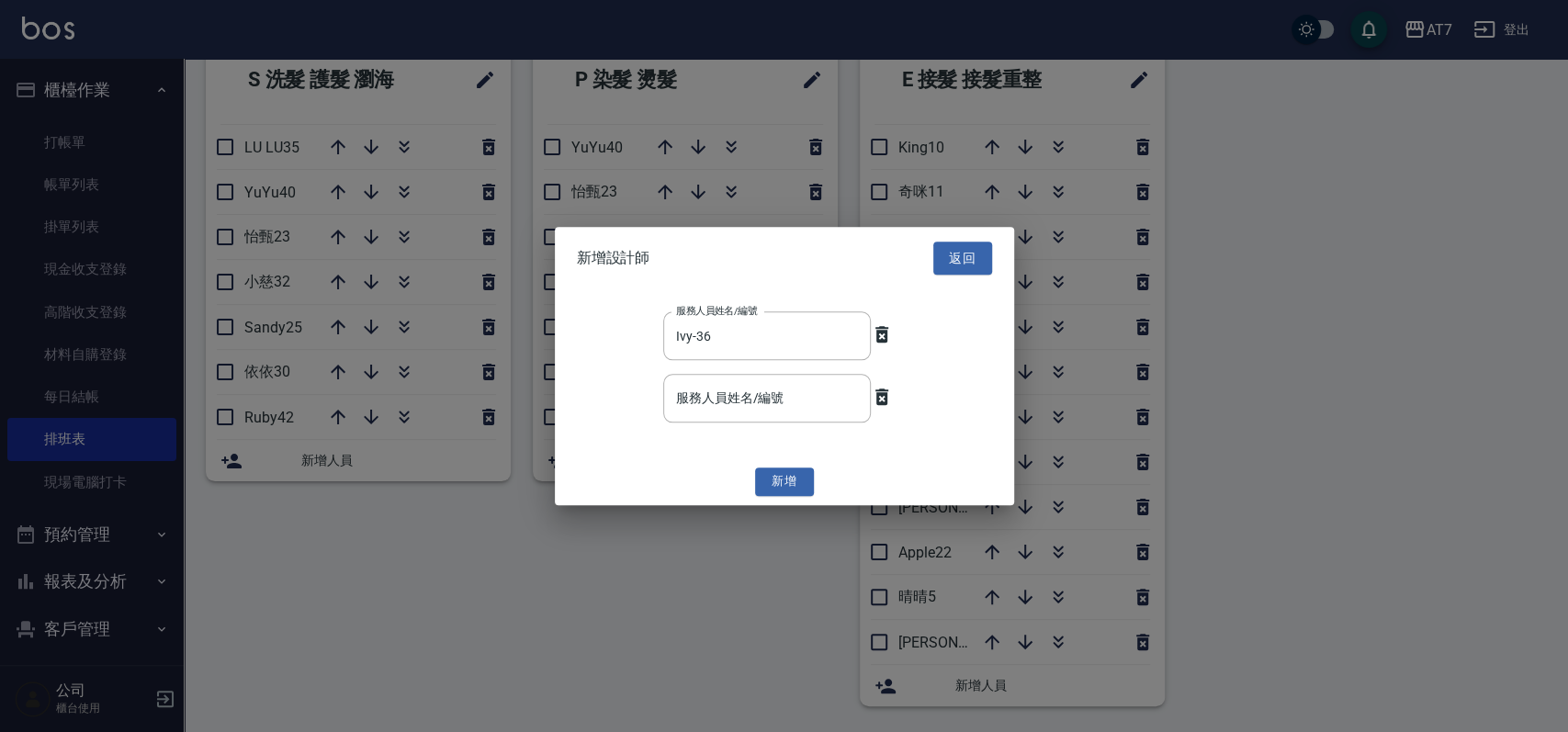
click at [780, 475] on button "新增" at bounding box center [784, 482] width 58 height 28
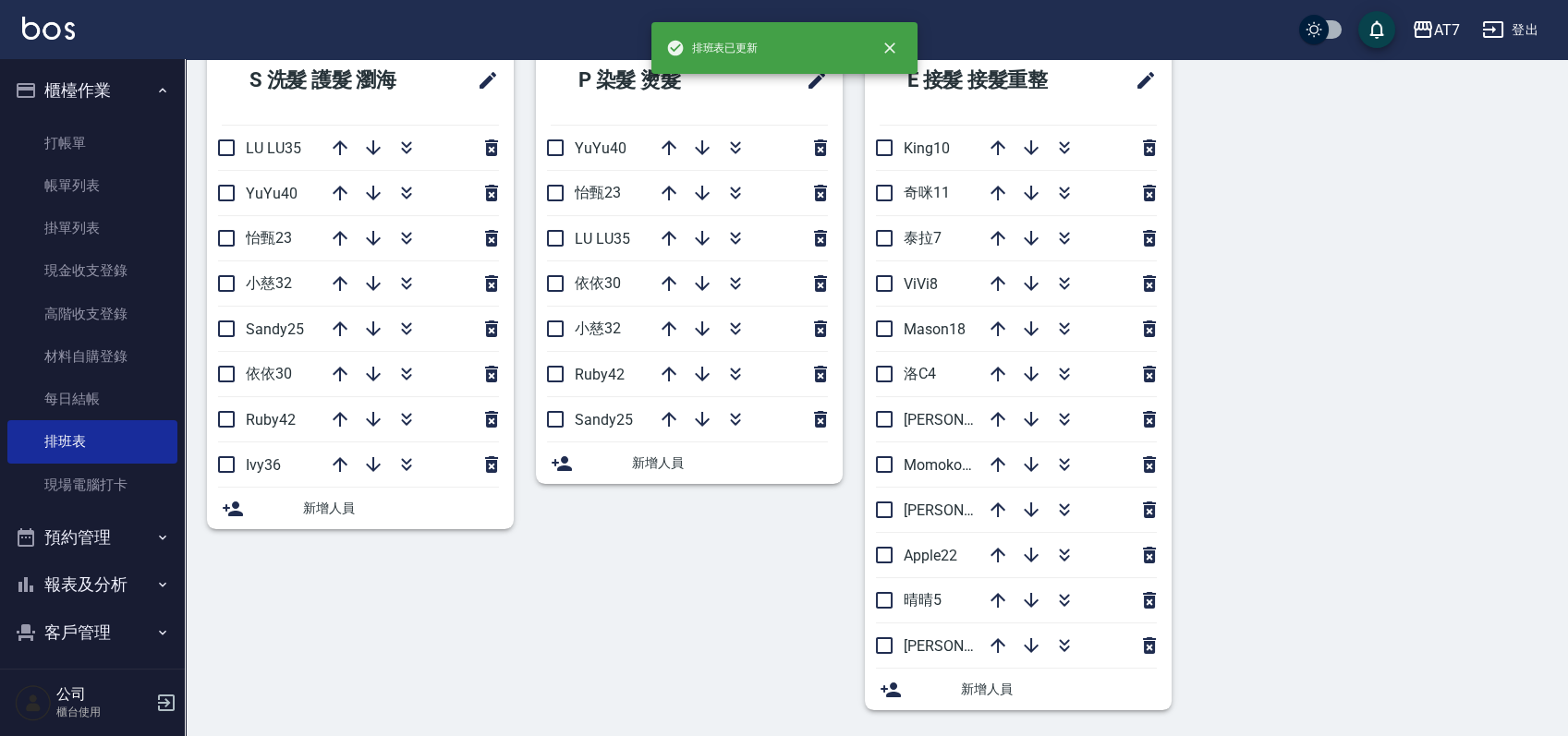
click at [659, 458] on span "新增人員" at bounding box center [730, 464] width 196 height 20
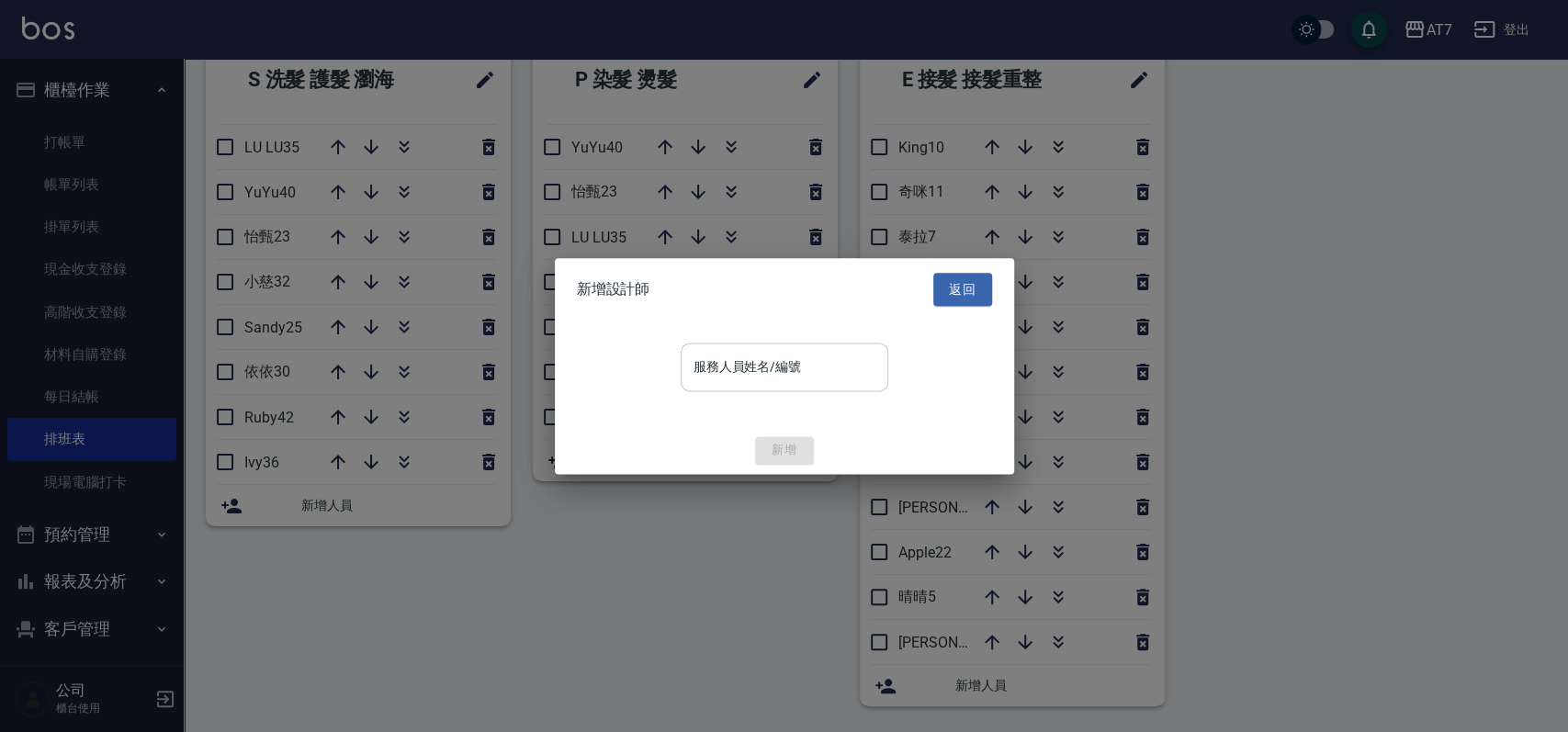
click at [768, 377] on input "服務人員姓名/編號" at bounding box center [784, 366] width 191 height 32
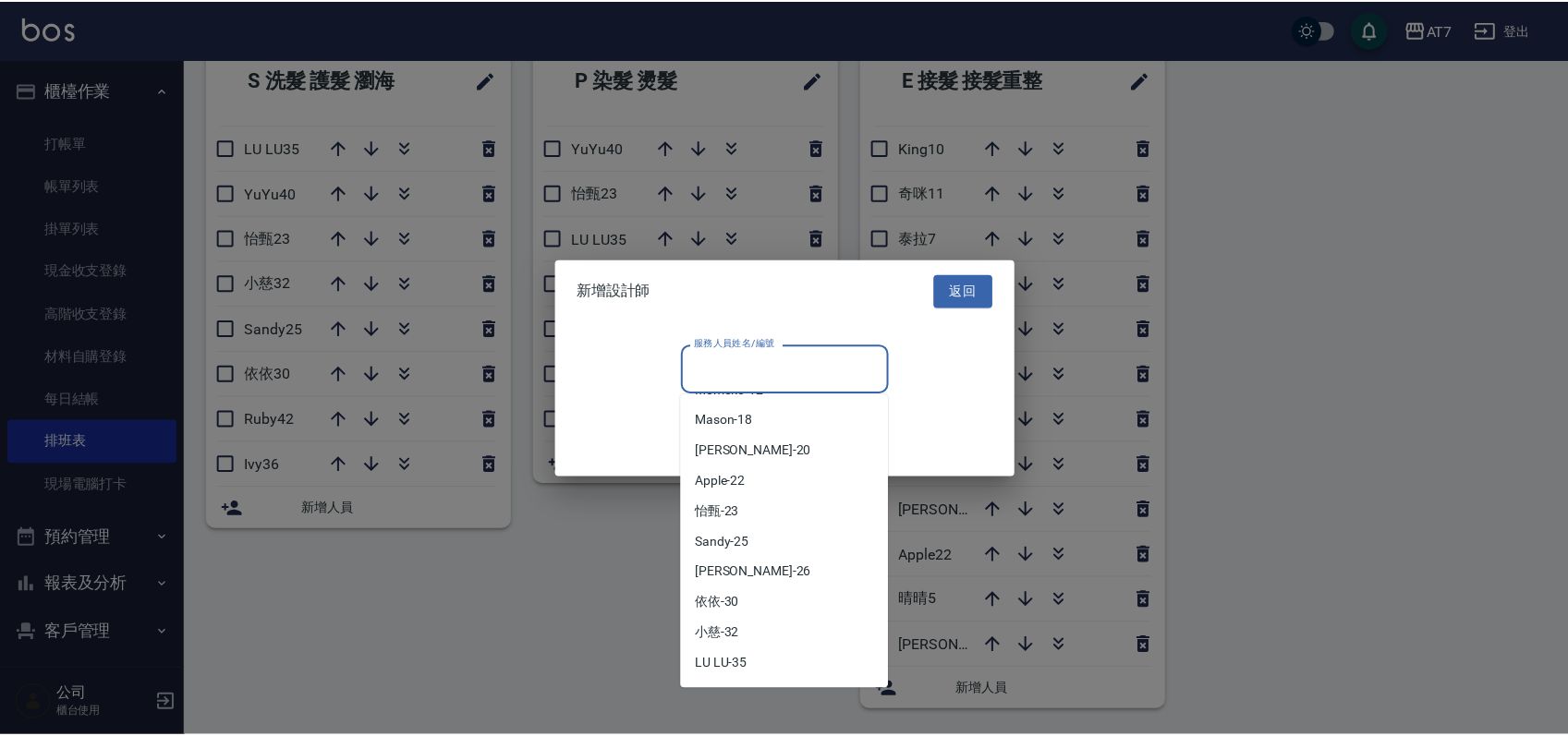
scroll to position [573, 0]
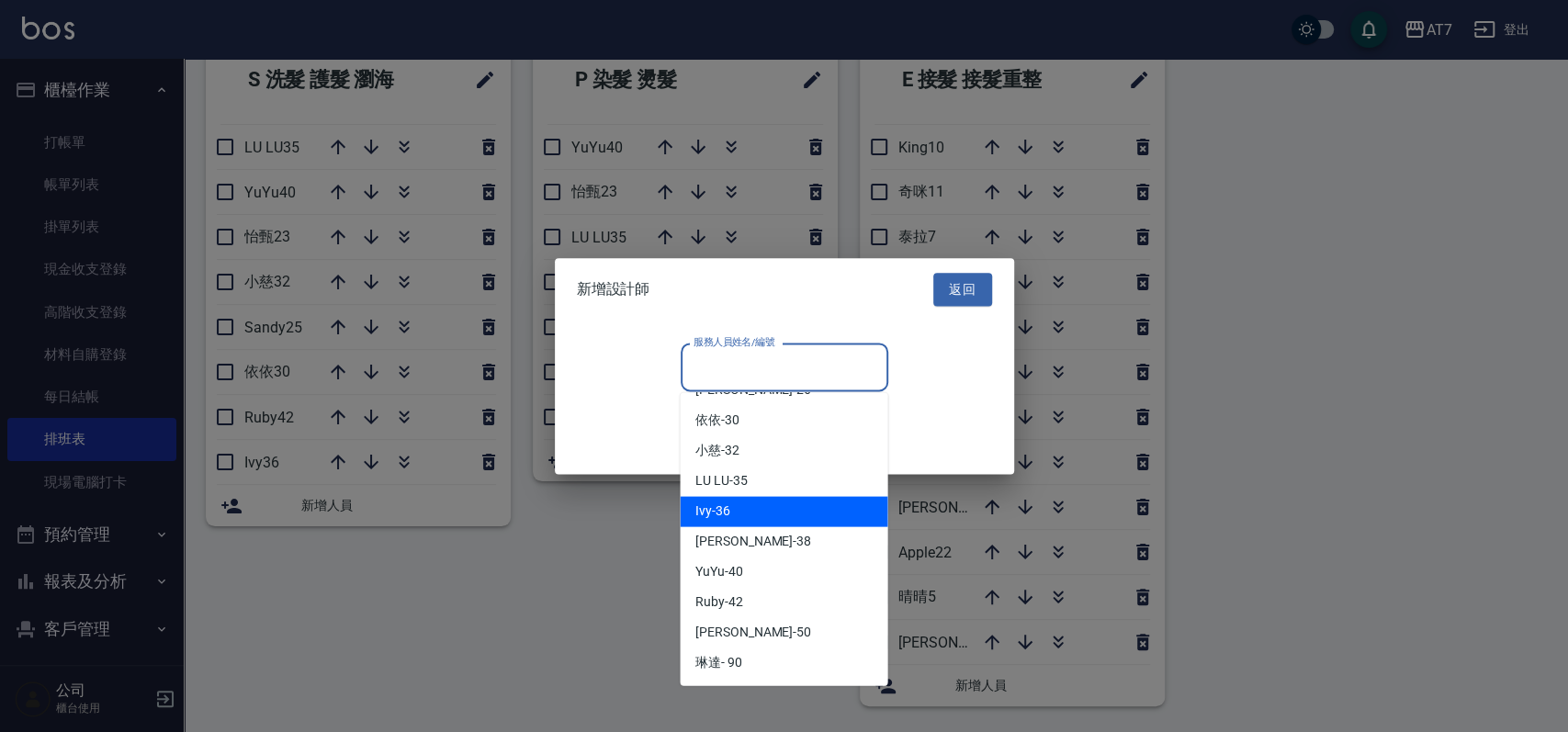
click at [794, 514] on div "Ivy -36" at bounding box center [784, 511] width 208 height 30
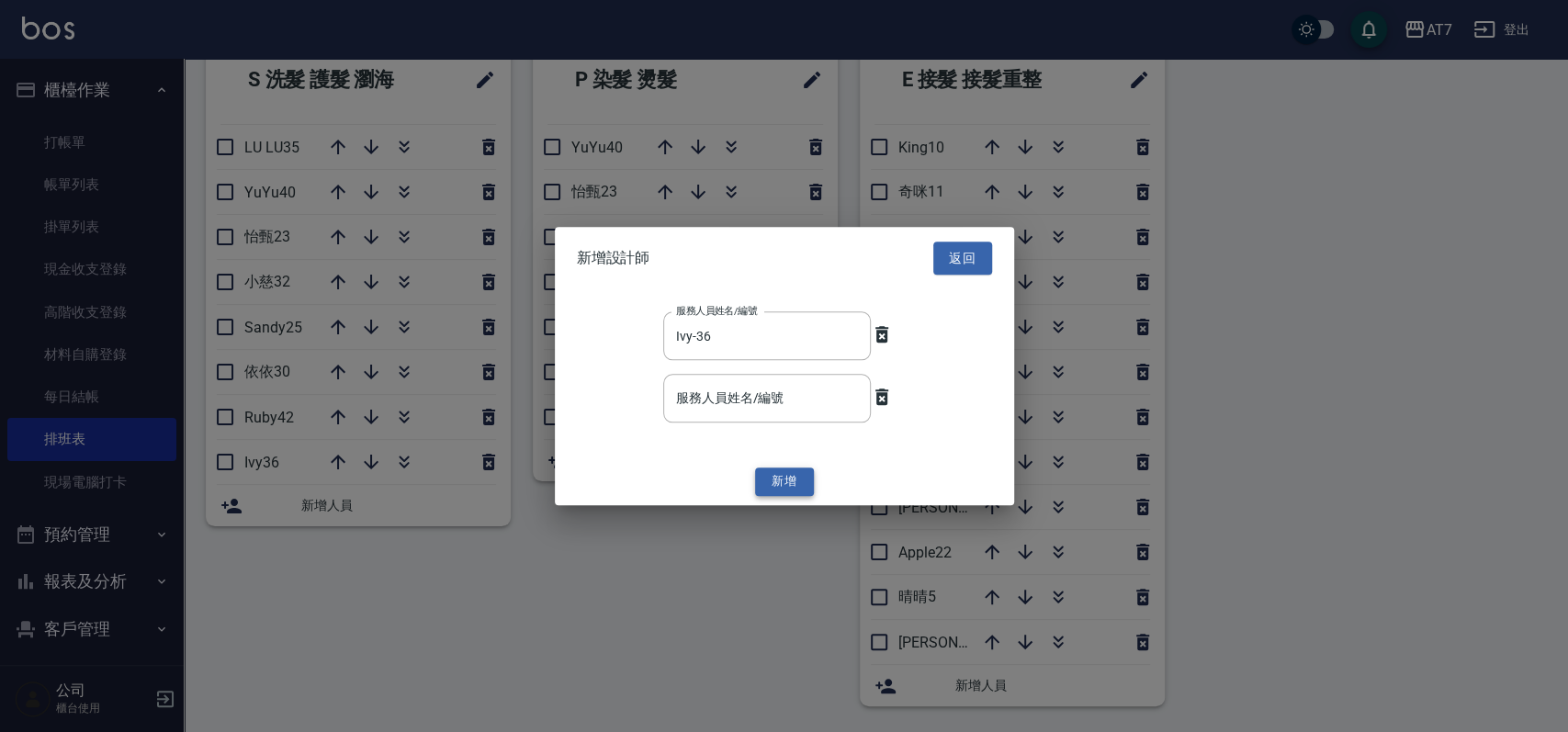
click at [791, 482] on button "新增" at bounding box center [784, 482] width 58 height 28
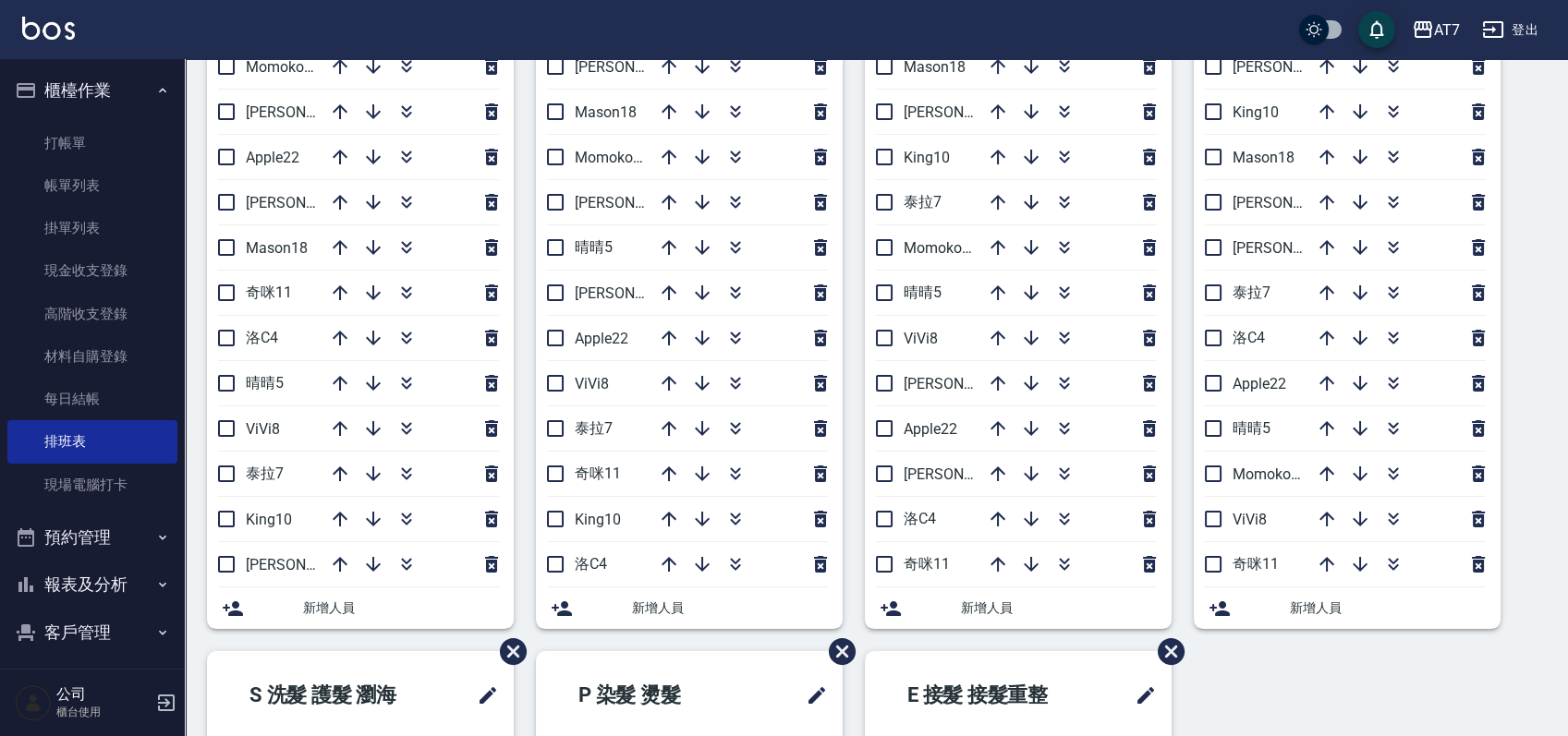
scroll to position [69, 0]
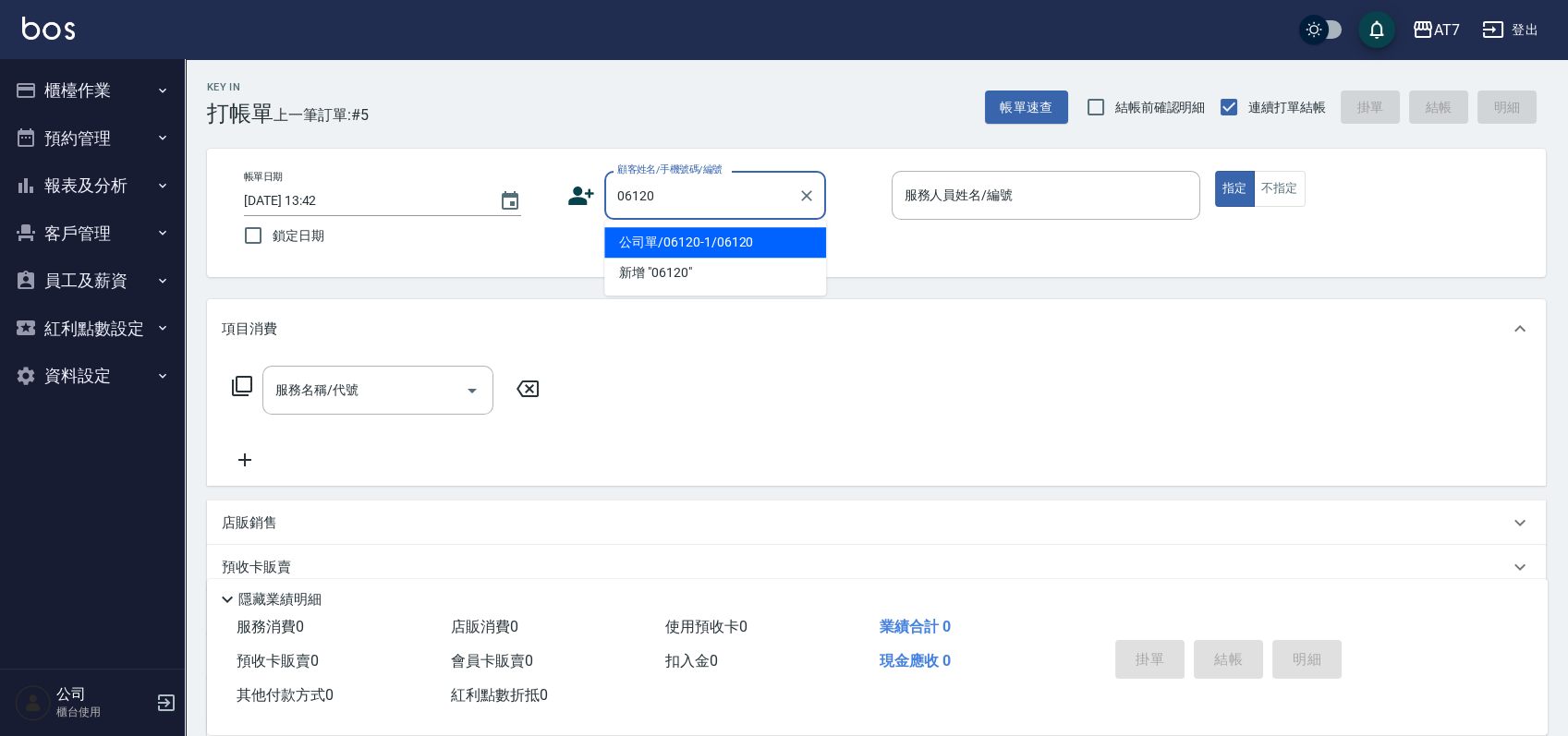
type input "公司單/06120-1/06120"
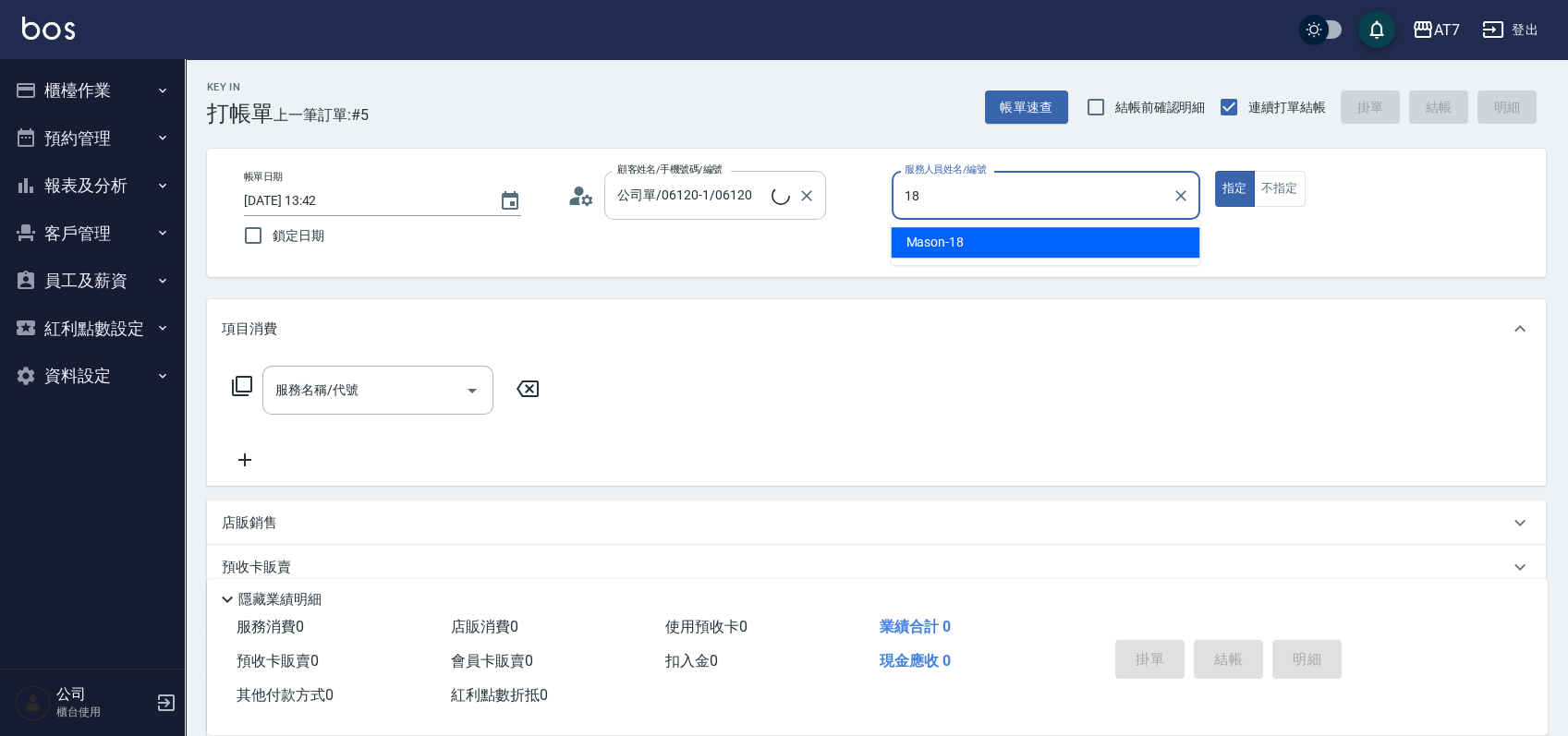
type input "Mason-18"
type button "true"
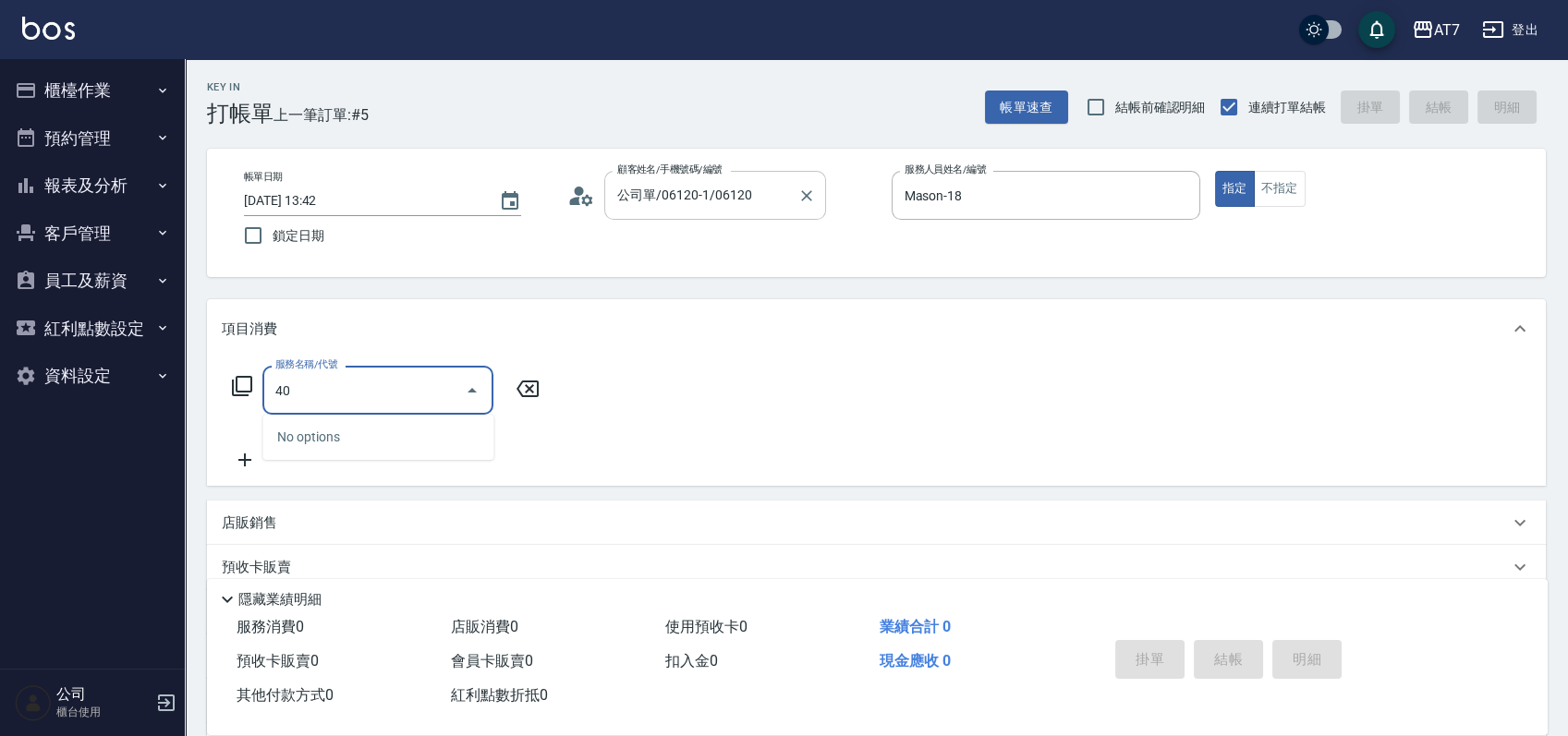
type input "401"
type input "150"
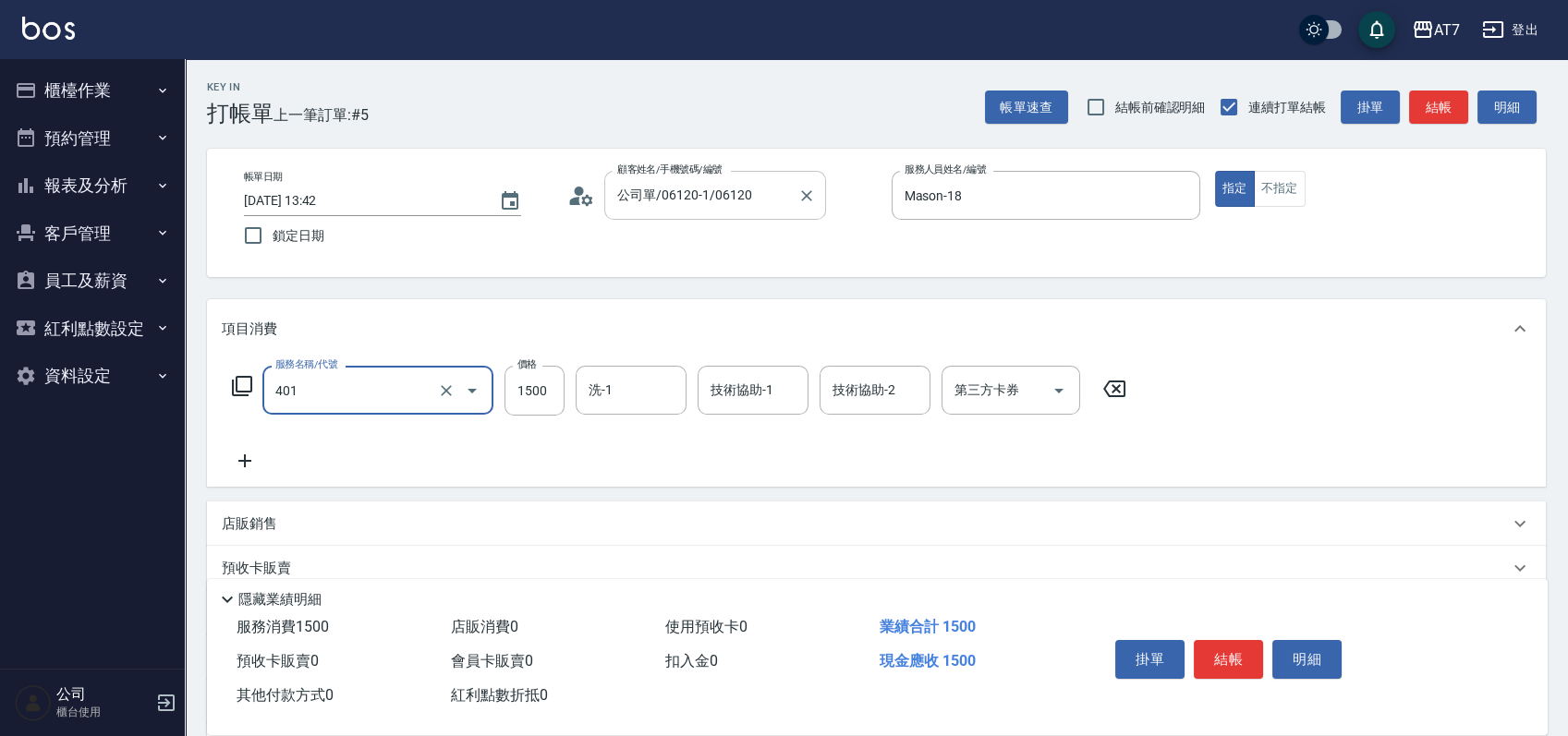
type input "染髮(互助)(401)"
type input "1"
type input "0"
type input "159"
type input "10"
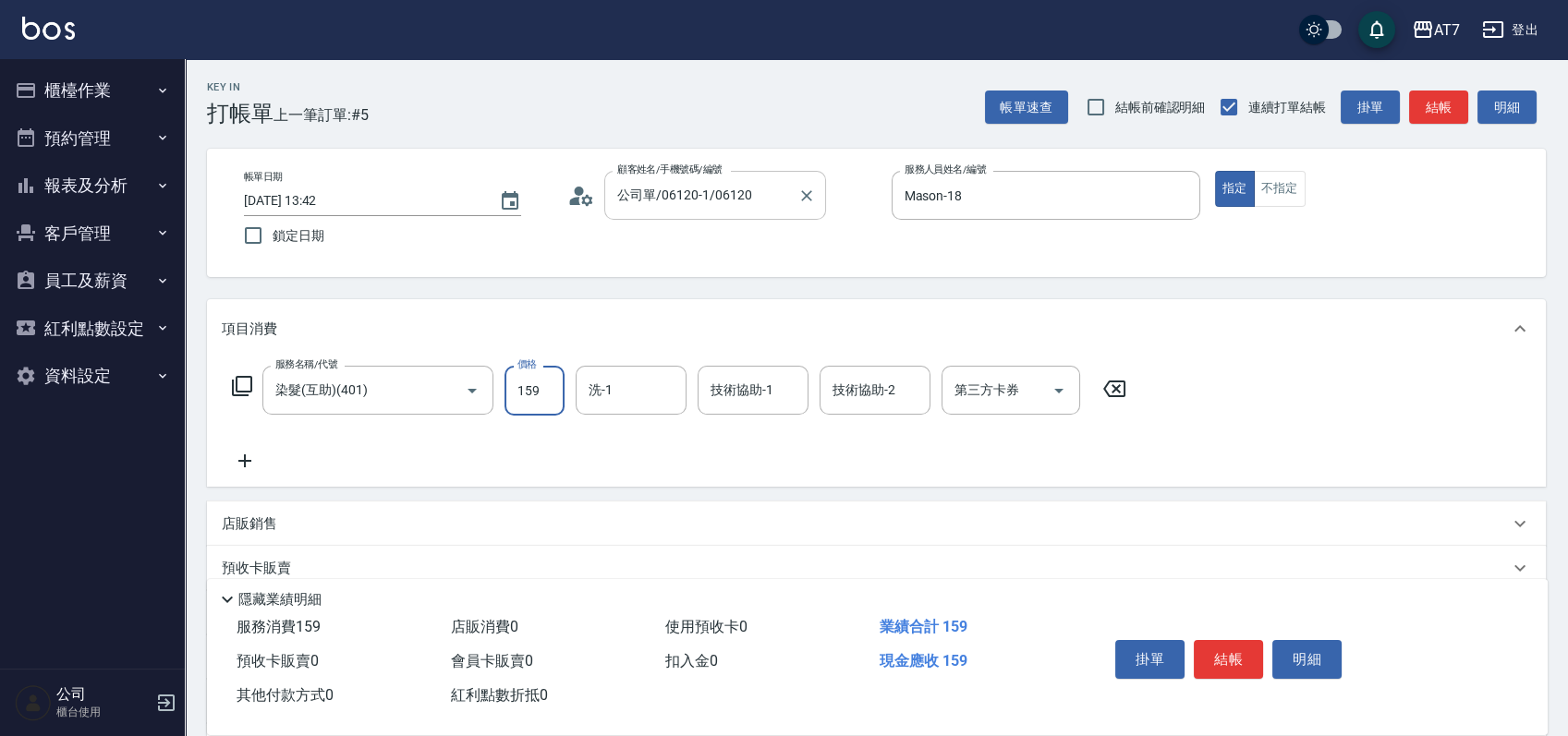
type input "1599"
type input "150"
type input "1599"
type input "Sandy-25"
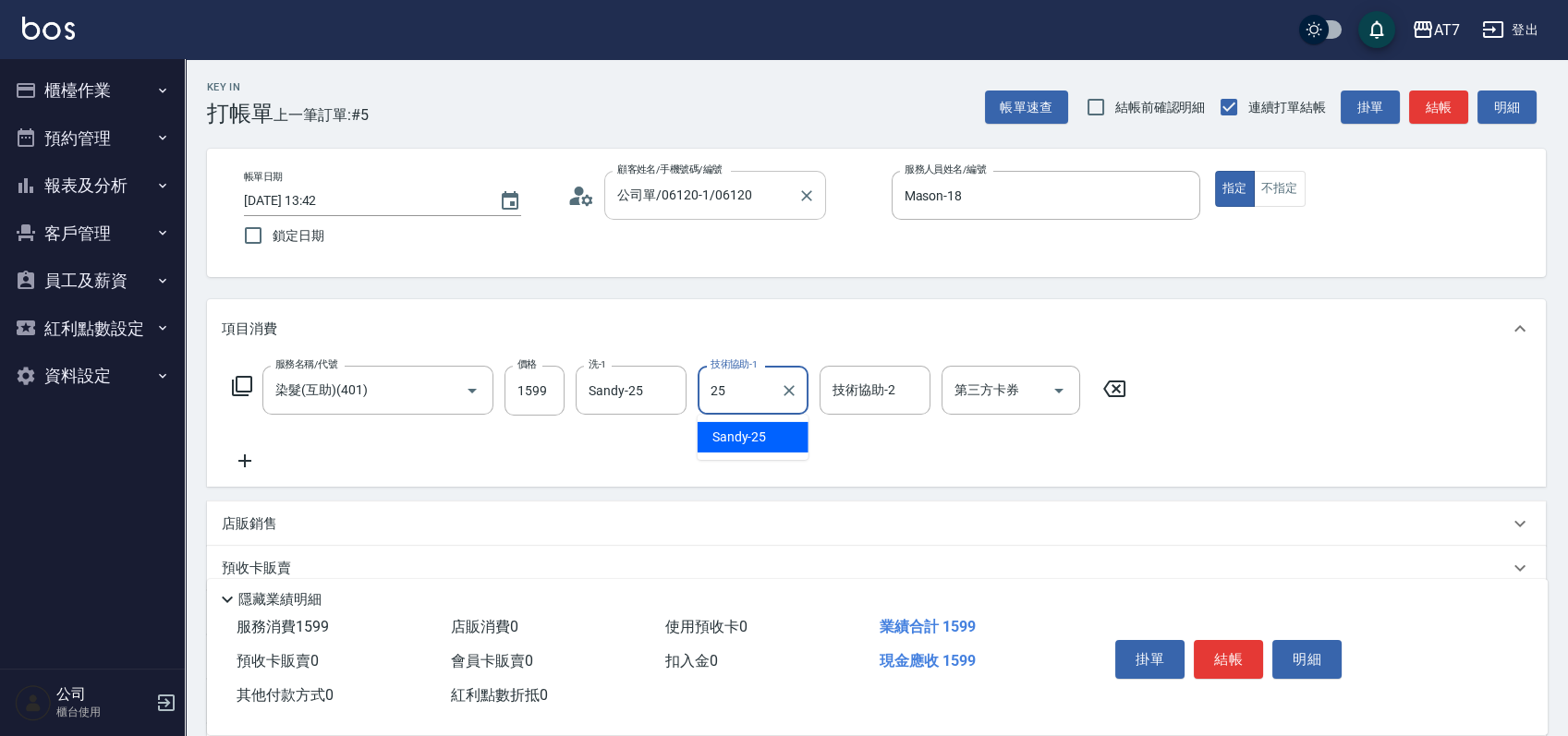
type input "Sandy-25"
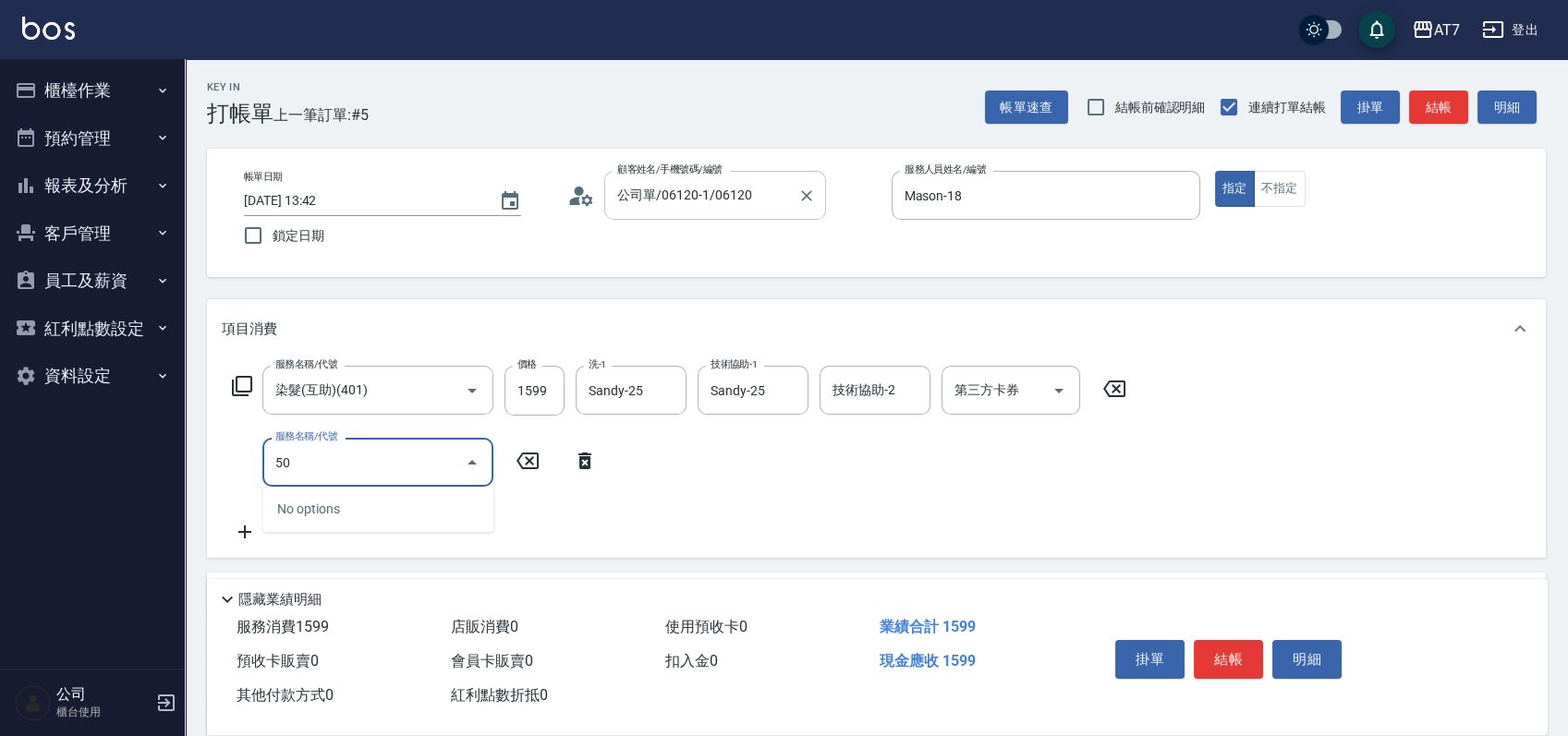
type input "504"
type input "160"
type input "潤絲(504)"
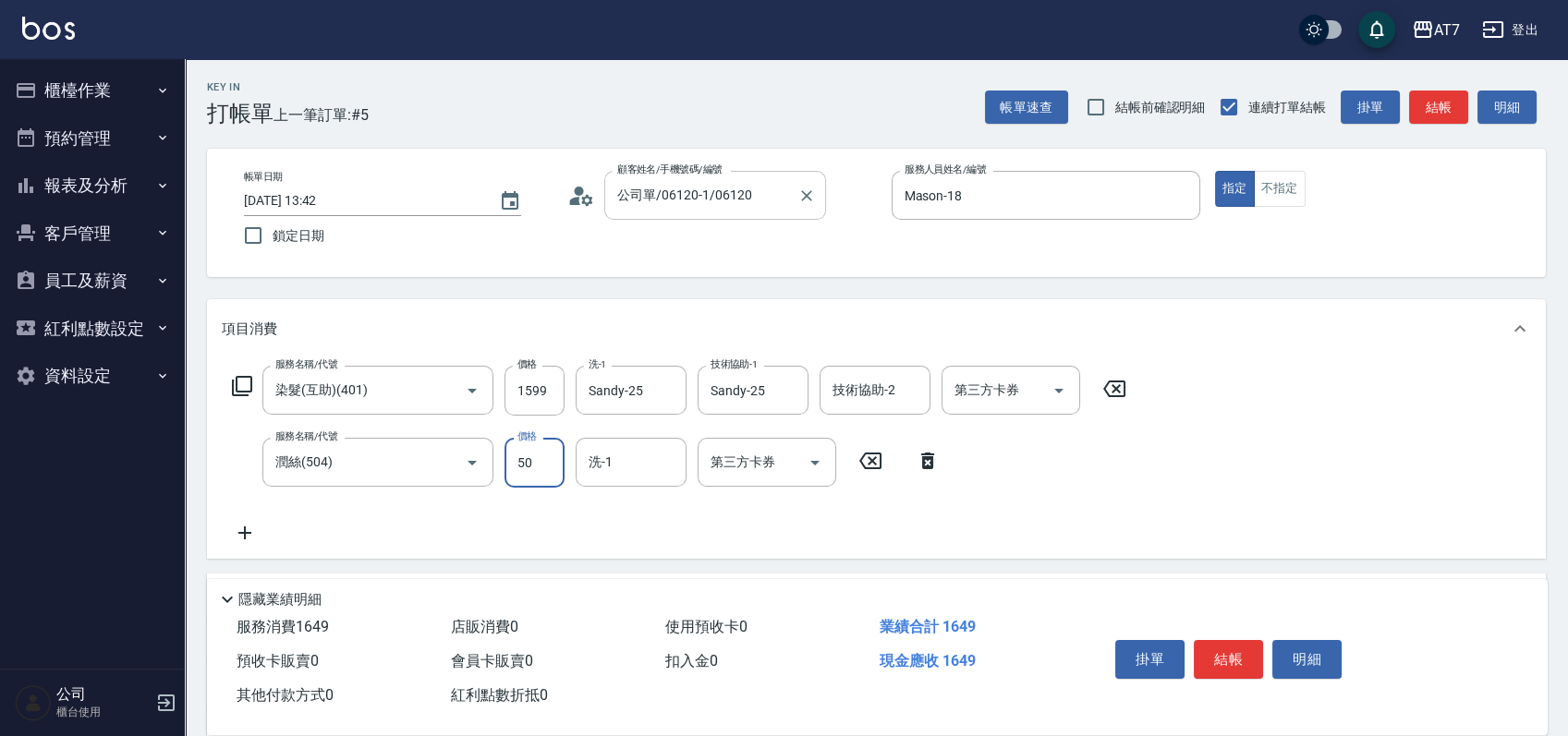
type input "50"
type input "Sandy-25"
click at [1235, 653] on button "結帳" at bounding box center [1228, 660] width 70 height 39
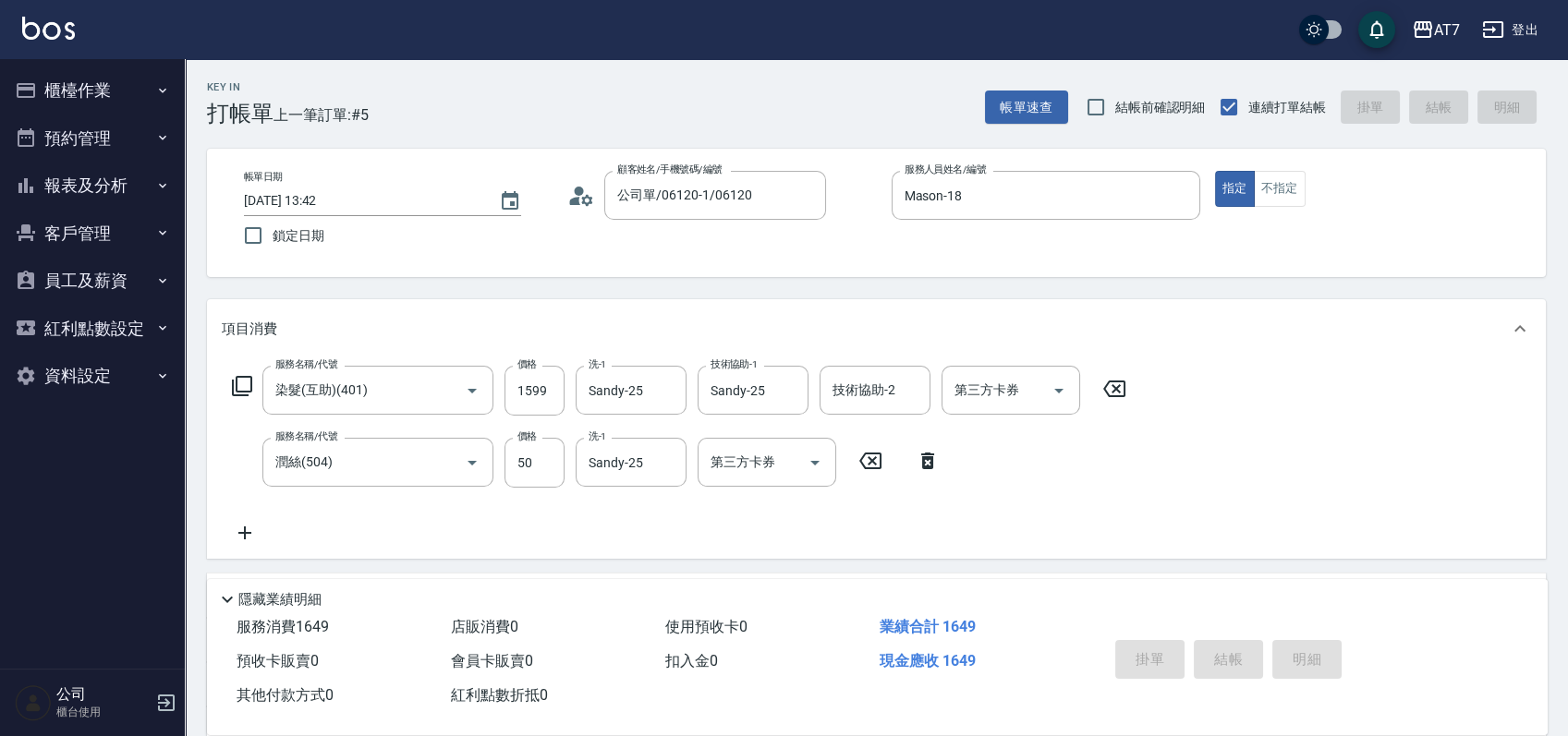
type input "[DATE] 13:43"
type input "0"
